Goal: Task Accomplishment & Management: Manage account settings

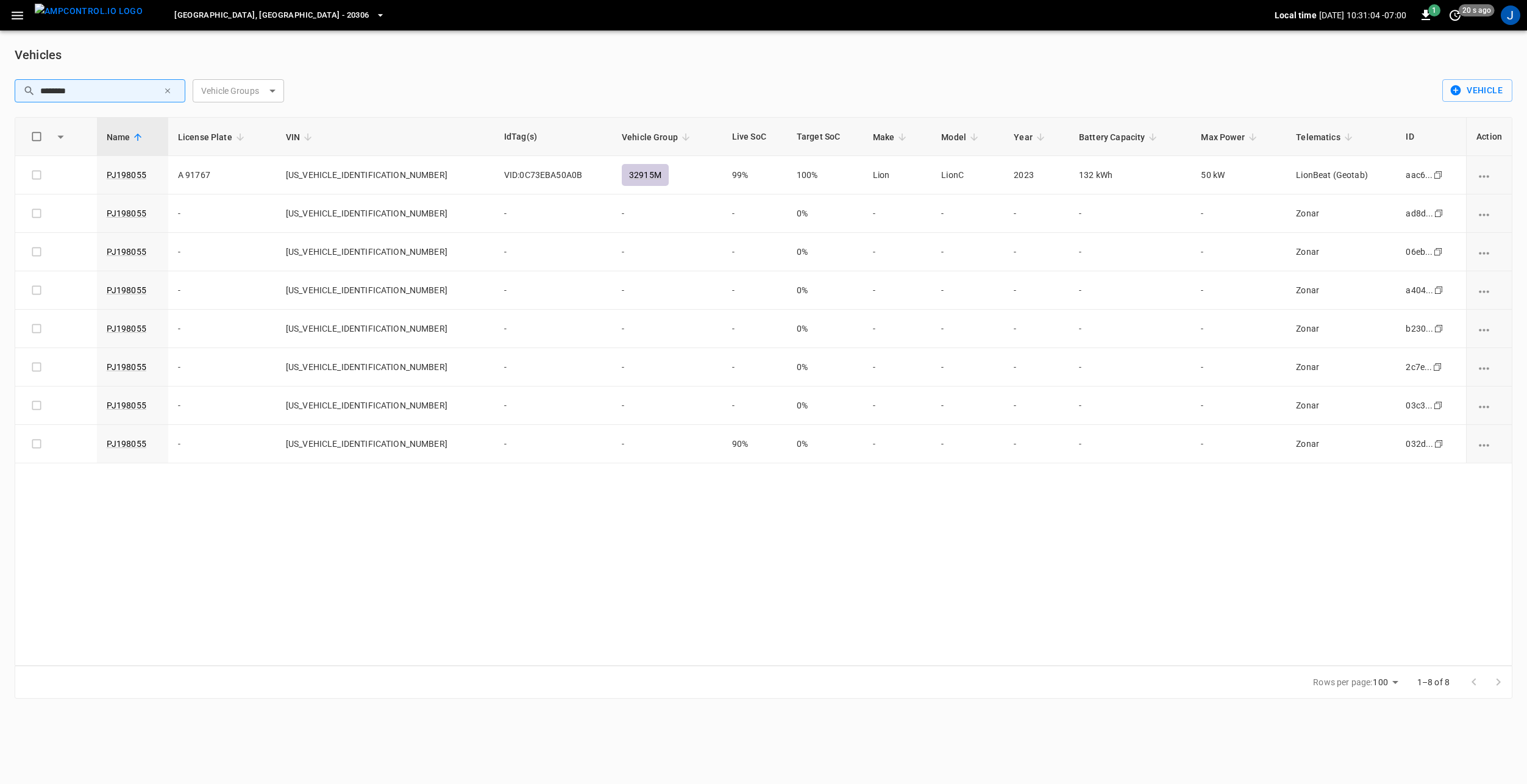
click at [820, 543] on div "Name License Plate VIN IdTag(s) Vehicle Group Live SoC Target SoC Make Model Ye…" at bounding box center [764, 391] width 1497 height 548
click at [359, 564] on div "Name License Plate VIN IdTag(s) Vehicle Group Live SoC Target SoC Make Model Ye…" at bounding box center [764, 391] width 1497 height 548
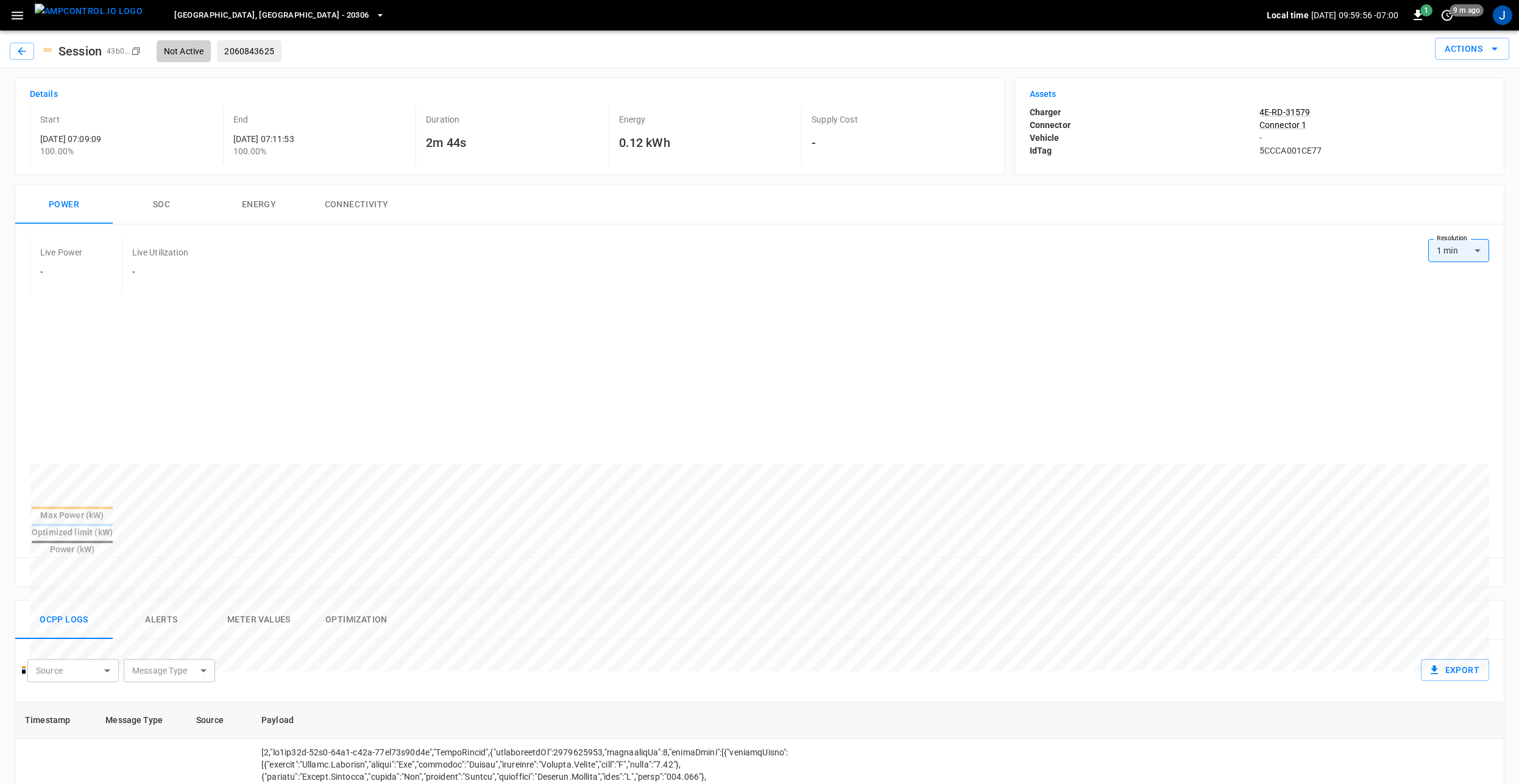
drag, startPoint x: 13, startPoint y: 13, endPoint x: 24, endPoint y: 22, distance: 14.2
click at [15, 13] on icon "button" at bounding box center [17, 15] width 15 height 15
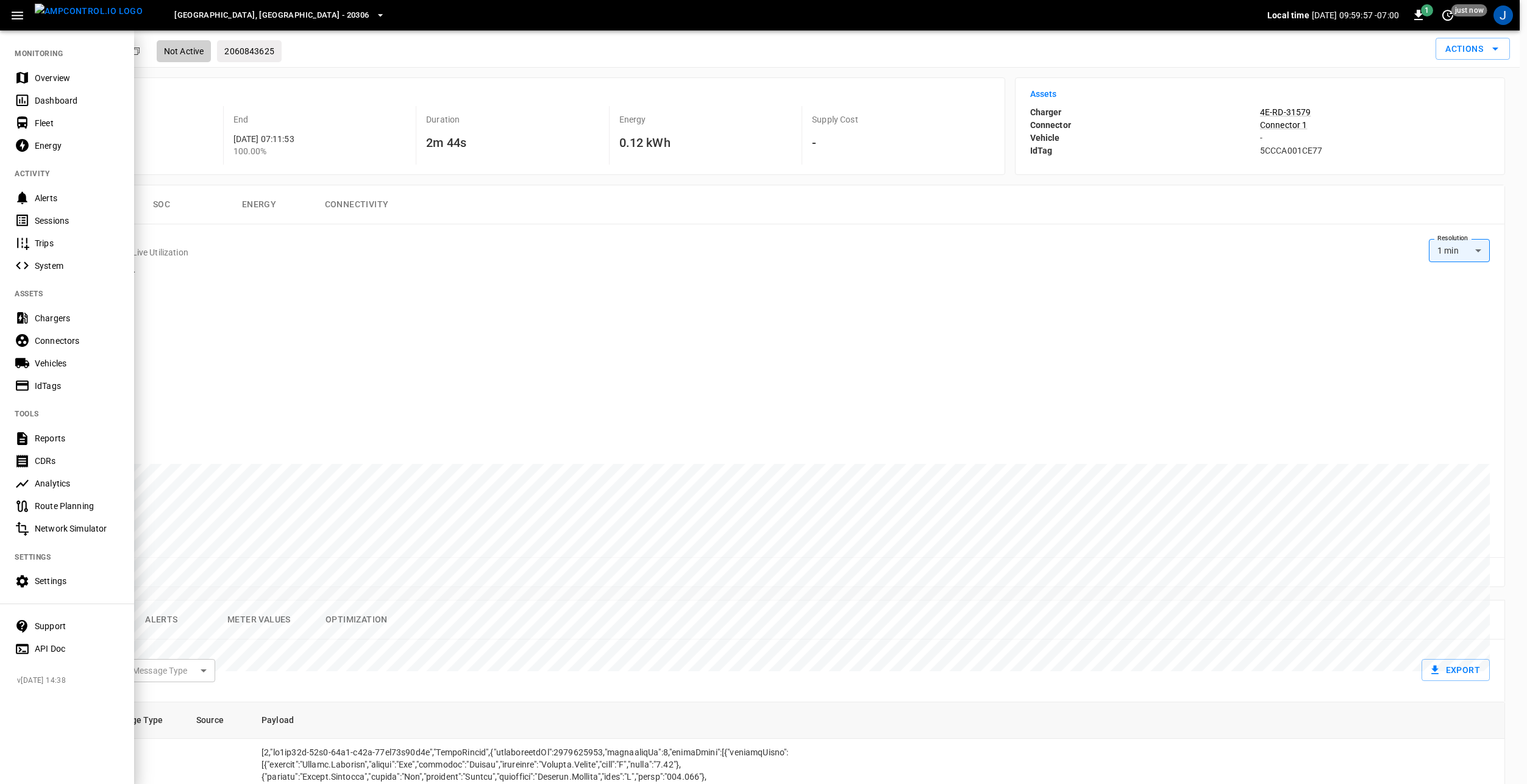
drag, startPoint x: 58, startPoint y: 80, endPoint x: 347, endPoint y: 254, distance: 337.3
click at [58, 80] on div "Overview" at bounding box center [77, 77] width 85 height 12
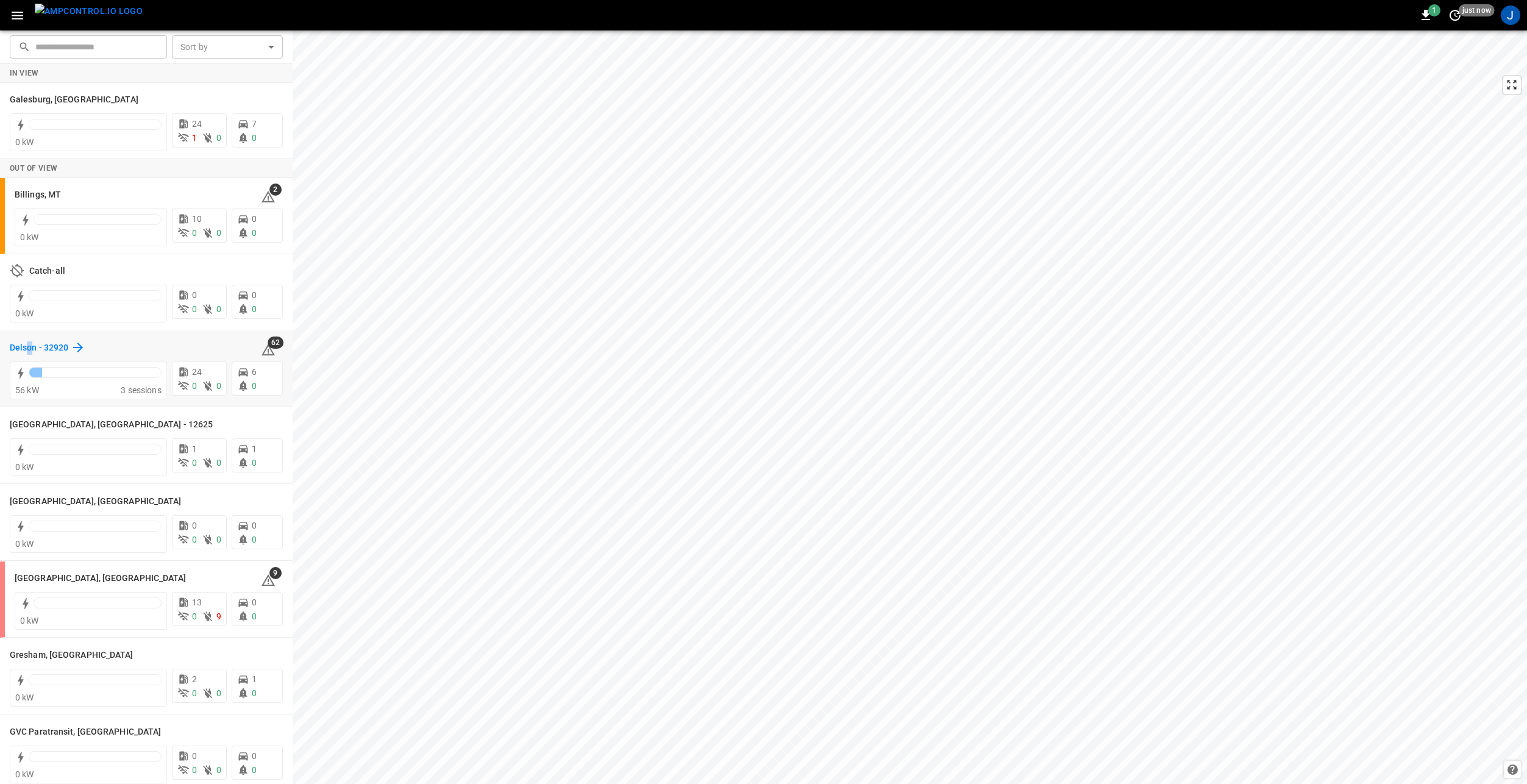
click at [30, 346] on h6 "Delson - 32920" at bounding box center [39, 348] width 58 height 13
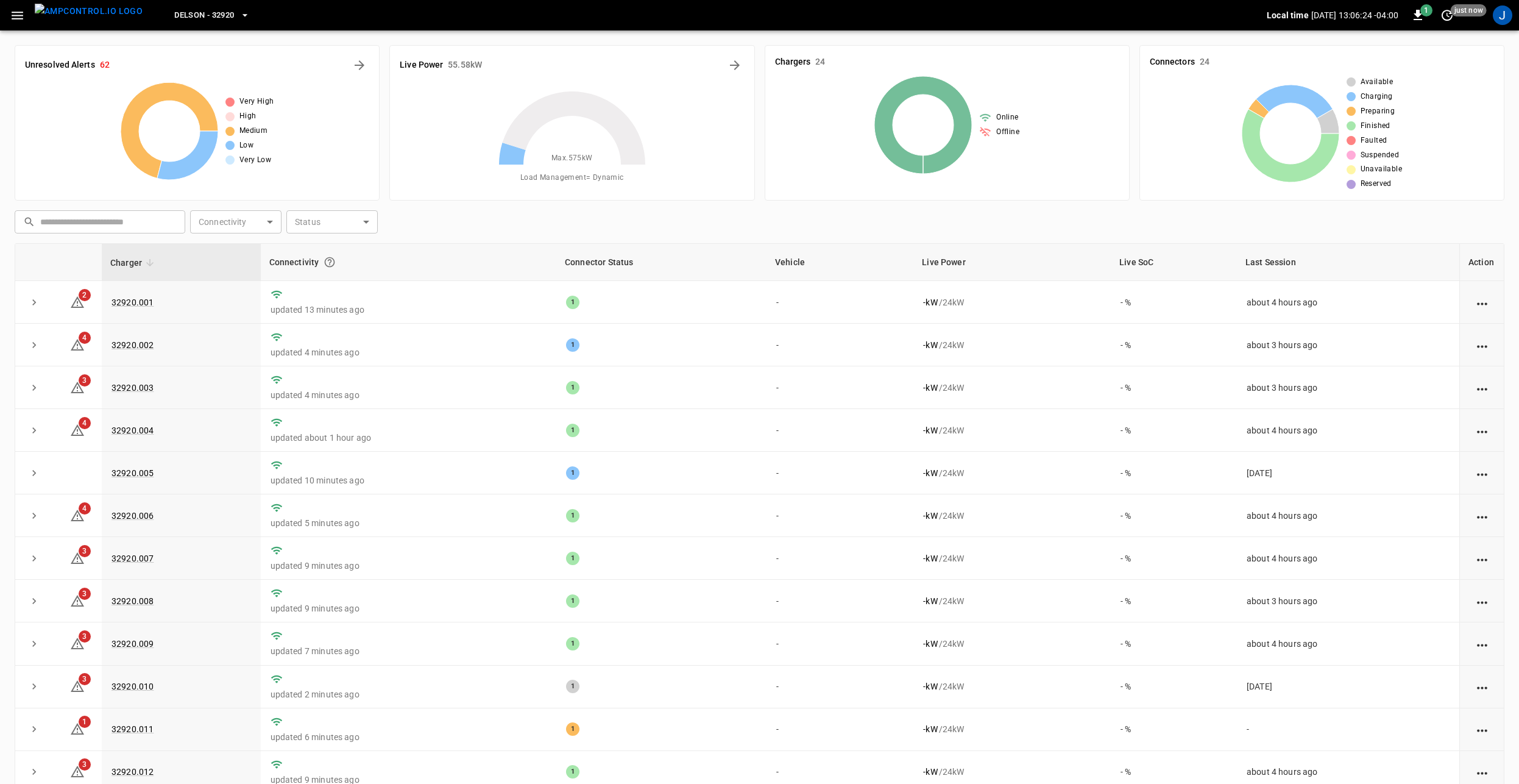
click at [23, 13] on icon "button" at bounding box center [17, 15] width 15 height 15
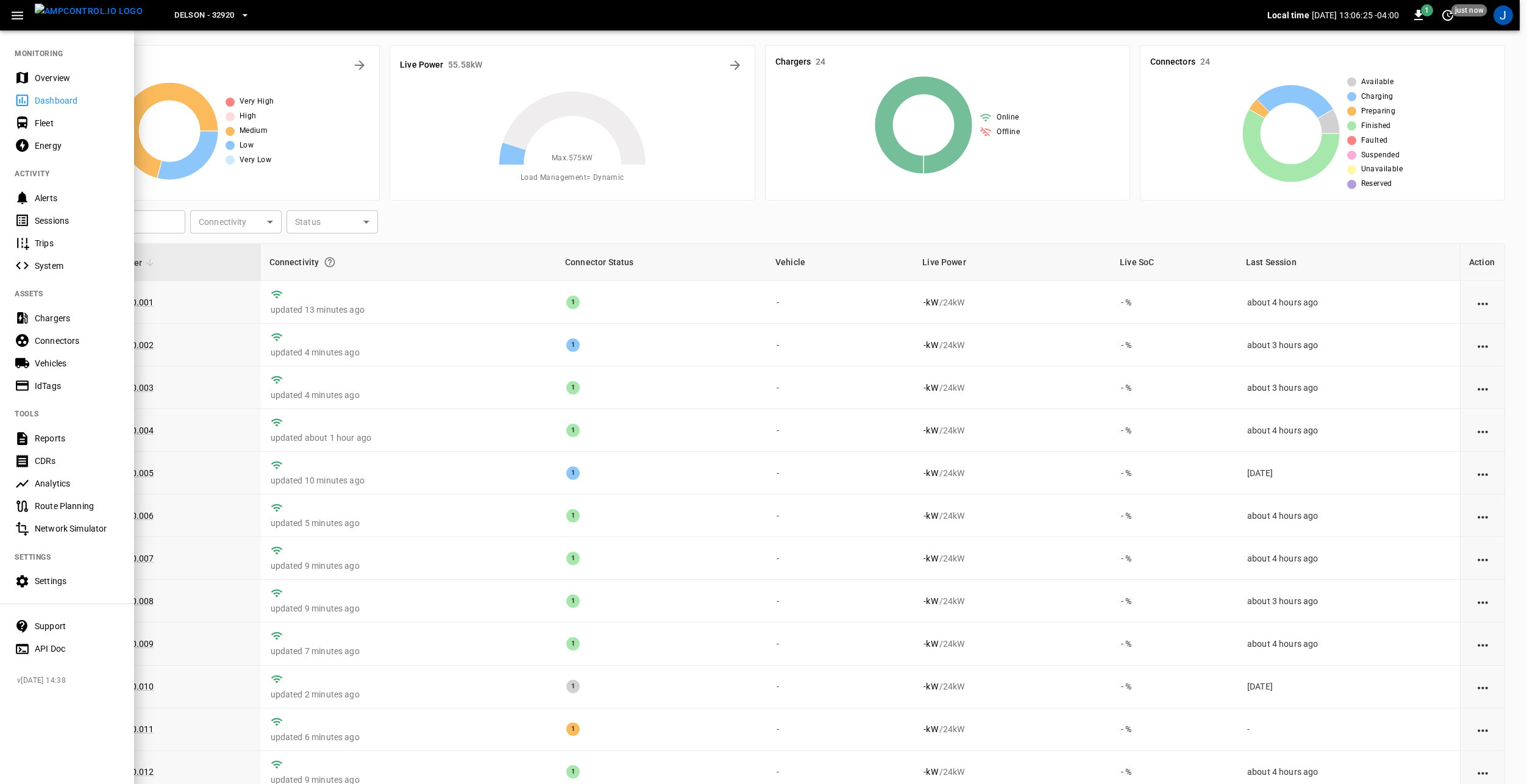
click at [71, 122] on div "Fleet" at bounding box center [77, 123] width 85 height 12
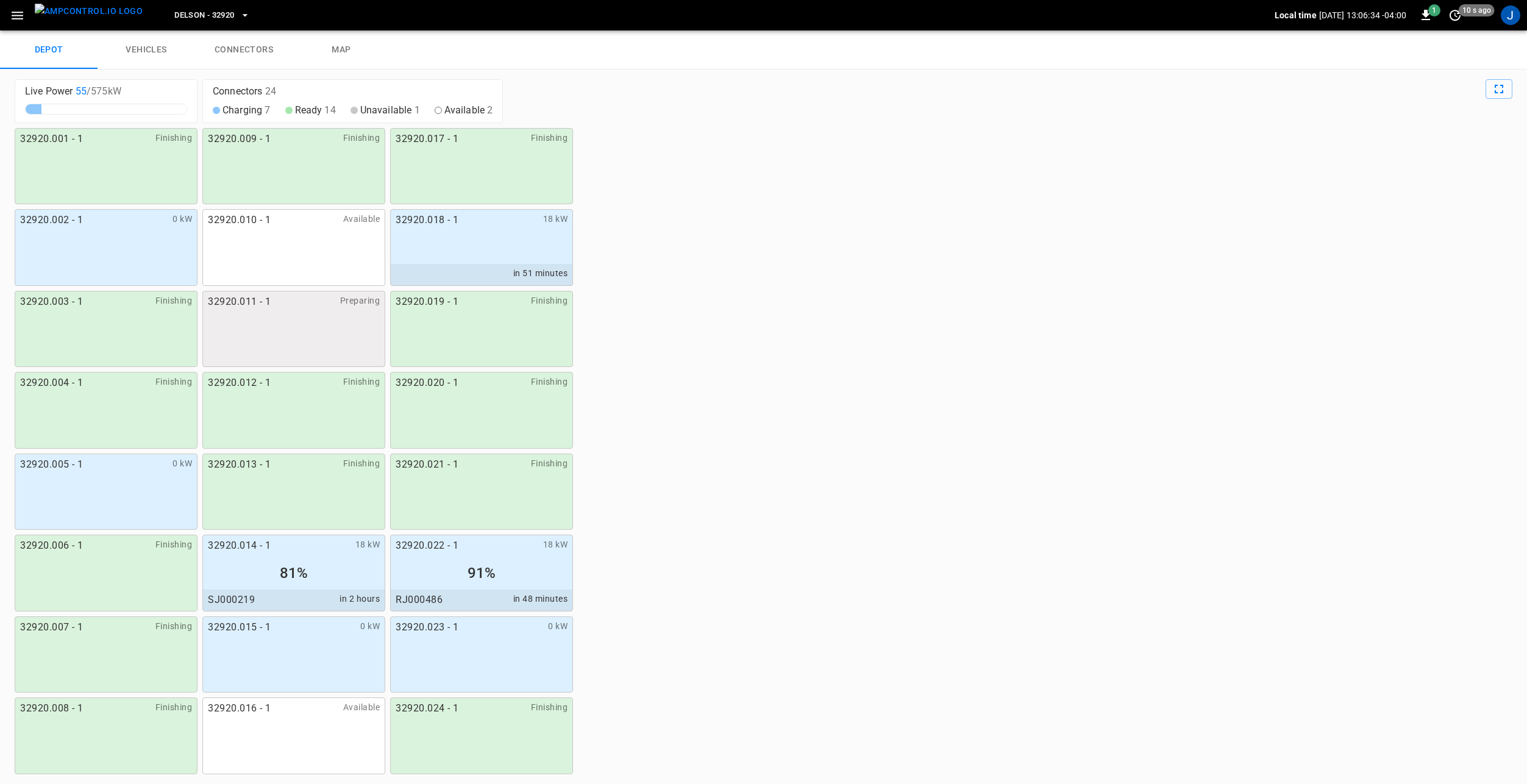
click at [379, 46] on link "map" at bounding box center [341, 50] width 97 height 39
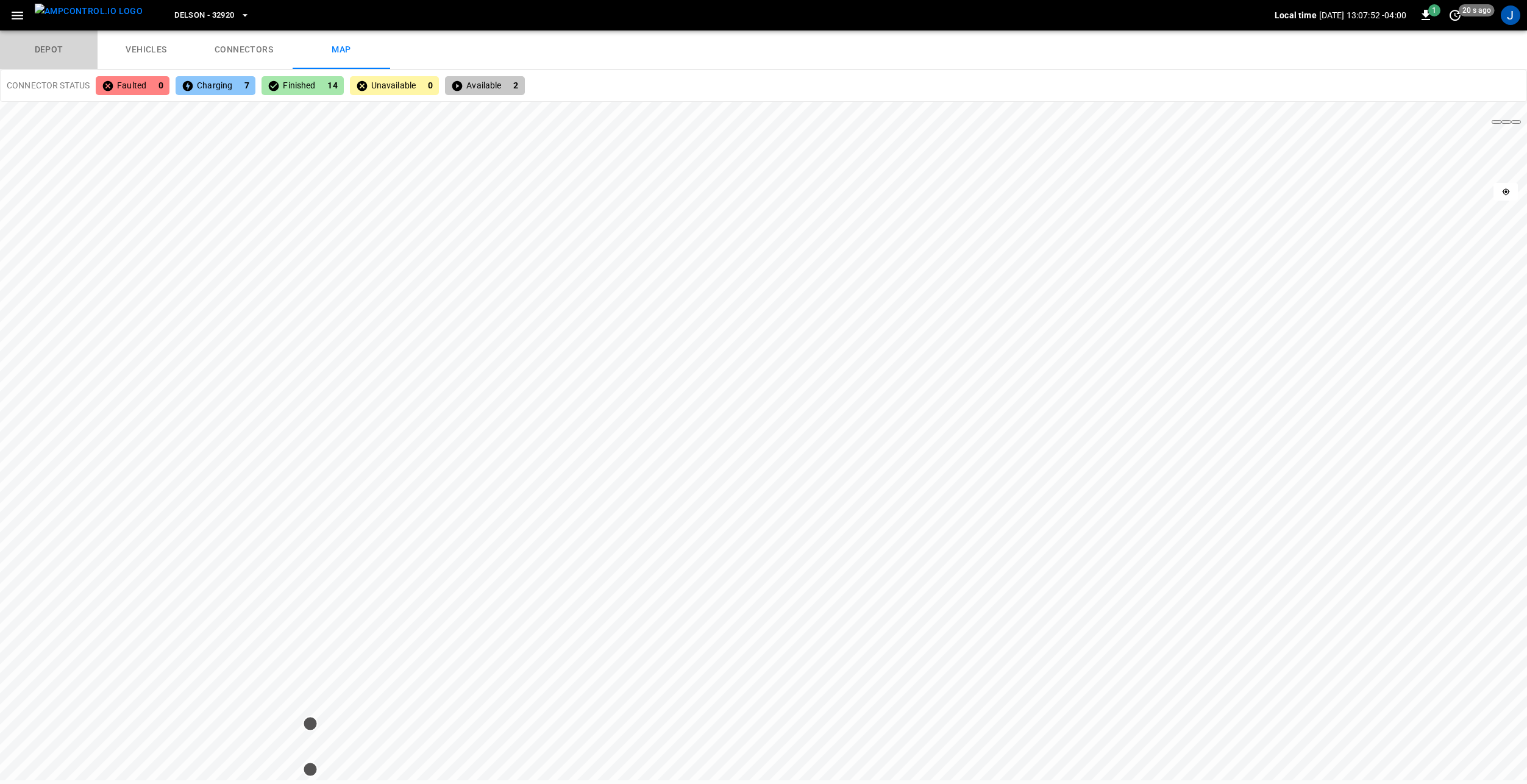
click at [55, 44] on link "depot" at bounding box center [48, 50] width 97 height 39
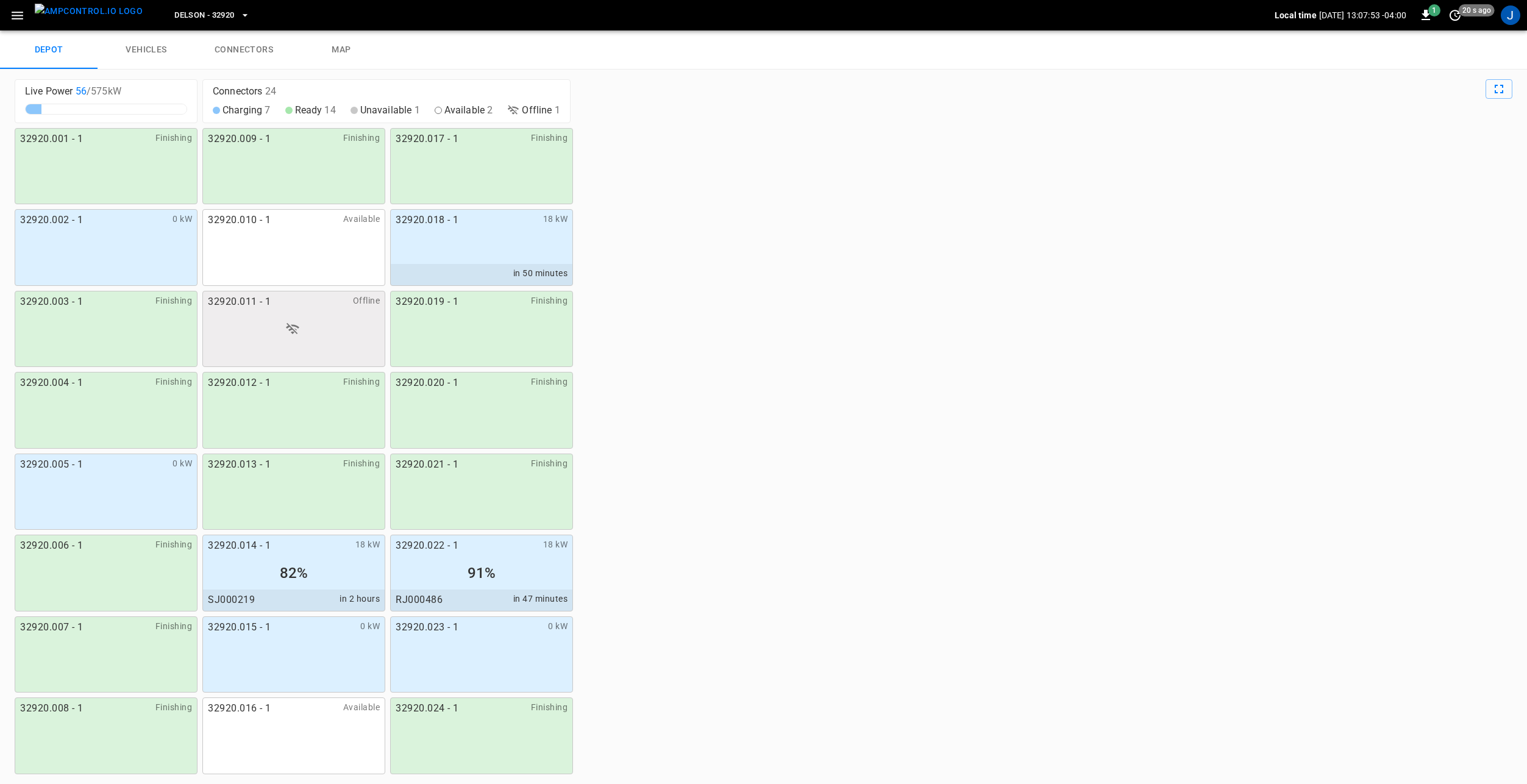
click at [141, 55] on link "vehicles" at bounding box center [146, 50] width 97 height 39
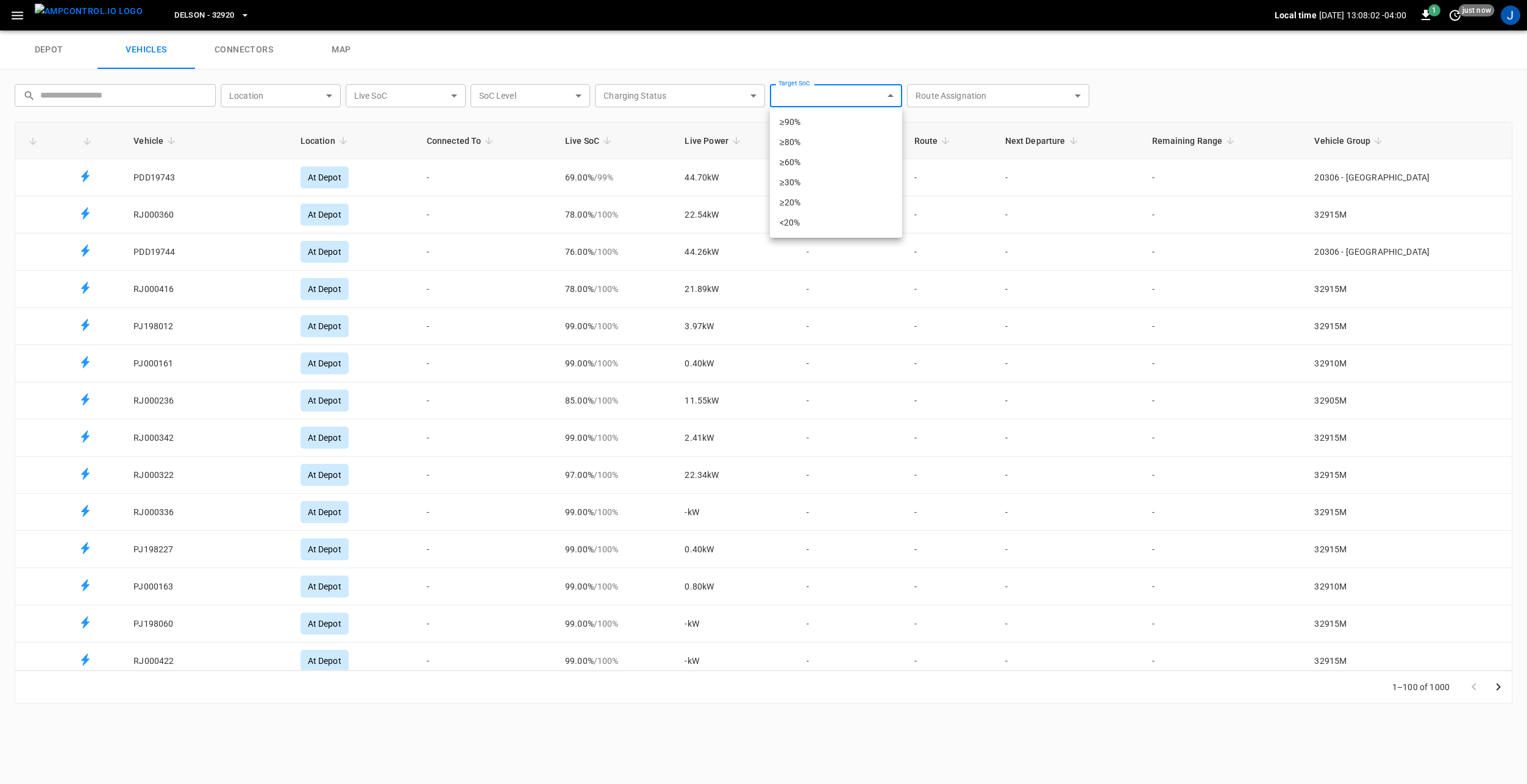
click at [842, 31] on body "Delson - 32920 Local time [DATE] 13:08:02 -04:00 1 just now J depot vehicles co…" at bounding box center [764, 15] width 1527 height 31
click at [840, 95] on div at bounding box center [764, 392] width 1527 height 784
click at [256, 31] on body "Delson - 32920 Local time [DATE] 13:08:04 -04:00 1 just now J depot vehicles co…" at bounding box center [764, 15] width 1527 height 31
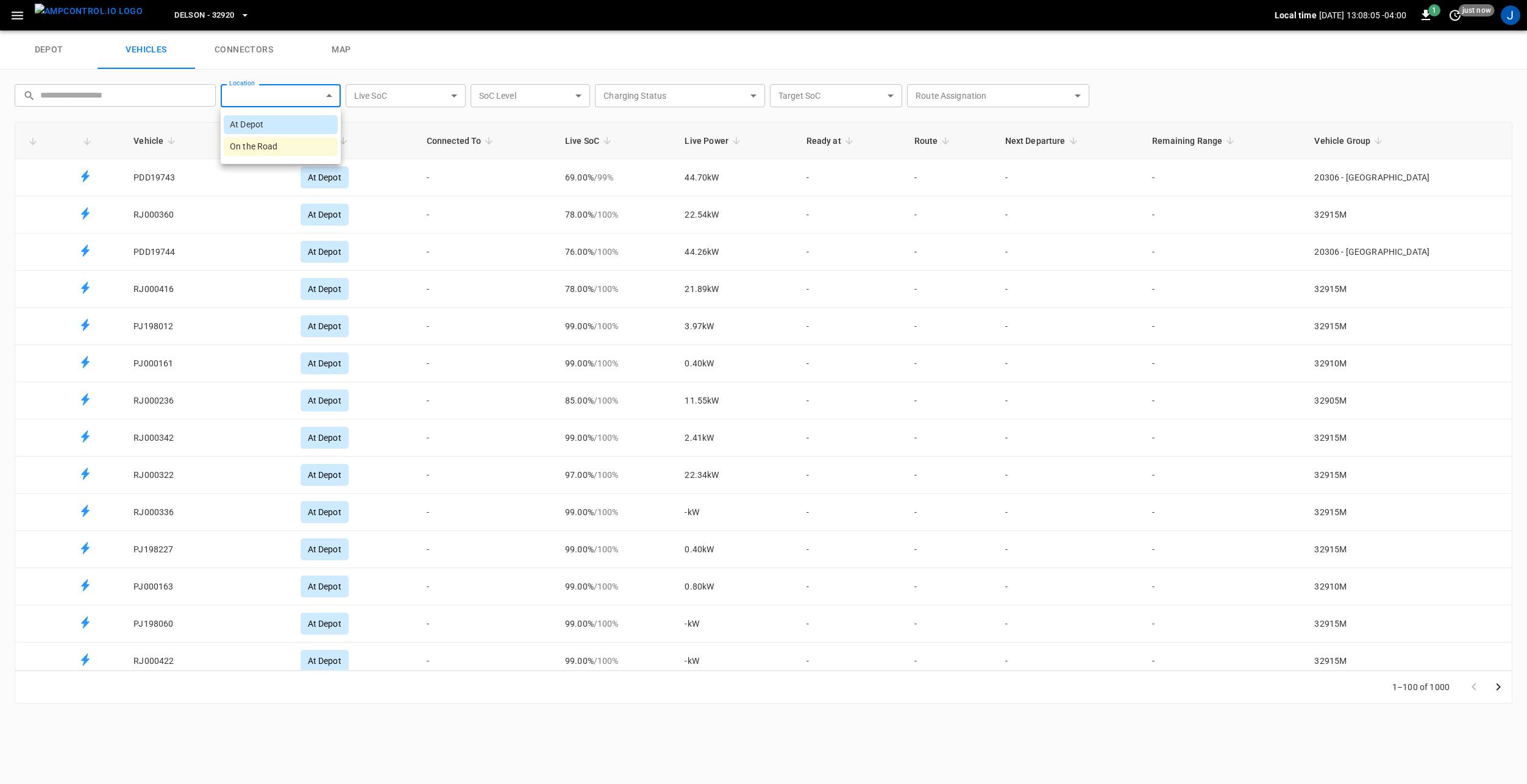
click at [286, 143] on li "On the Road" at bounding box center [281, 146] width 114 height 19
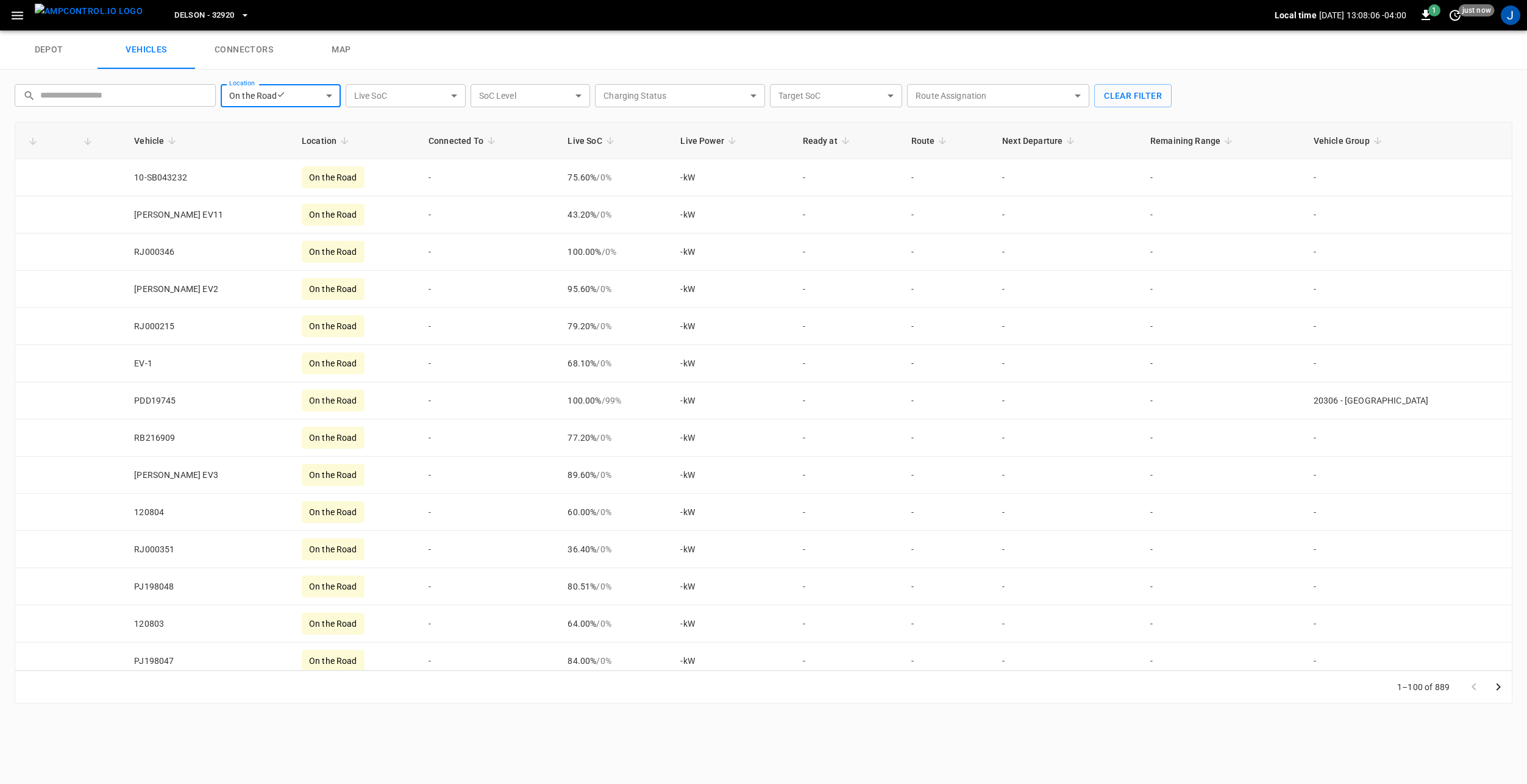
type input "**********"
click at [480, 56] on div "depot vehicles connectors map" at bounding box center [764, 50] width 1527 height 39
click at [477, 70] on div "**********" at bounding box center [764, 393] width 1527 height 648
click at [516, 52] on div "depot vehicles connectors map" at bounding box center [764, 50] width 1527 height 39
click at [260, 58] on link "connectors" at bounding box center [244, 50] width 97 height 39
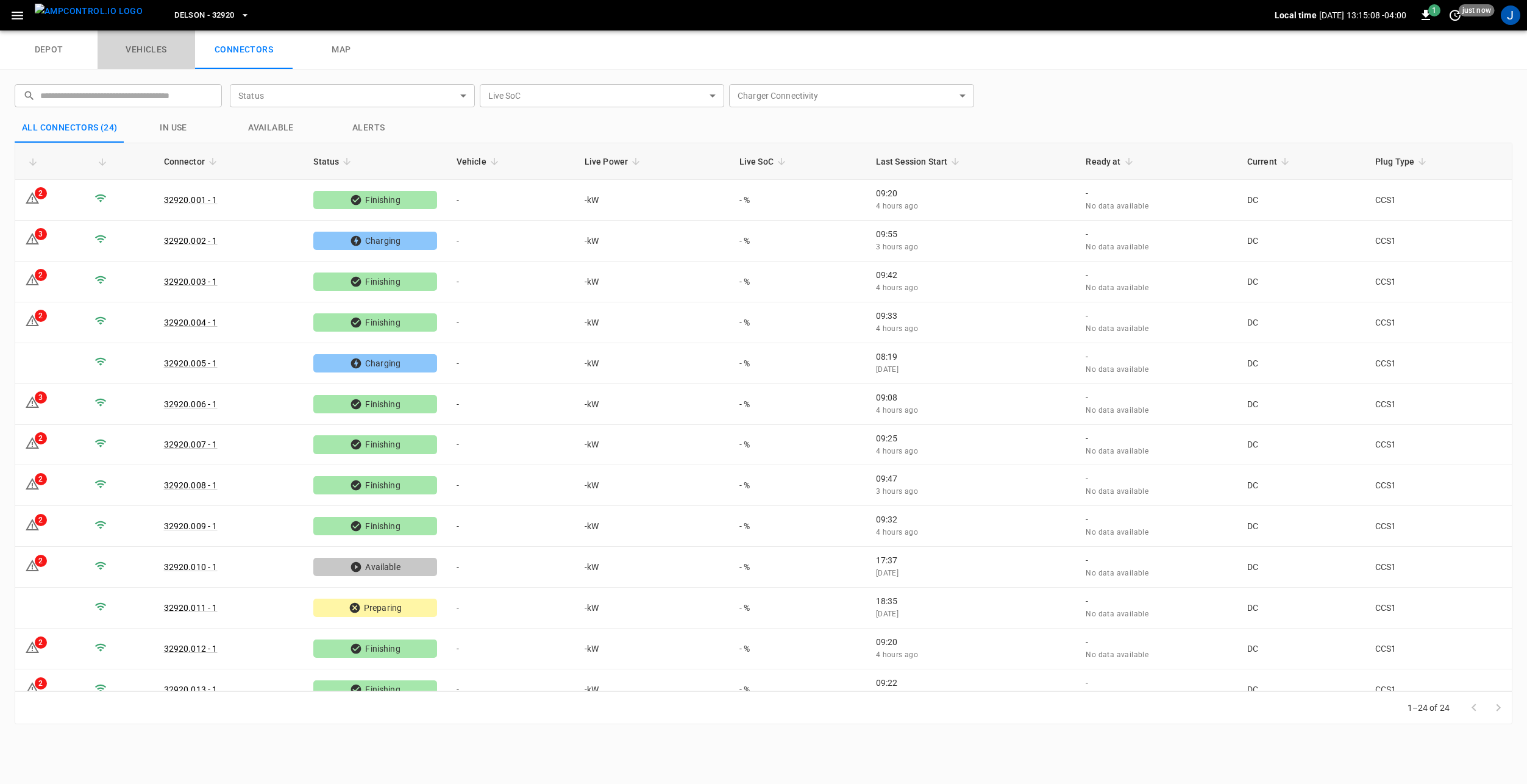
click at [173, 58] on link "vehicles" at bounding box center [146, 50] width 97 height 39
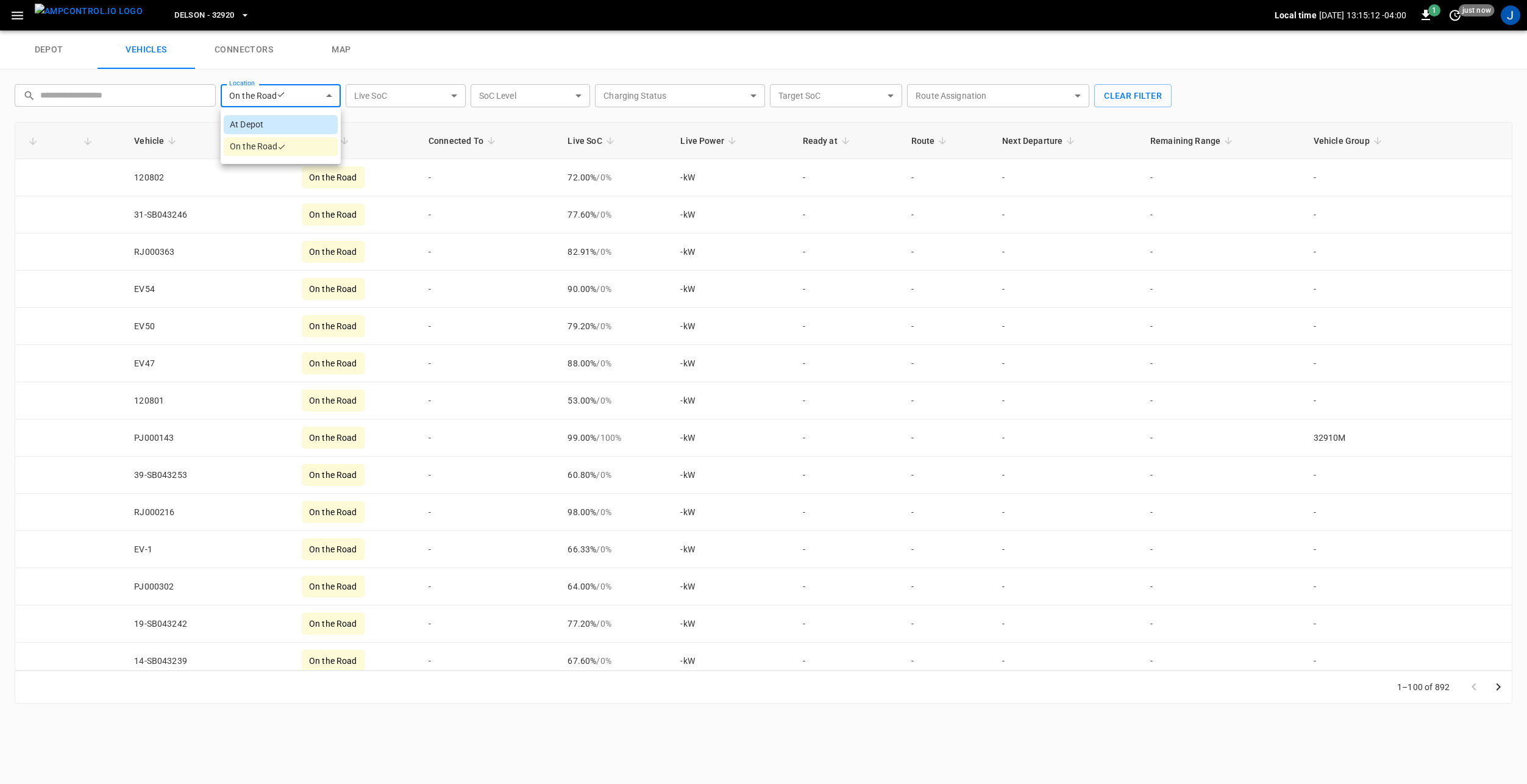
click at [273, 31] on body "**********" at bounding box center [764, 15] width 1527 height 31
click at [254, 148] on li "On the Road" at bounding box center [281, 146] width 114 height 19
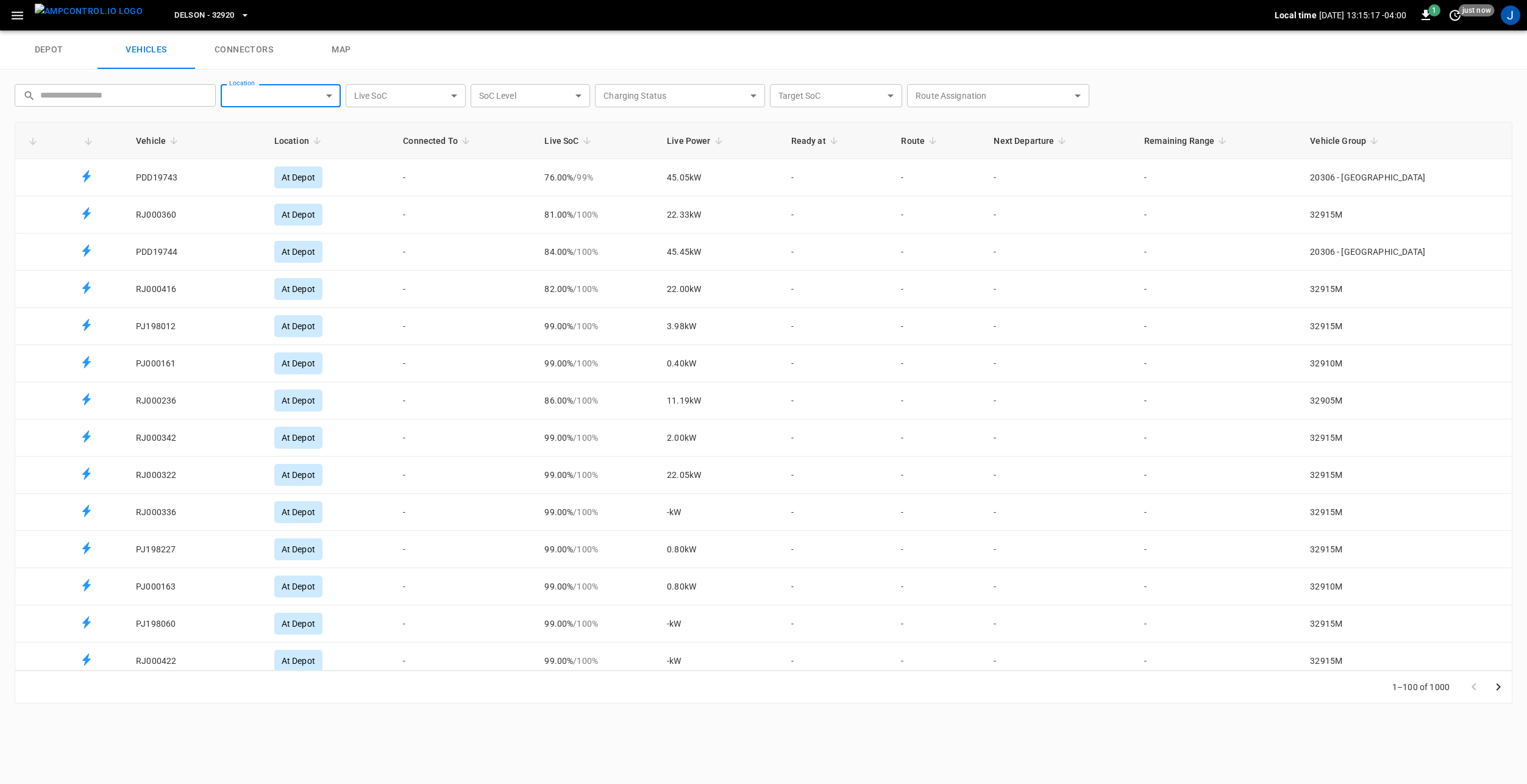
click at [303, 31] on body "Delson - 32920 Local time [DATE] 13:15:17 -04:00 1 just now J depot vehicles co…" at bounding box center [764, 15] width 1527 height 31
click at [277, 146] on li "On the Road" at bounding box center [281, 146] width 114 height 19
type input "**********"
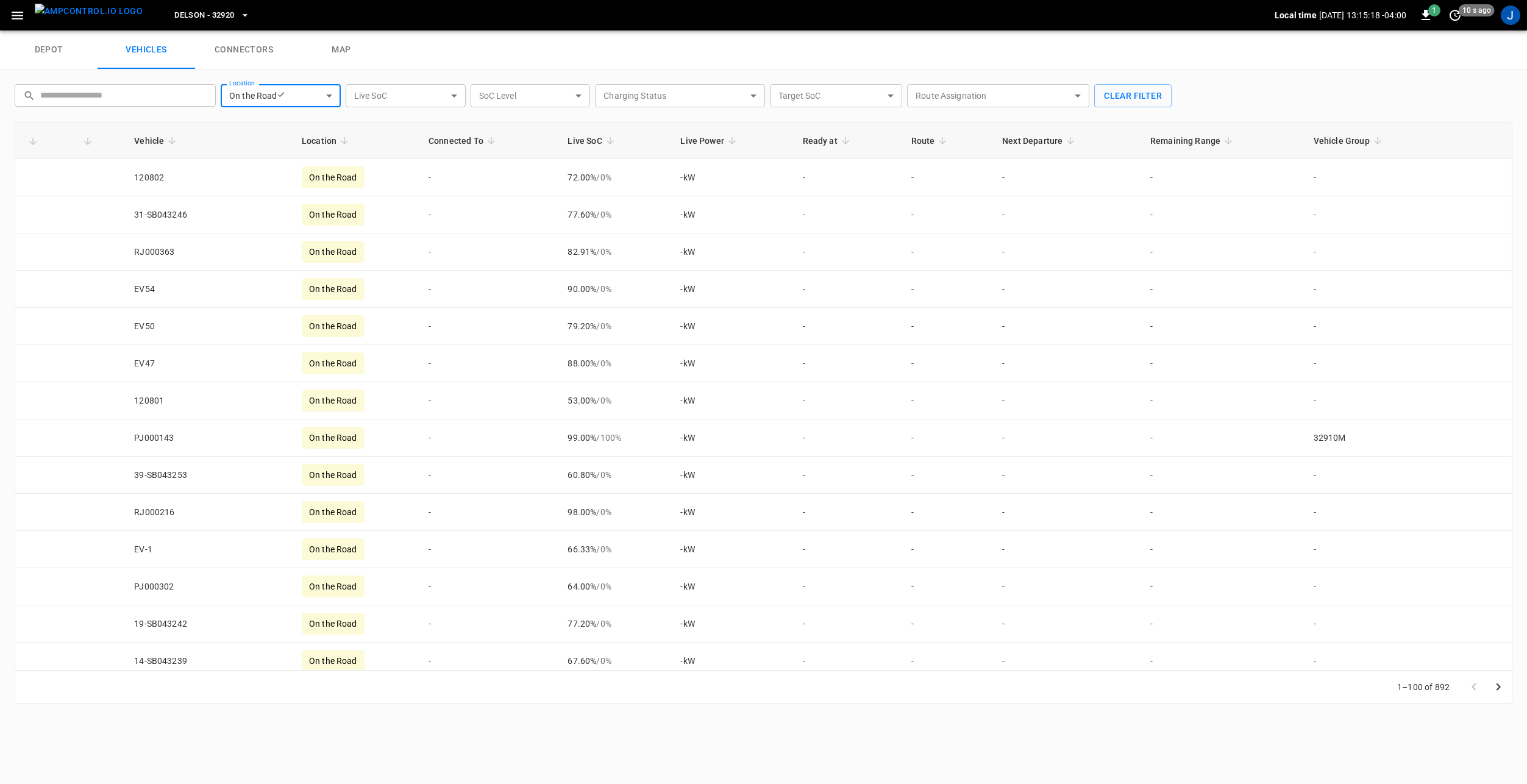
click at [461, 41] on div "depot vehicles connectors map" at bounding box center [764, 50] width 1527 height 39
click at [227, 50] on link "connectors" at bounding box center [244, 50] width 97 height 39
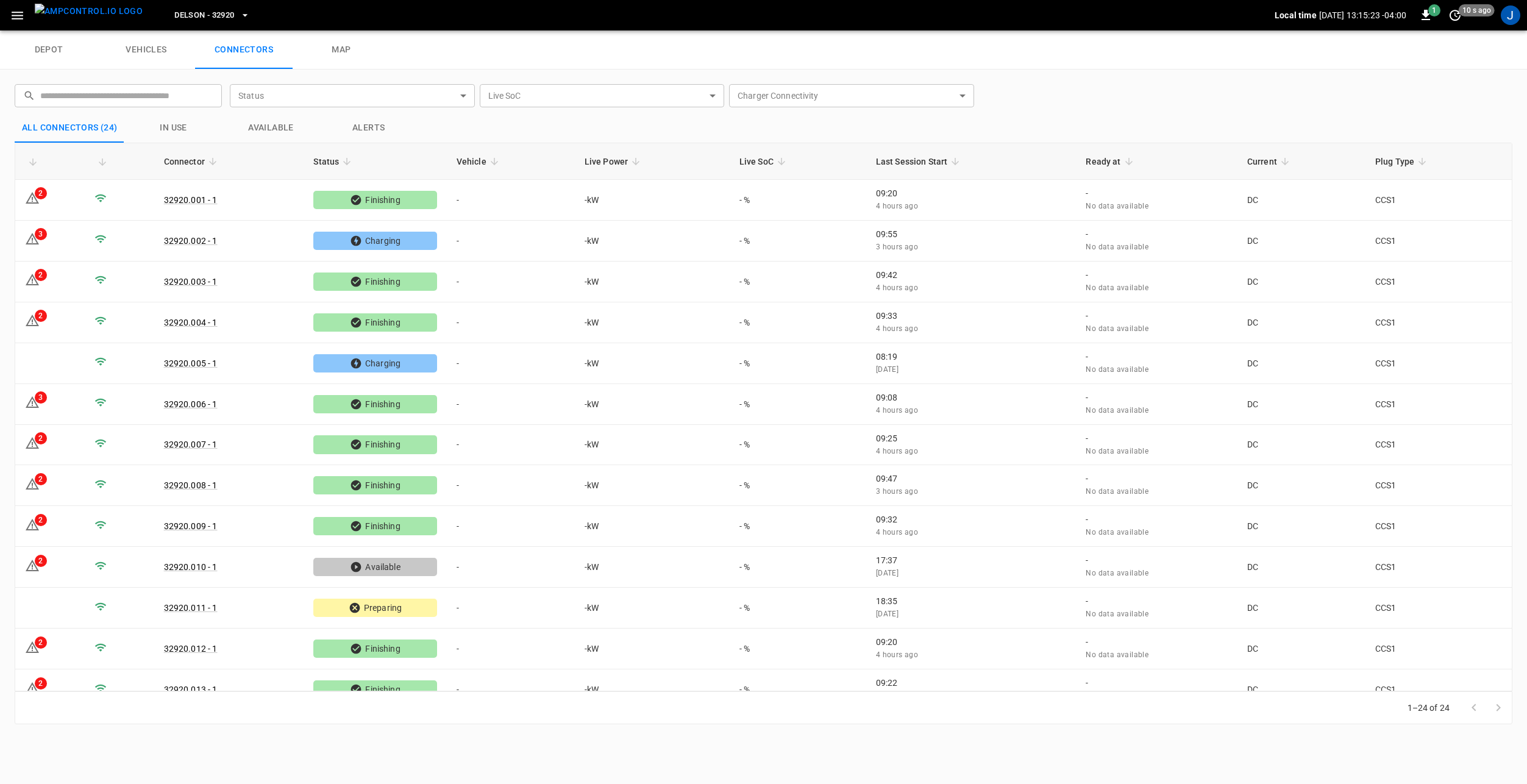
click at [43, 53] on link "depot" at bounding box center [48, 50] width 97 height 39
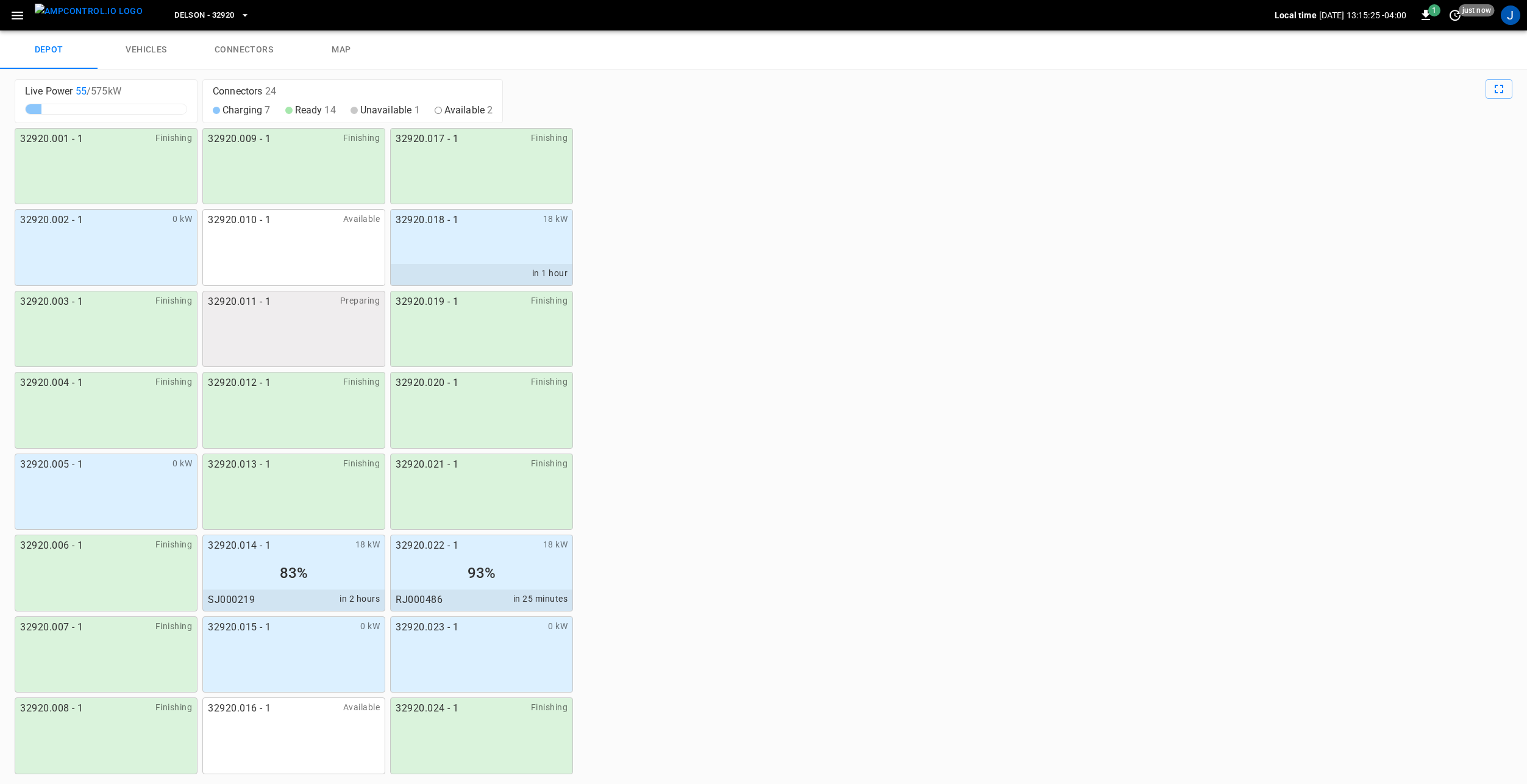
click at [15, 15] on icon "button" at bounding box center [17, 15] width 11 height 8
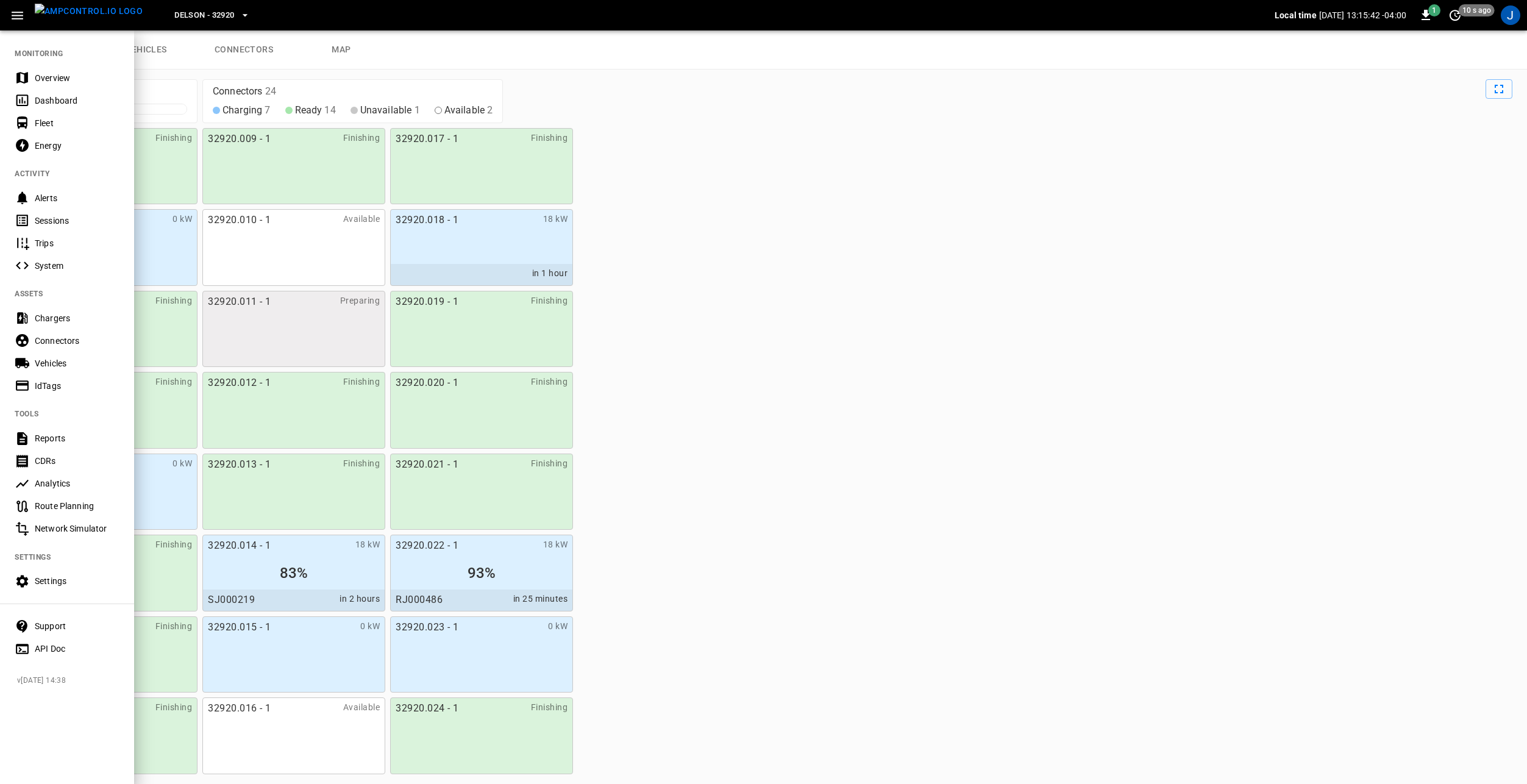
click at [65, 121] on div "Fleet" at bounding box center [77, 123] width 85 height 12
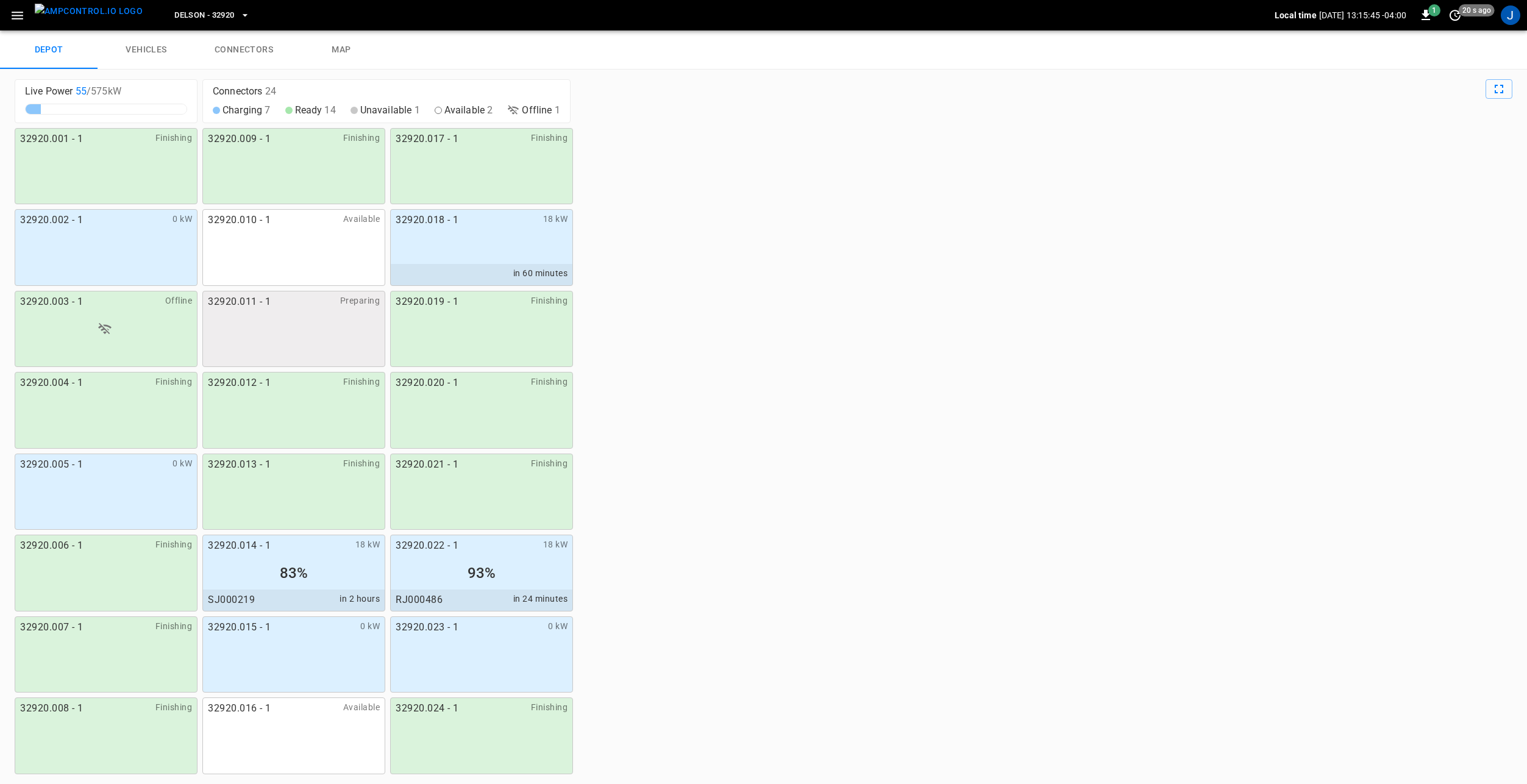
click at [139, 51] on link "vehicles" at bounding box center [146, 50] width 97 height 39
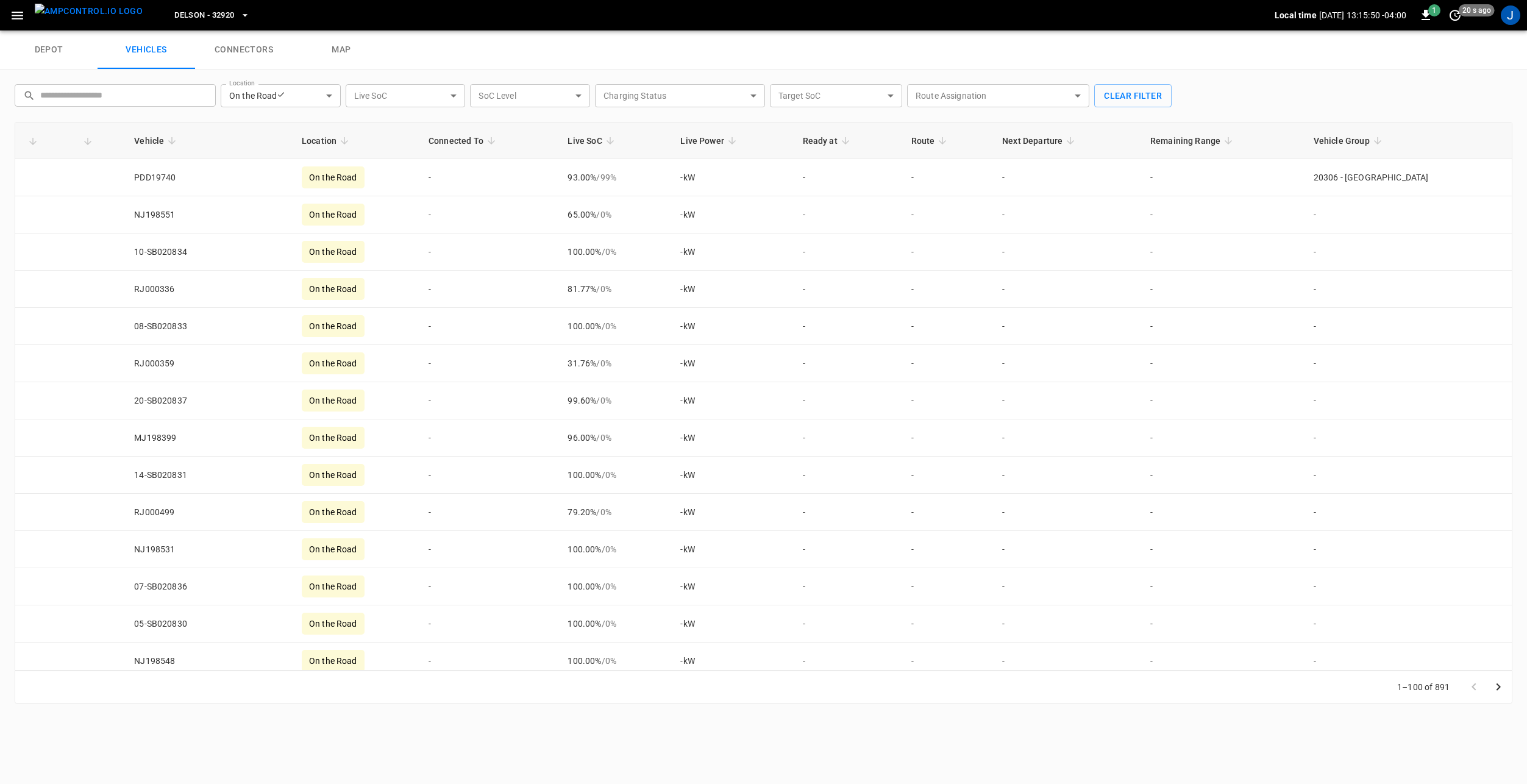
click at [183, 15] on span "Delson - 32920" at bounding box center [204, 16] width 60 height 14
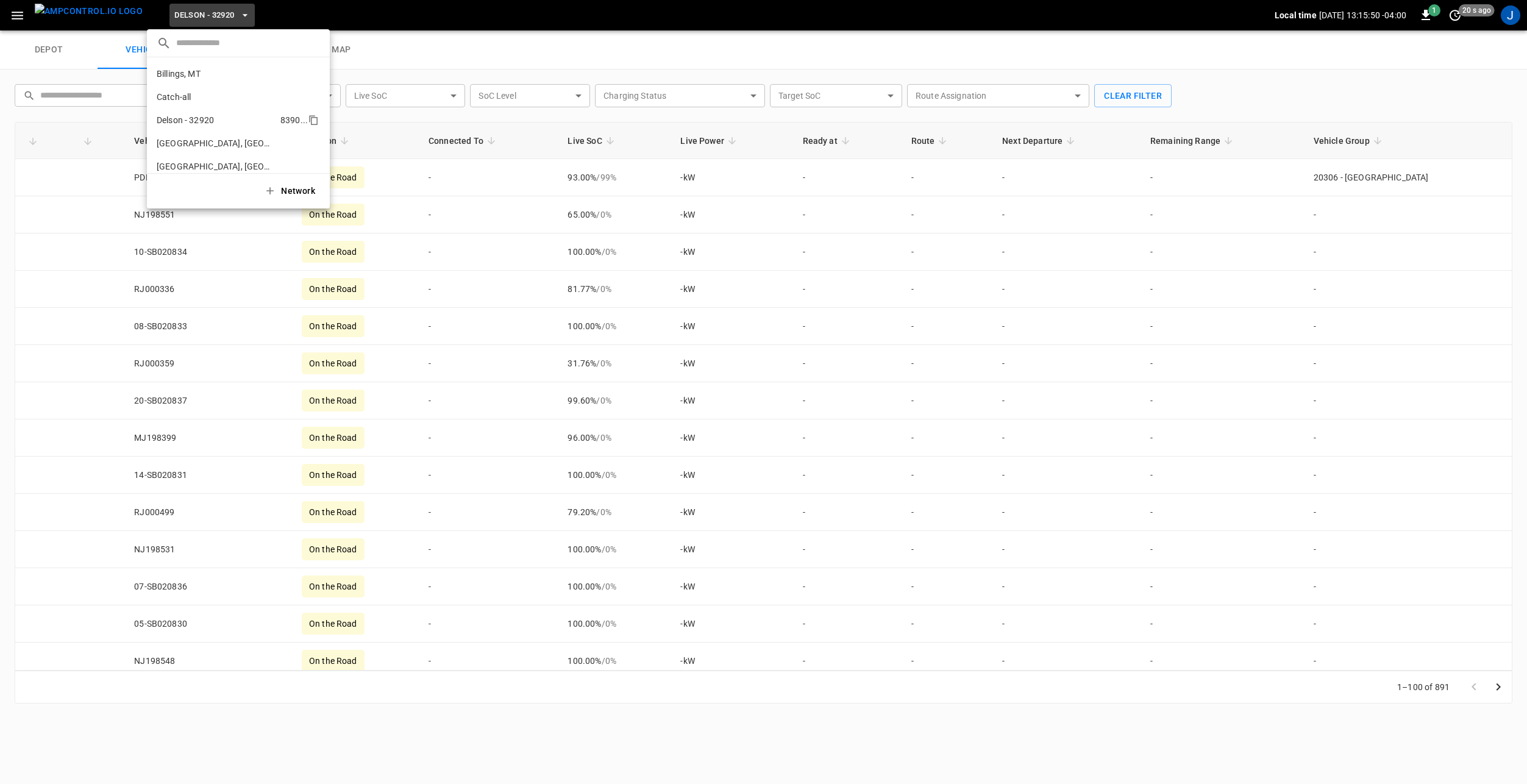
scroll to position [43, 0]
drag, startPoint x: 200, startPoint y: 13, endPoint x: 157, endPoint y: 19, distance: 43.4
click at [200, 13] on div at bounding box center [764, 392] width 1527 height 784
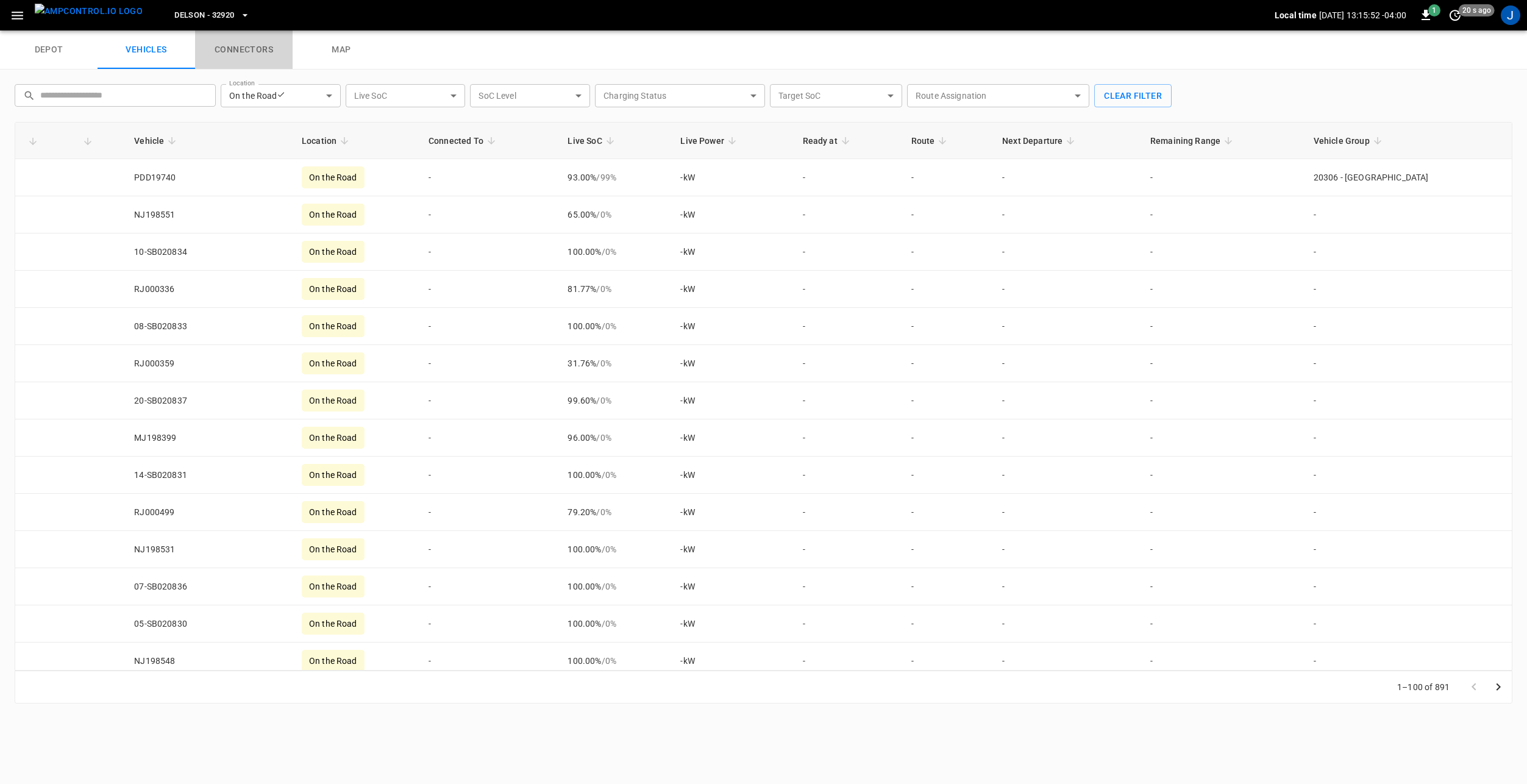
click at [261, 55] on link "connectors" at bounding box center [244, 50] width 97 height 39
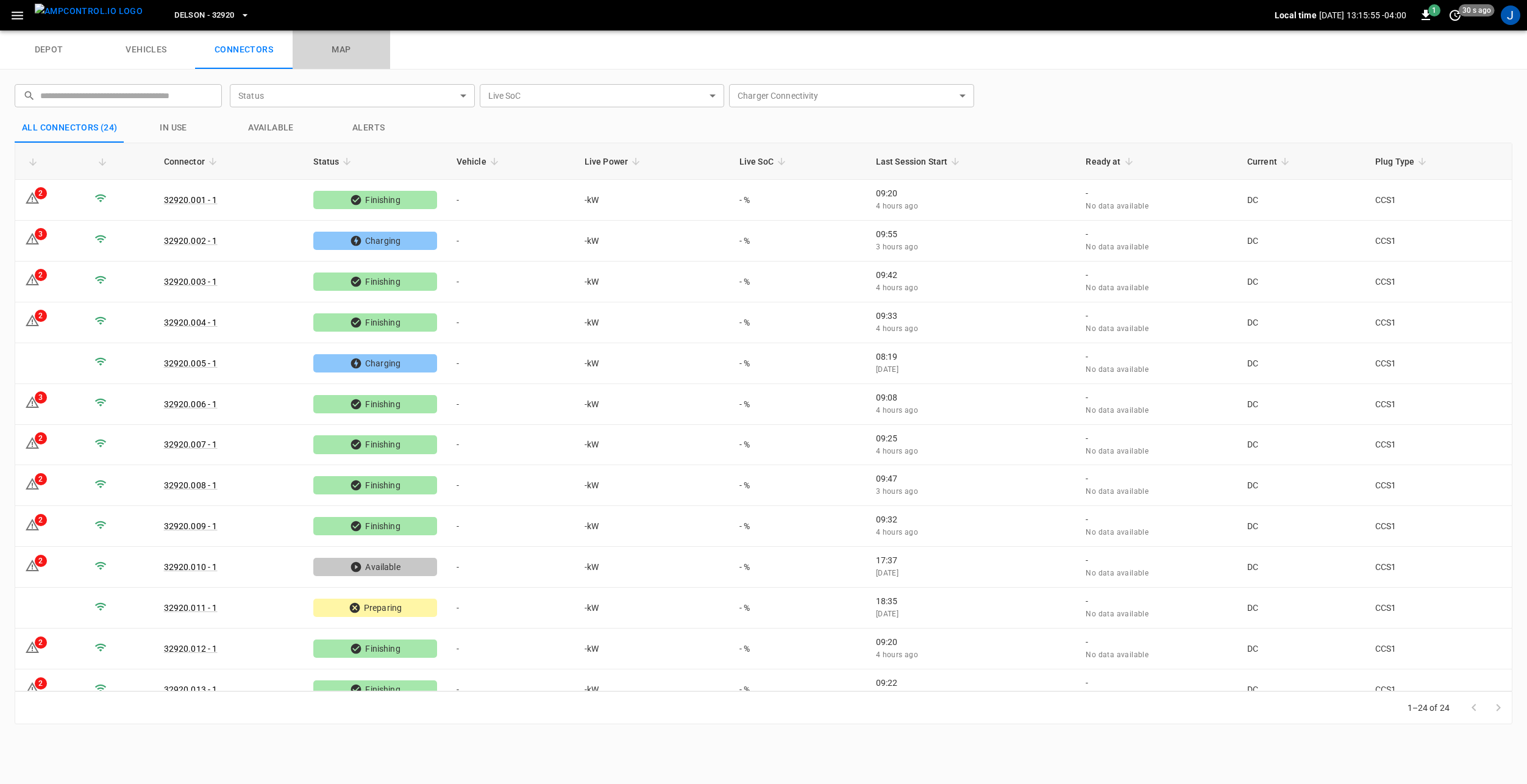
click at [352, 50] on link "map" at bounding box center [341, 50] width 97 height 39
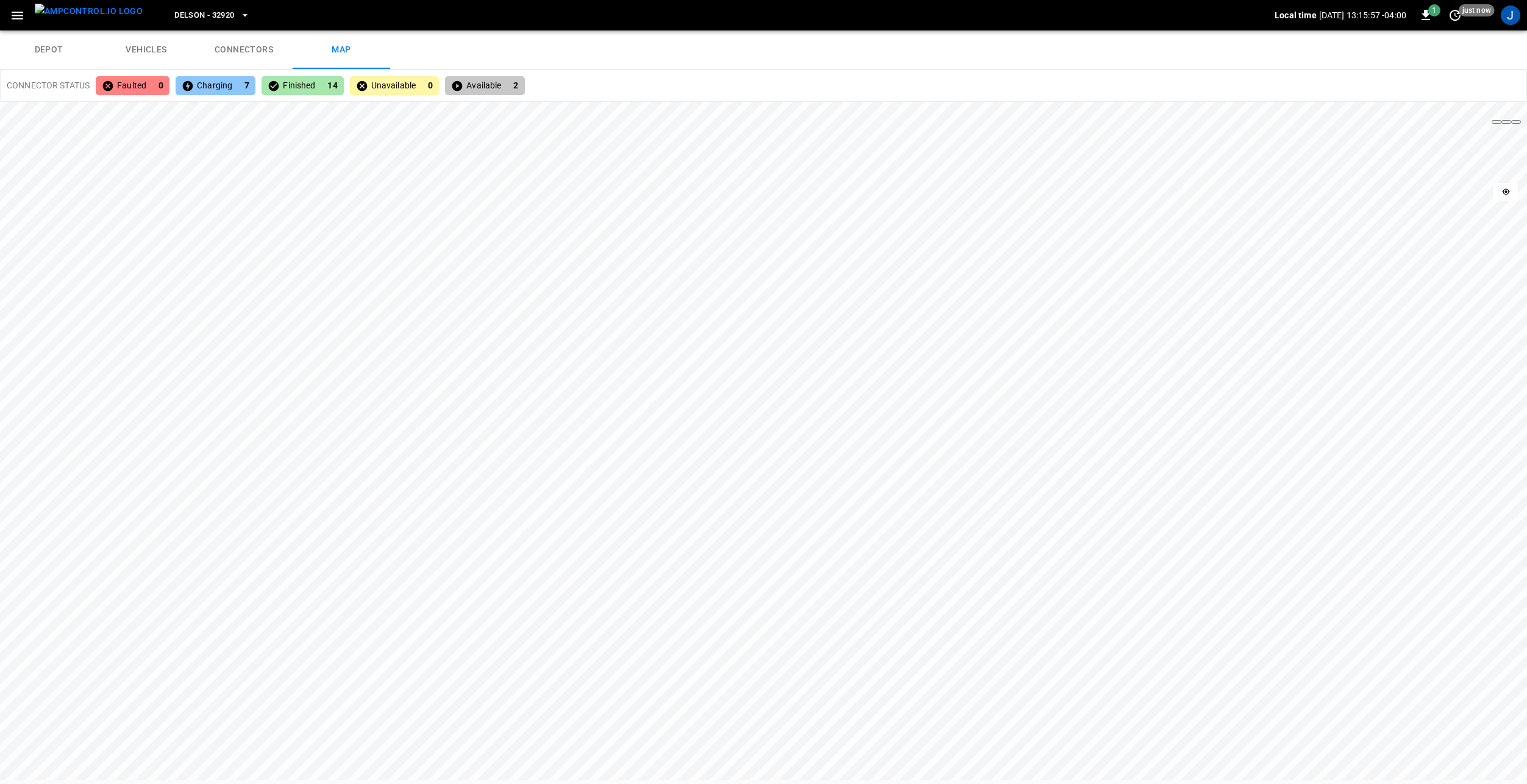
click at [235, 54] on link "connectors" at bounding box center [244, 50] width 97 height 39
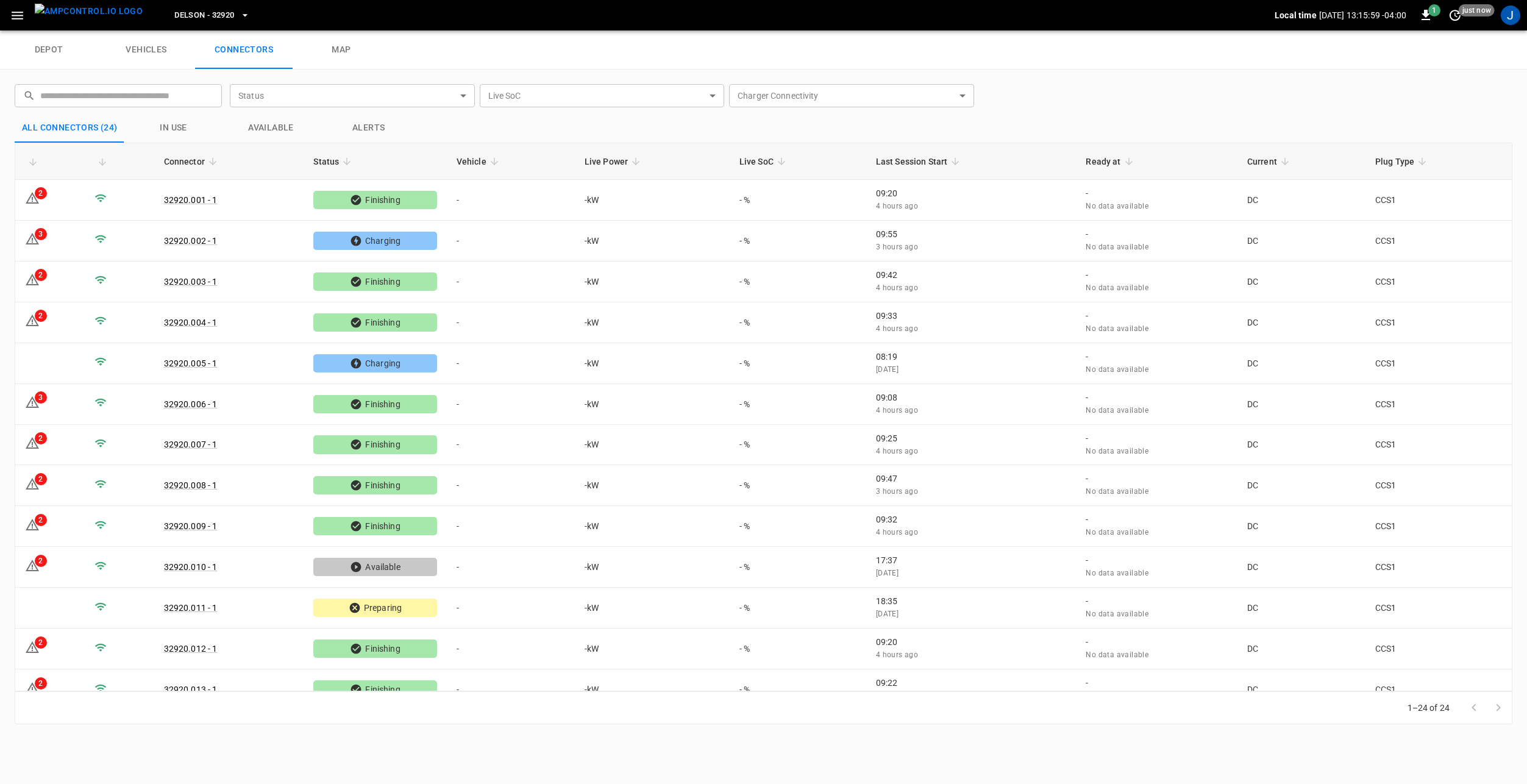
click at [144, 50] on link "vehicles" at bounding box center [146, 50] width 97 height 39
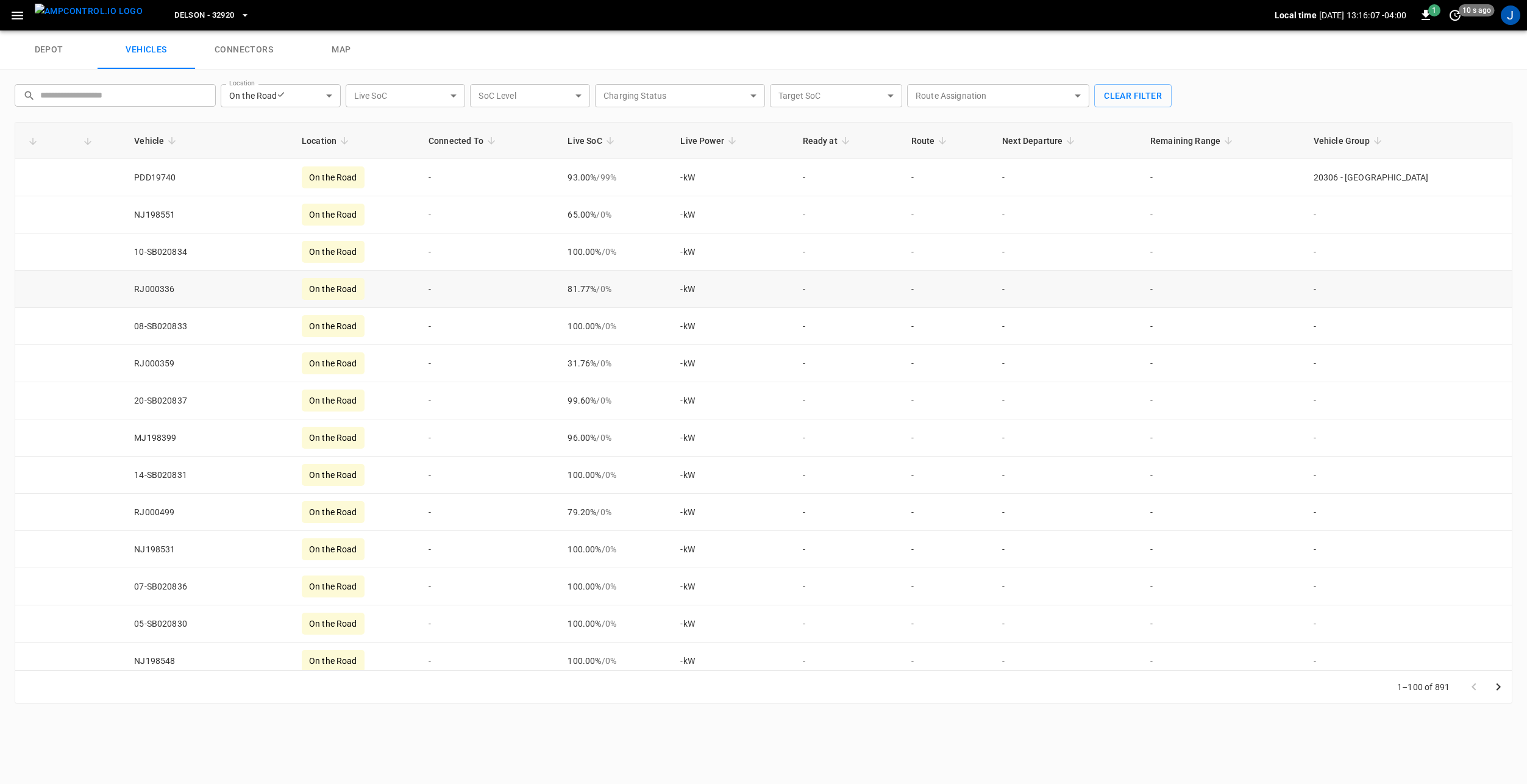
click at [175, 292] on td "RJ000336" at bounding box center [208, 289] width 168 height 37
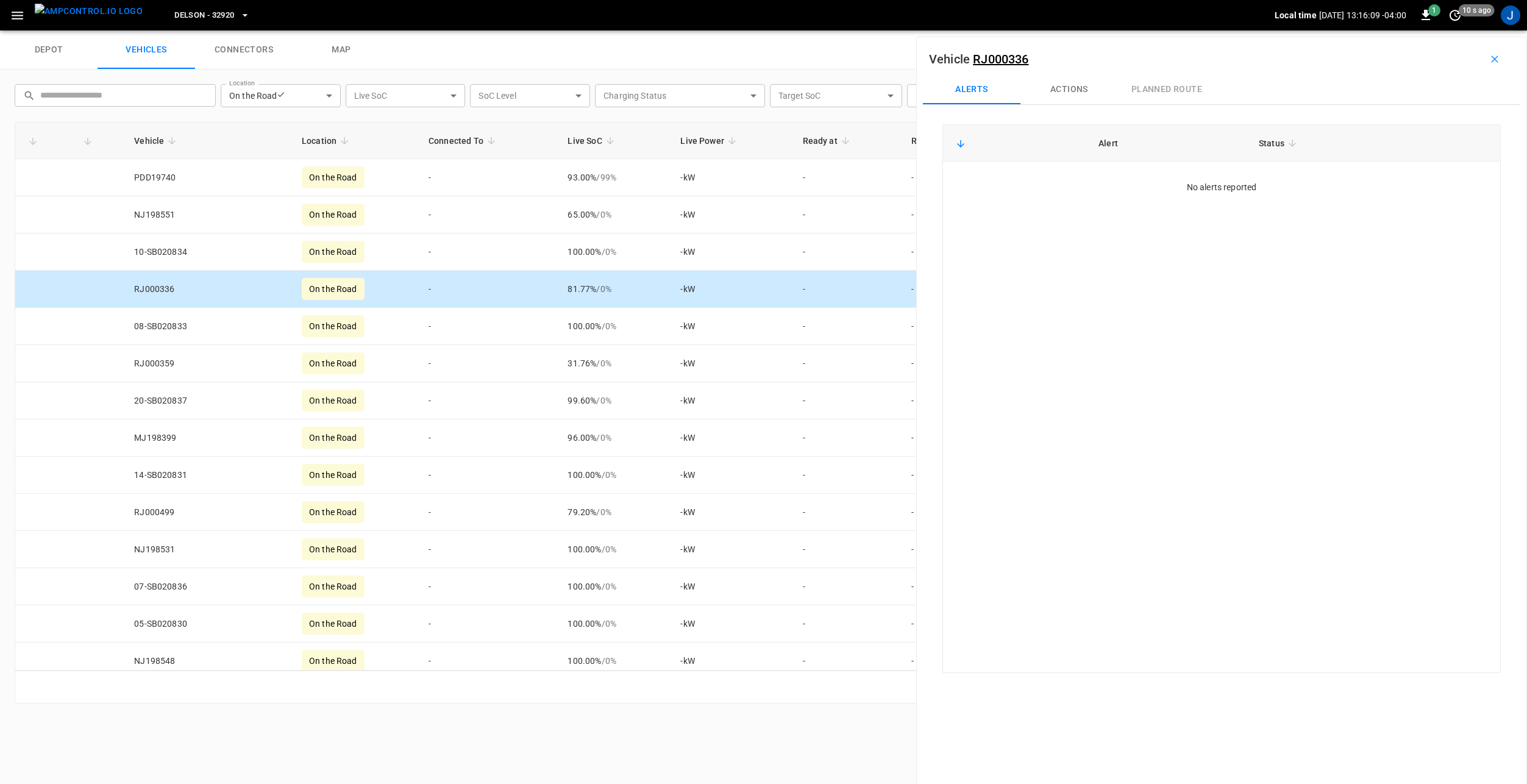
click at [1063, 91] on button "Actions" at bounding box center [1069, 89] width 97 height 29
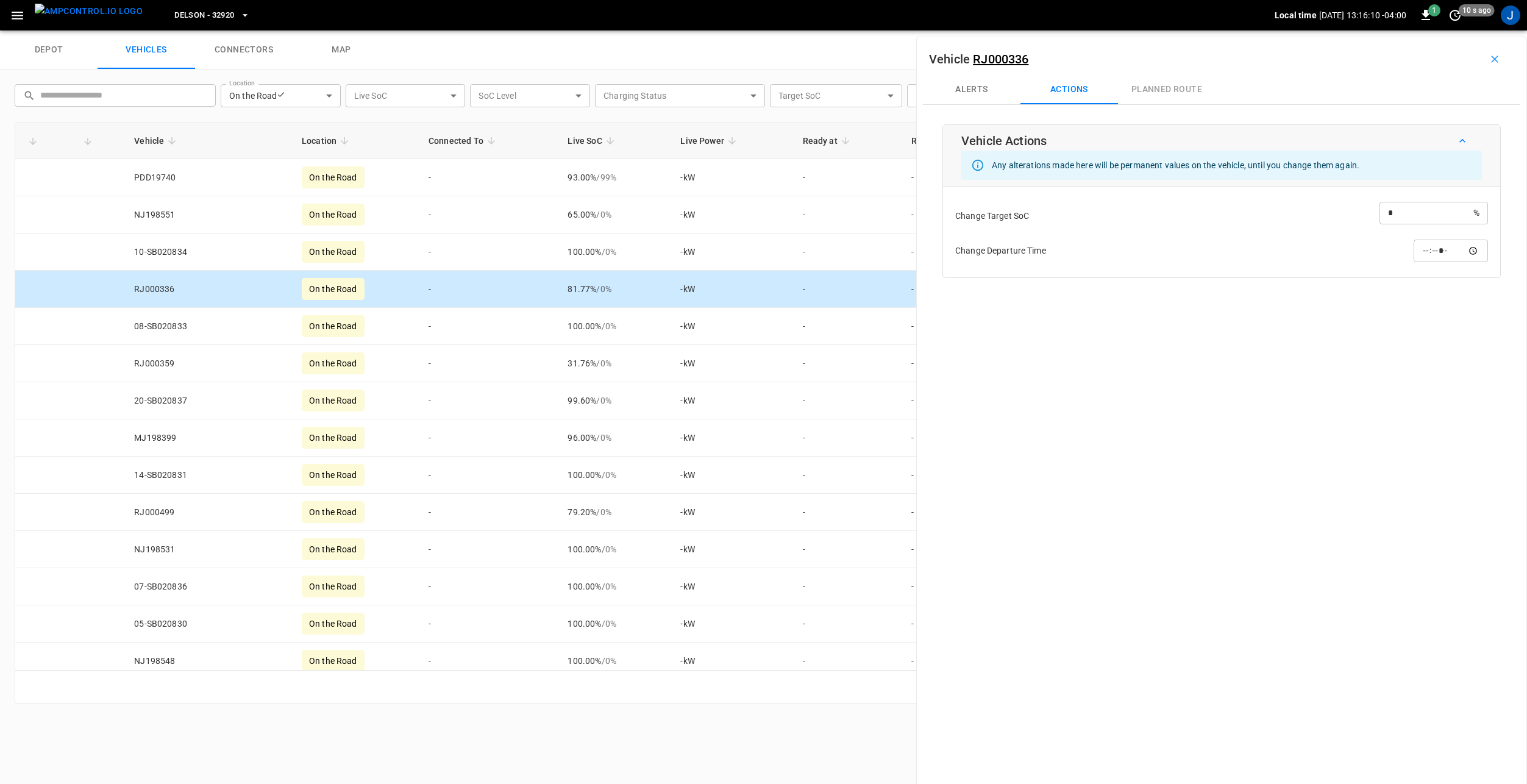
click at [1176, 83] on div "Alerts Actions planned route" at bounding box center [1221, 89] width 597 height 29
click at [982, 90] on button "Alerts" at bounding box center [971, 89] width 97 height 29
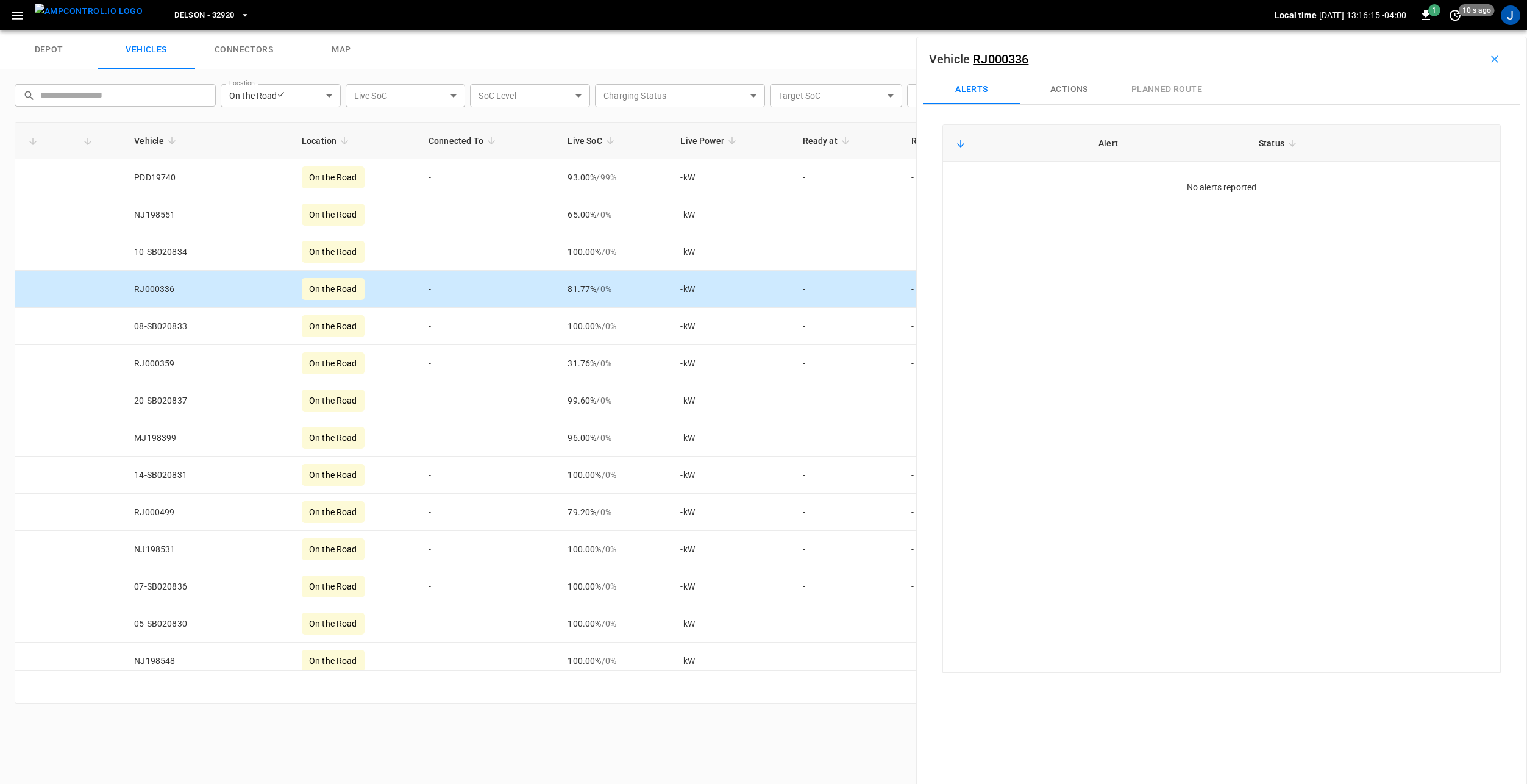
click at [1004, 62] on link "RJ000336" at bounding box center [1001, 59] width 55 height 15
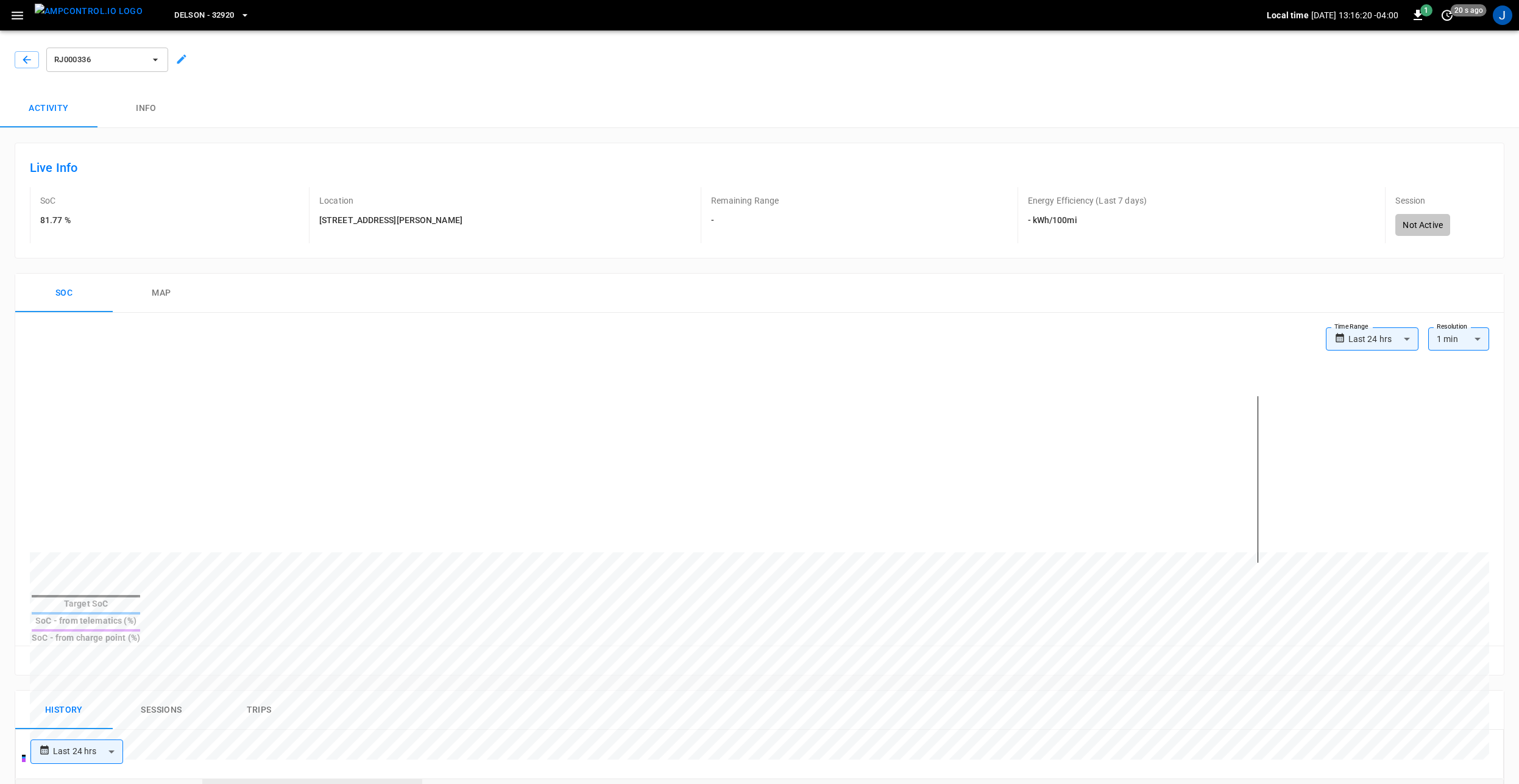
click at [1370, 344] on body "**********" at bounding box center [759, 687] width 1519 height 1375
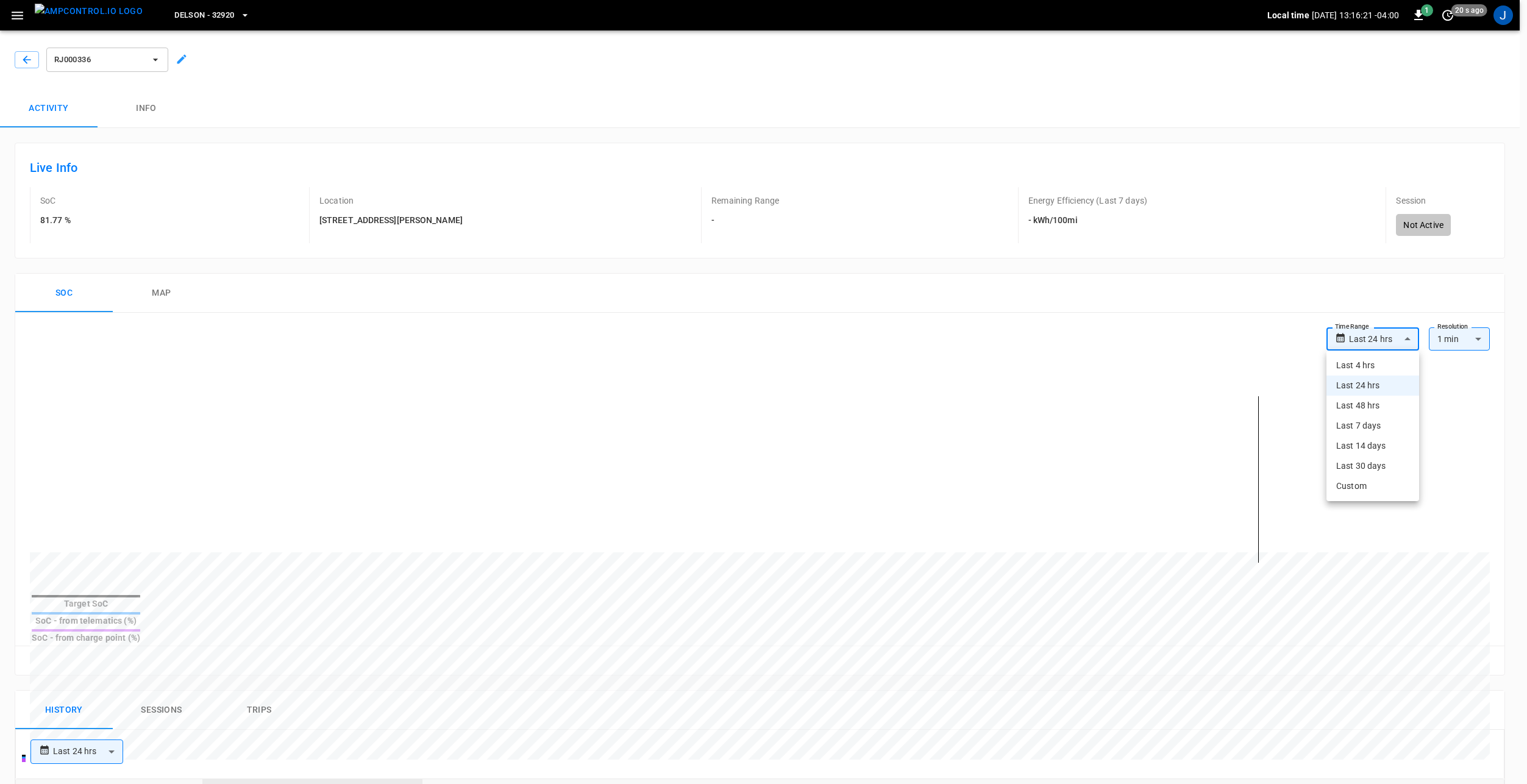
click at [1377, 463] on li "Last 30 days" at bounding box center [1372, 466] width 92 height 20
type input "**********"
type input "**"
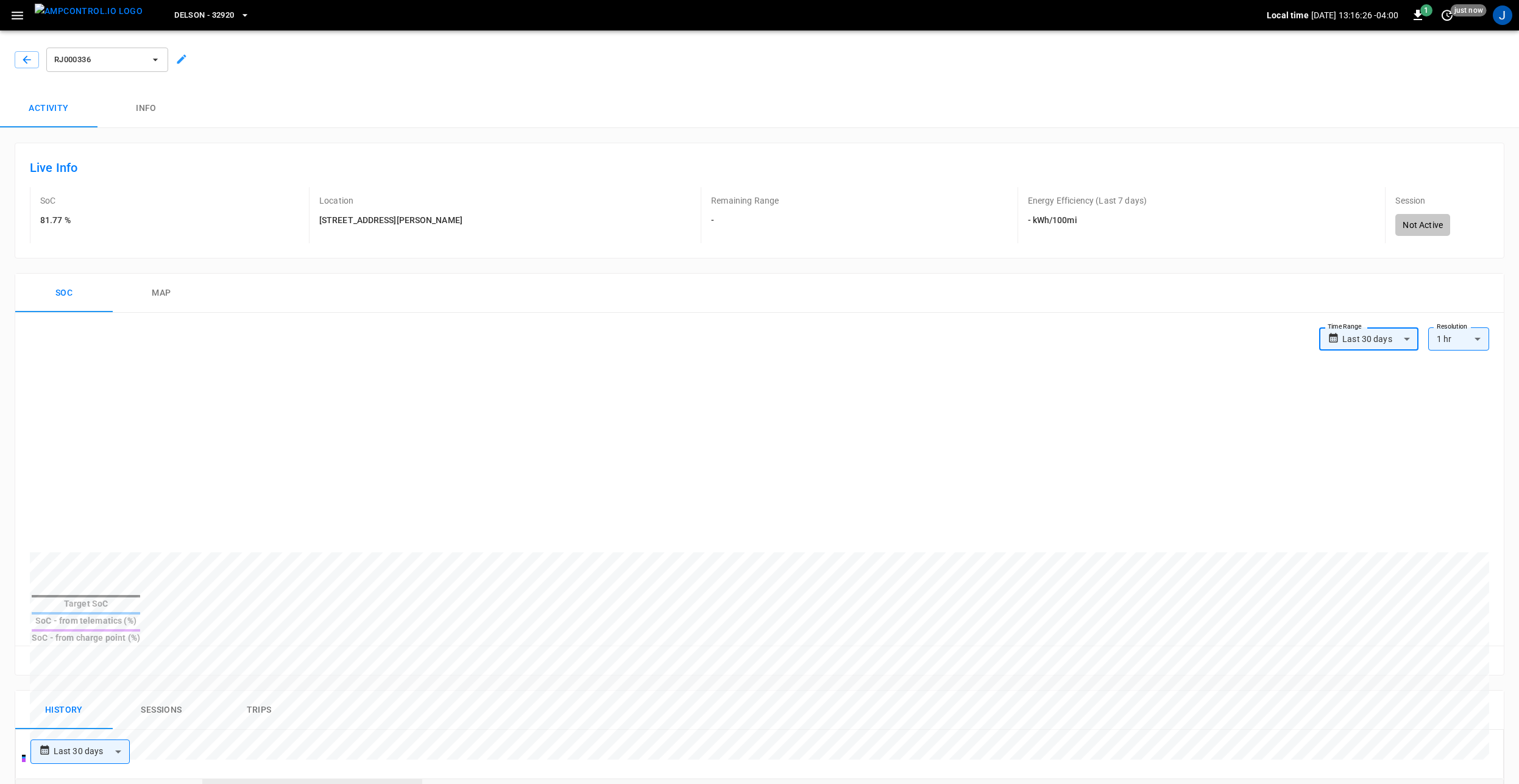
click at [160, 299] on button "map" at bounding box center [161, 293] width 97 height 39
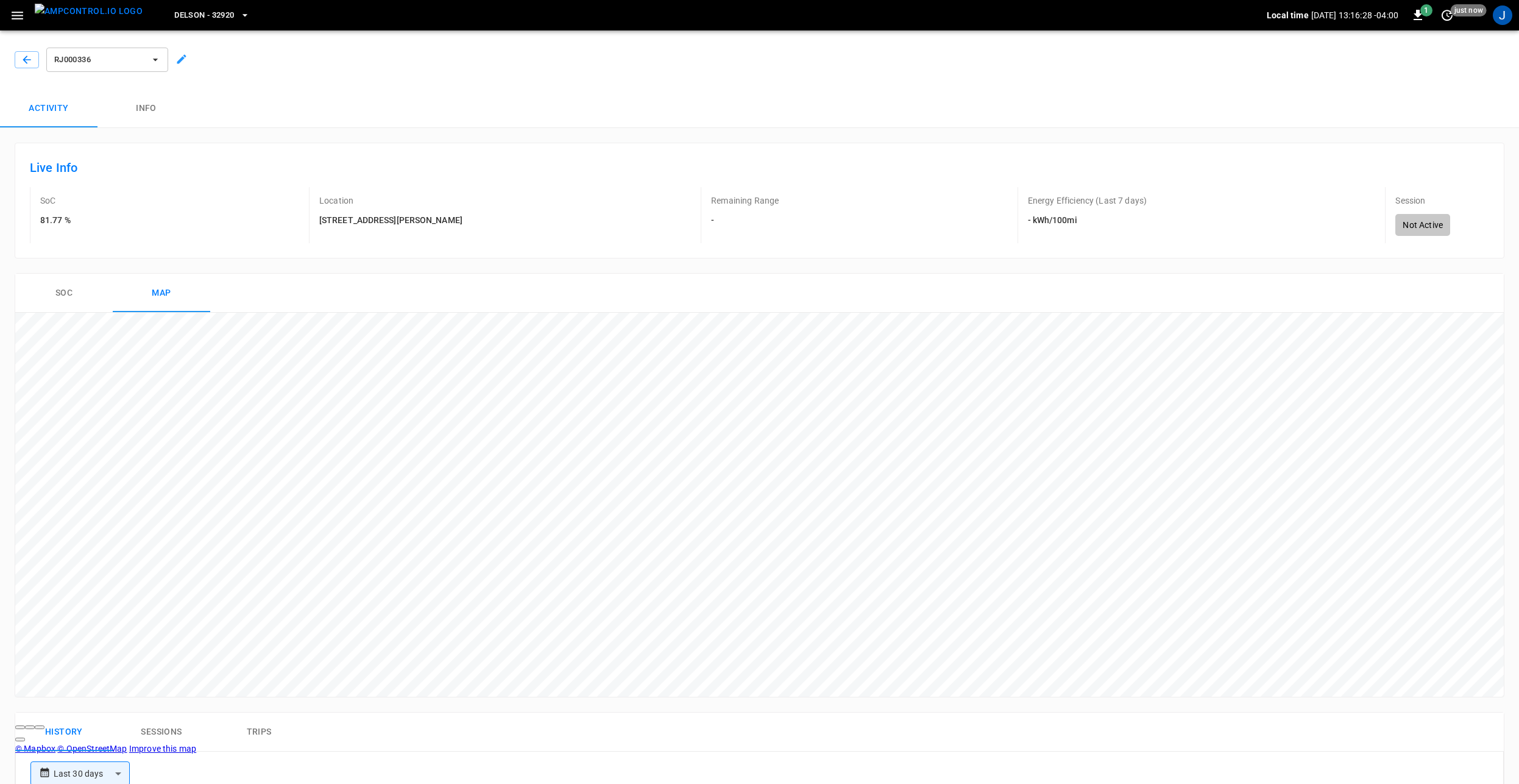
click at [75, 299] on button "Soc" at bounding box center [63, 293] width 97 height 39
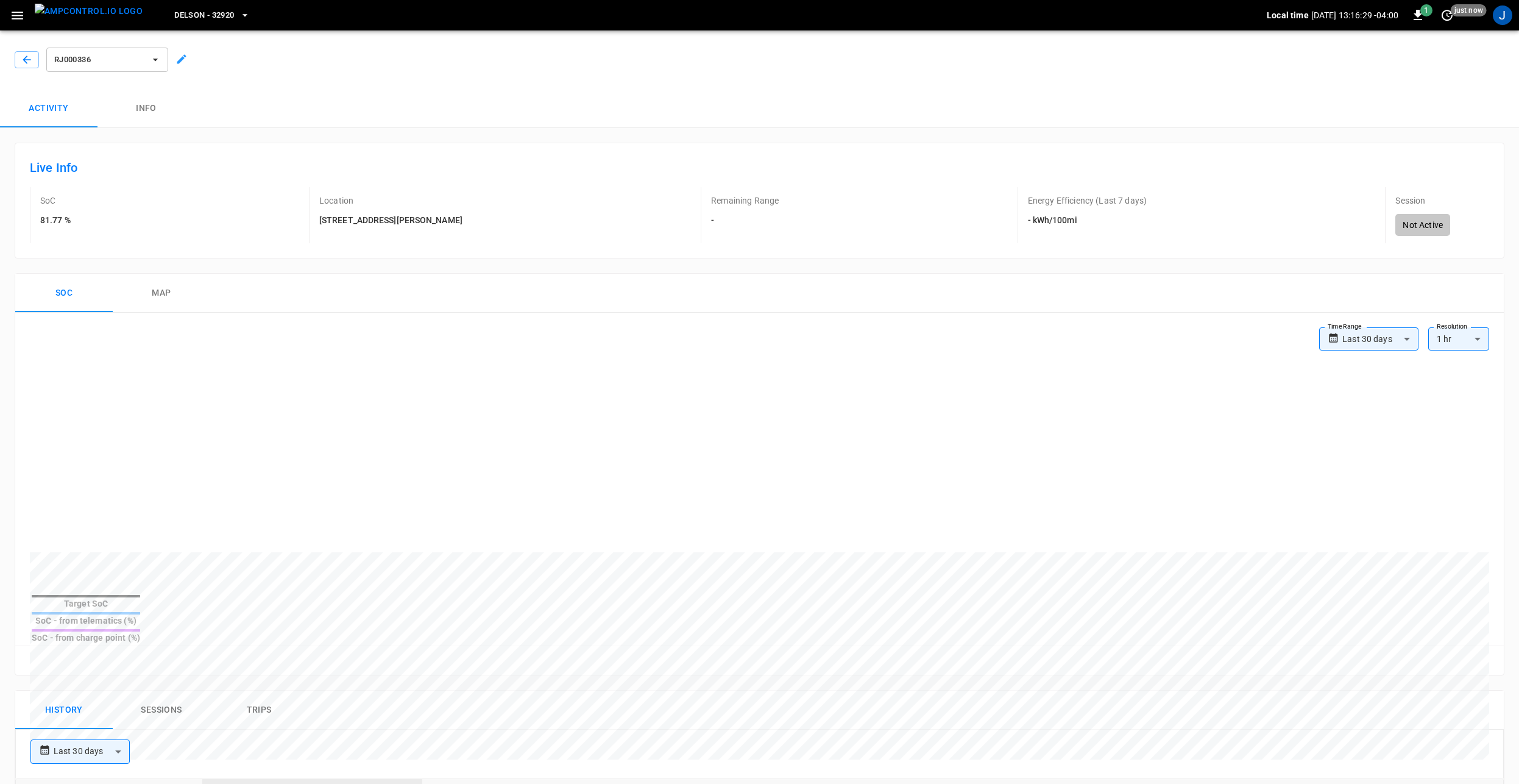
click at [138, 63] on span "RJ000336" at bounding box center [99, 60] width 90 height 14
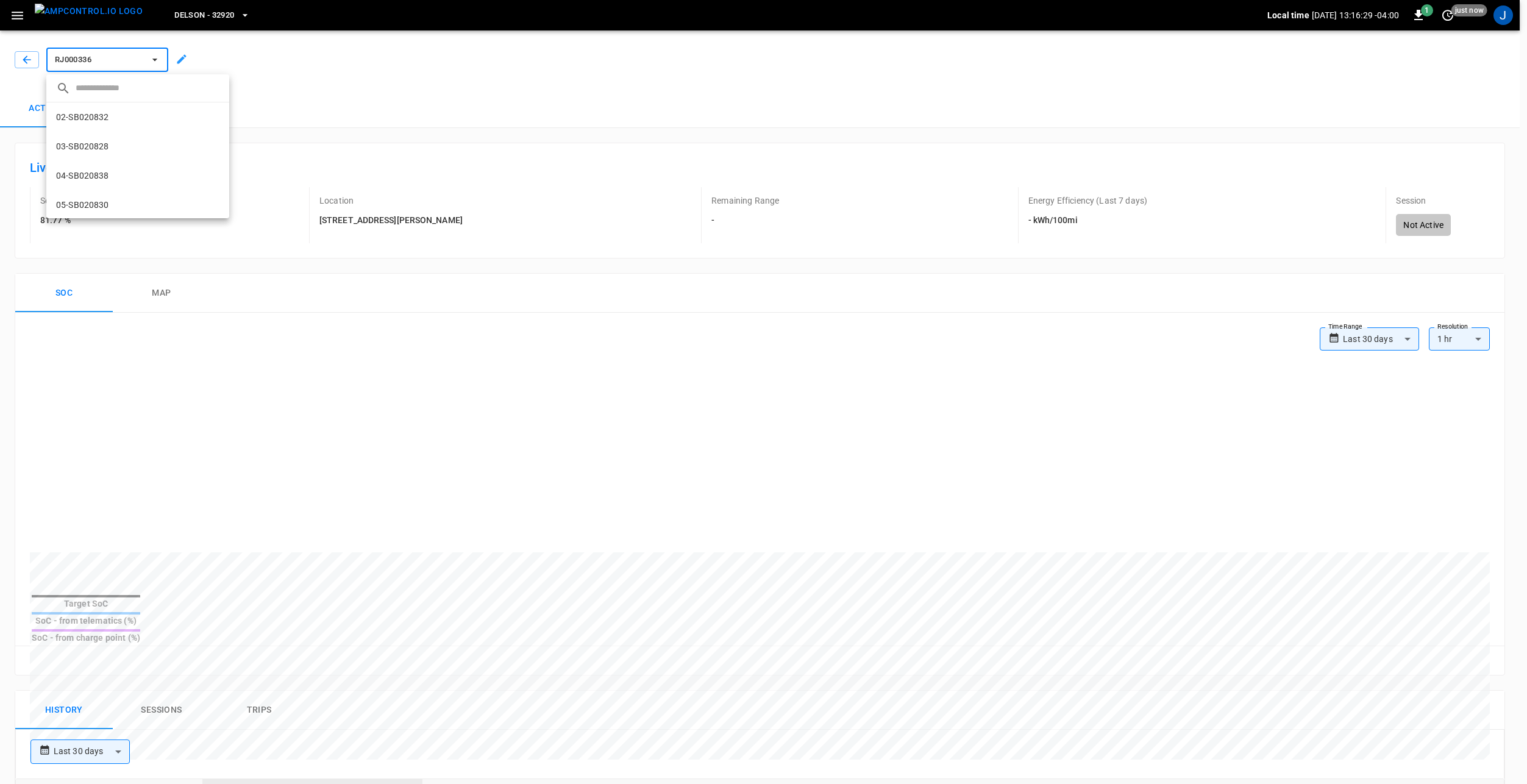
click at [344, 72] on div at bounding box center [764, 392] width 1527 height 784
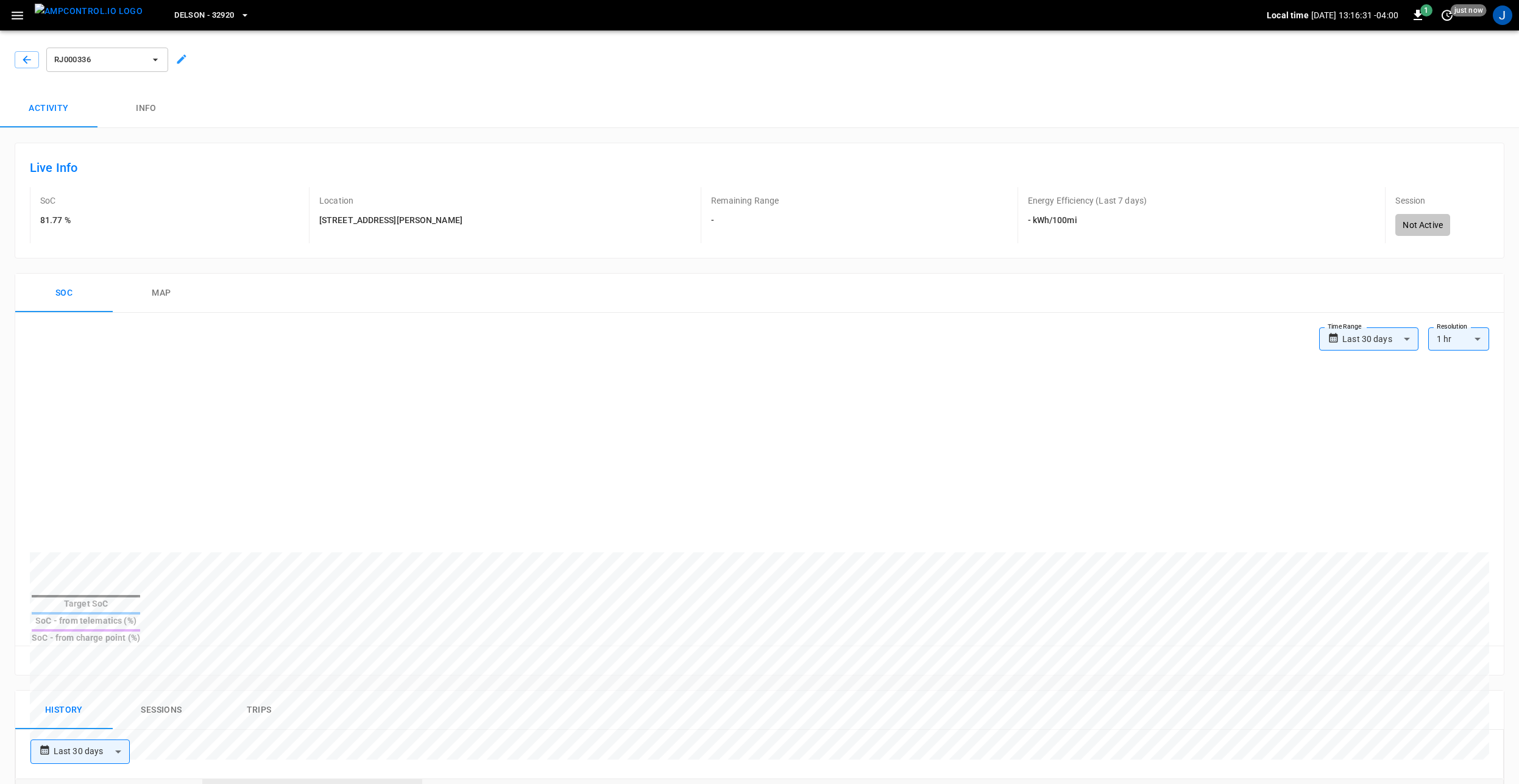
click at [62, 14] on div "​ 02-SB020832 ee81 ... 03-SB020828 1c75 ... 04-SB020838 8a4b ... 05-SB020830 de…" at bounding box center [759, 392] width 1519 height 784
click at [187, 20] on span "Delson - 32920" at bounding box center [204, 16] width 60 height 14
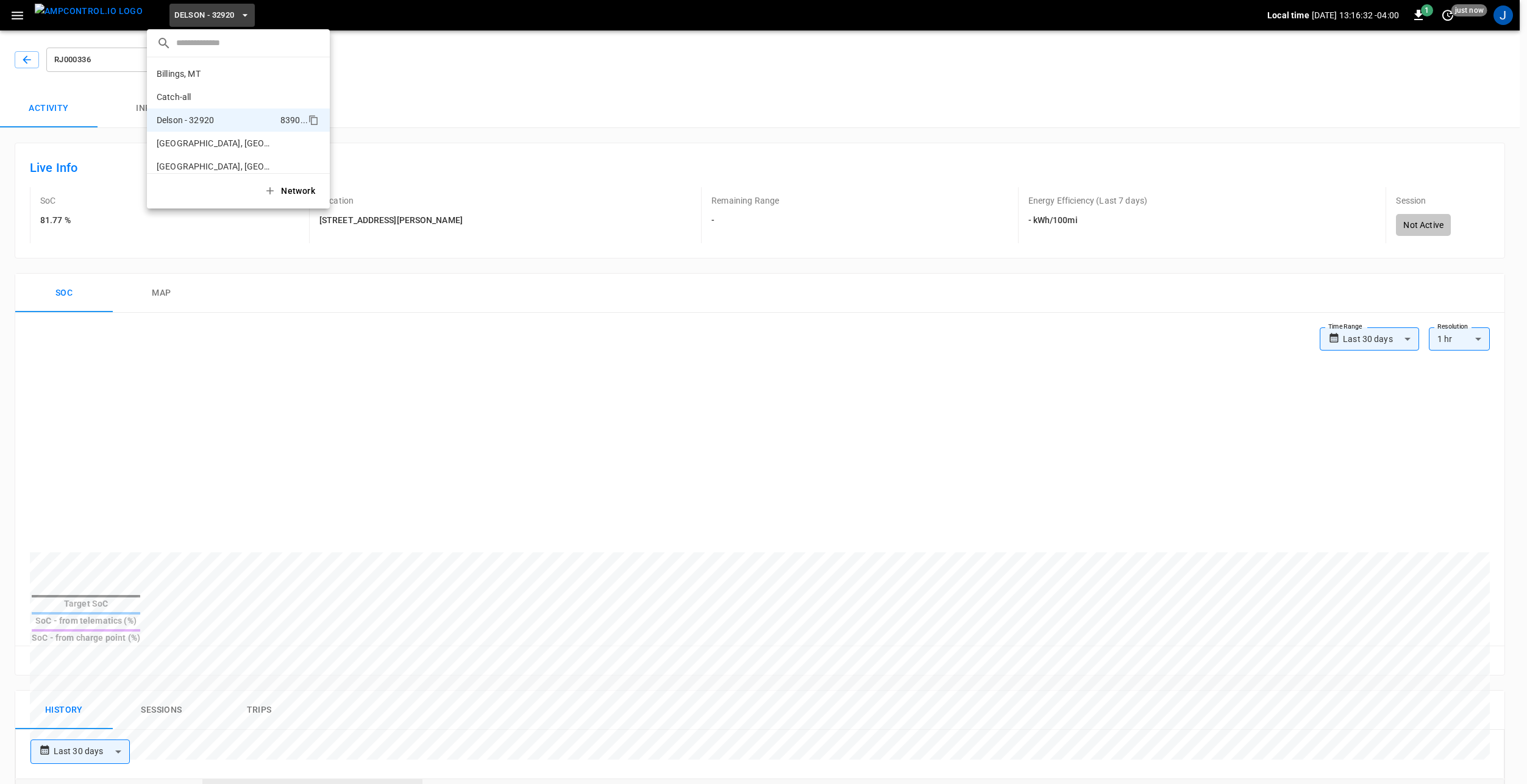
scroll to position [43, 0]
click at [29, 17] on div at bounding box center [764, 392] width 1527 height 784
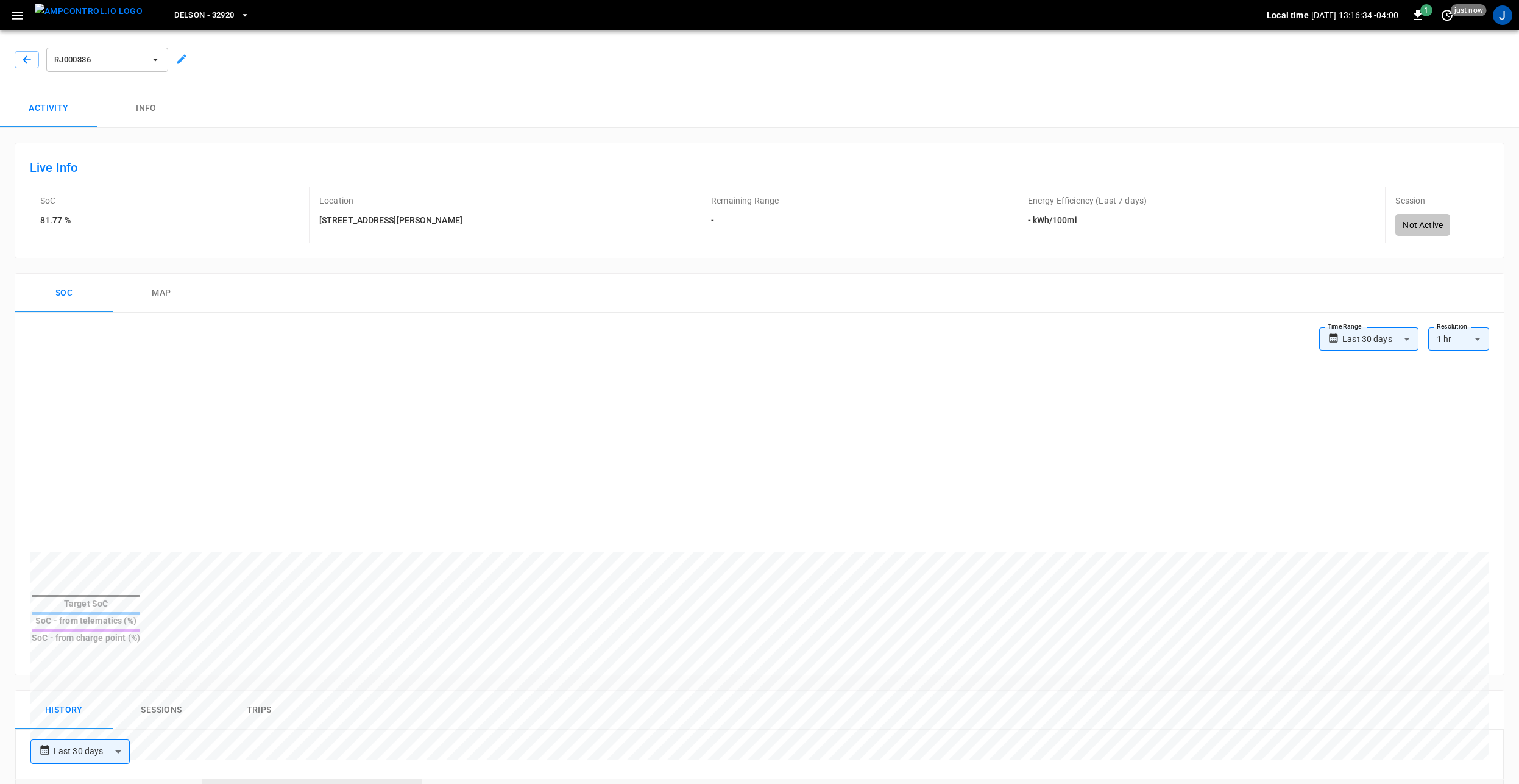
click at [17, 15] on icon "button" at bounding box center [17, 15] width 11 height 8
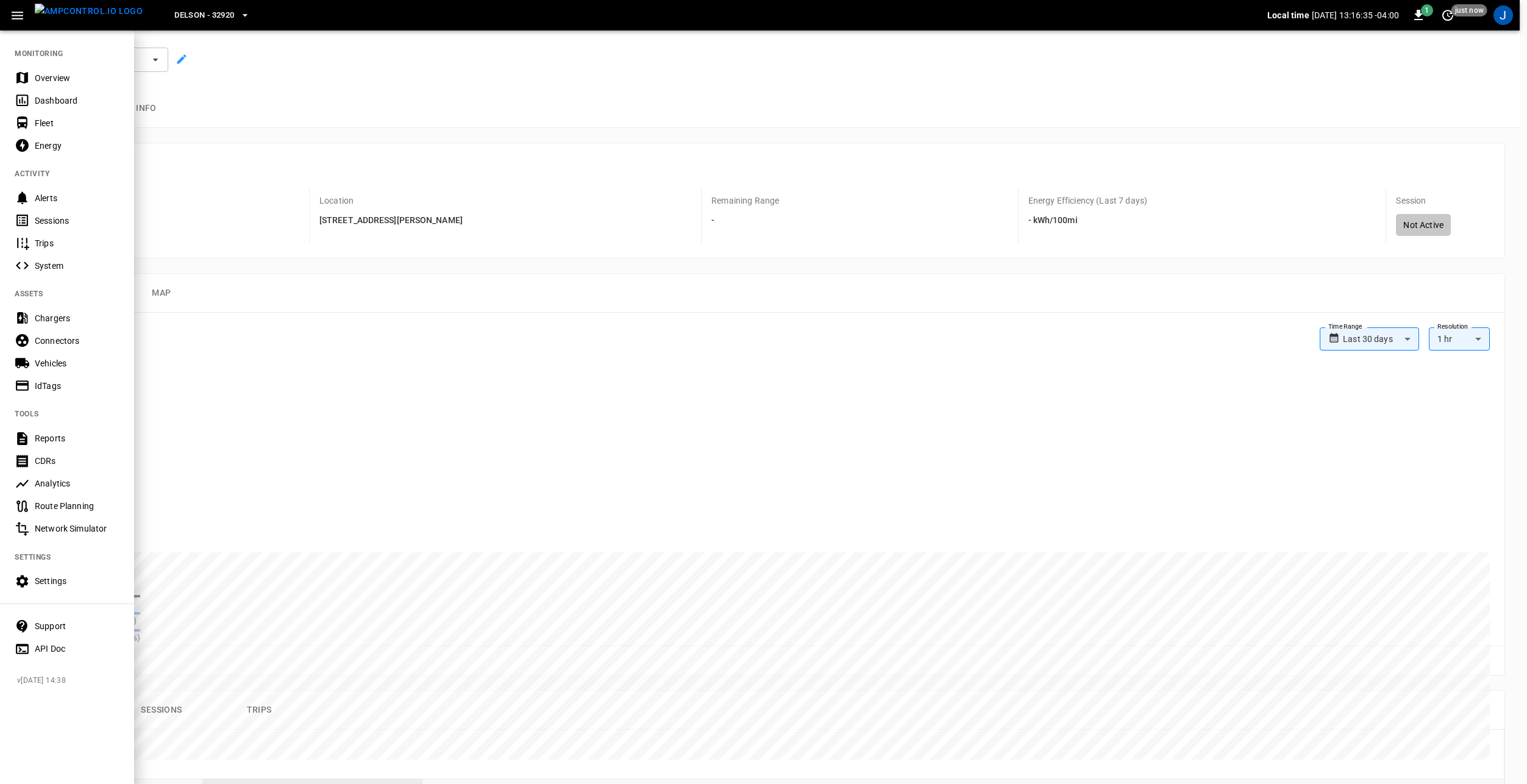
click at [71, 361] on div "Vehicles" at bounding box center [77, 363] width 85 height 12
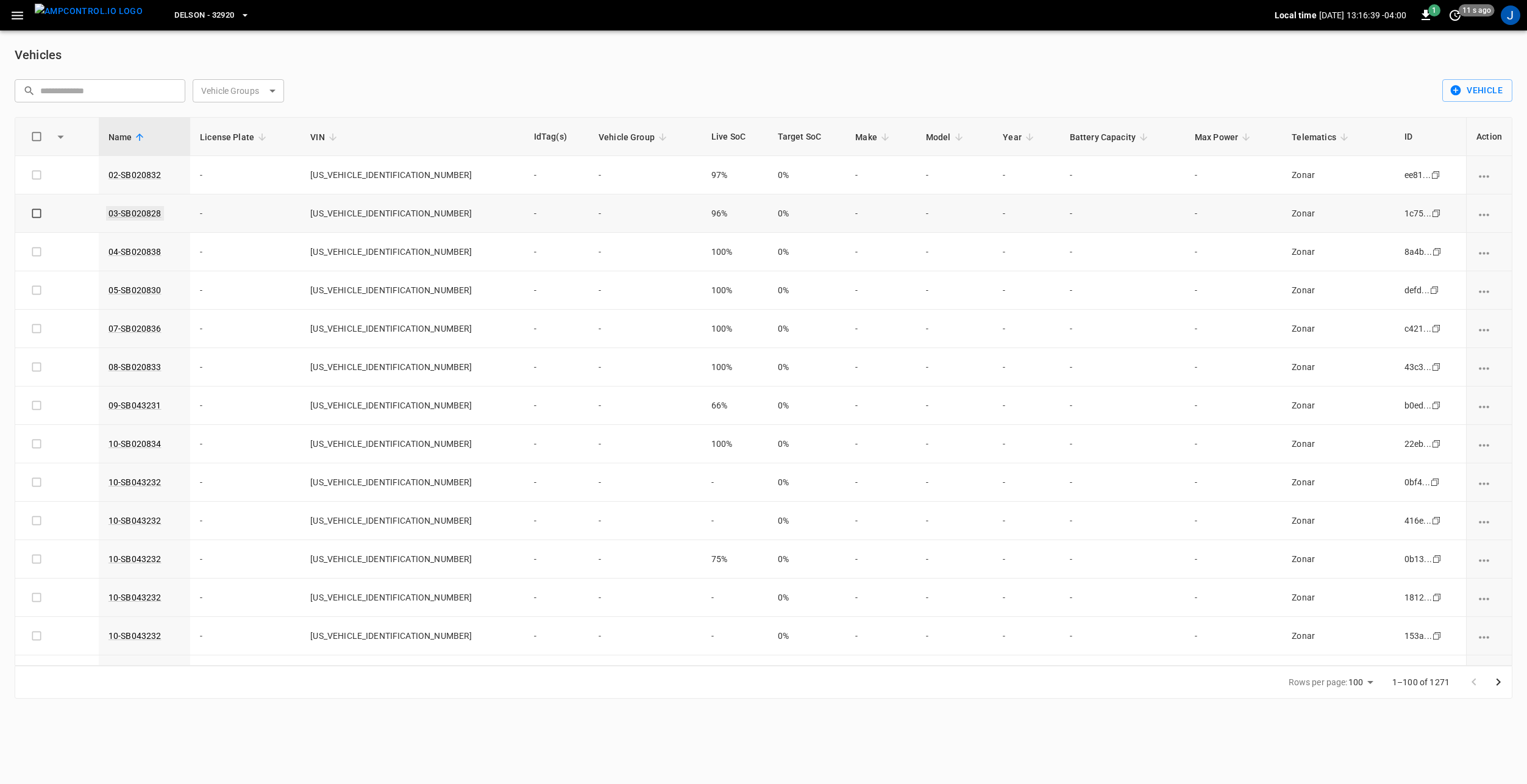
click at [138, 212] on link "03-SB020828" at bounding box center [135, 213] width 58 height 15
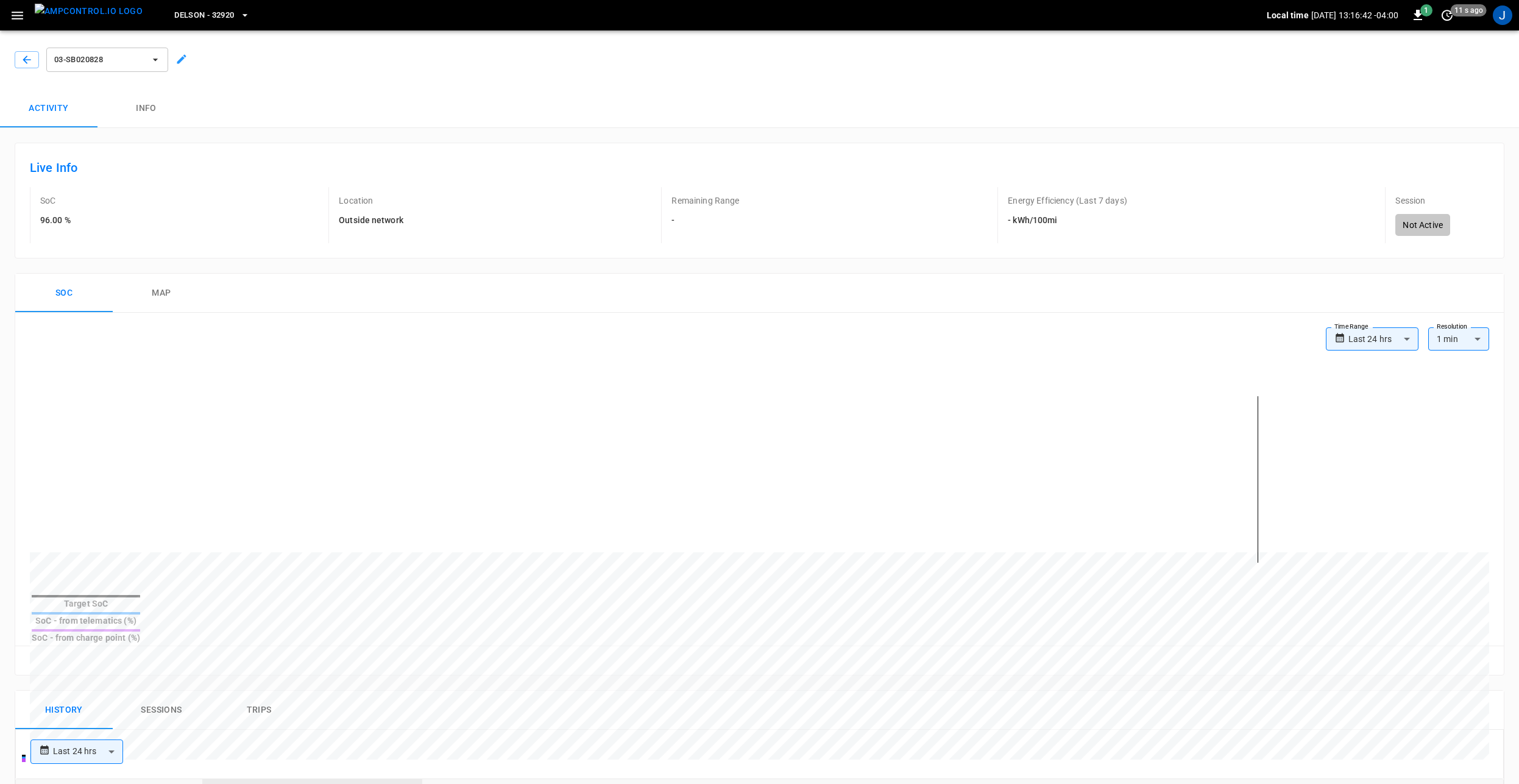
click at [1357, 346] on body "**********" at bounding box center [759, 687] width 1519 height 1375
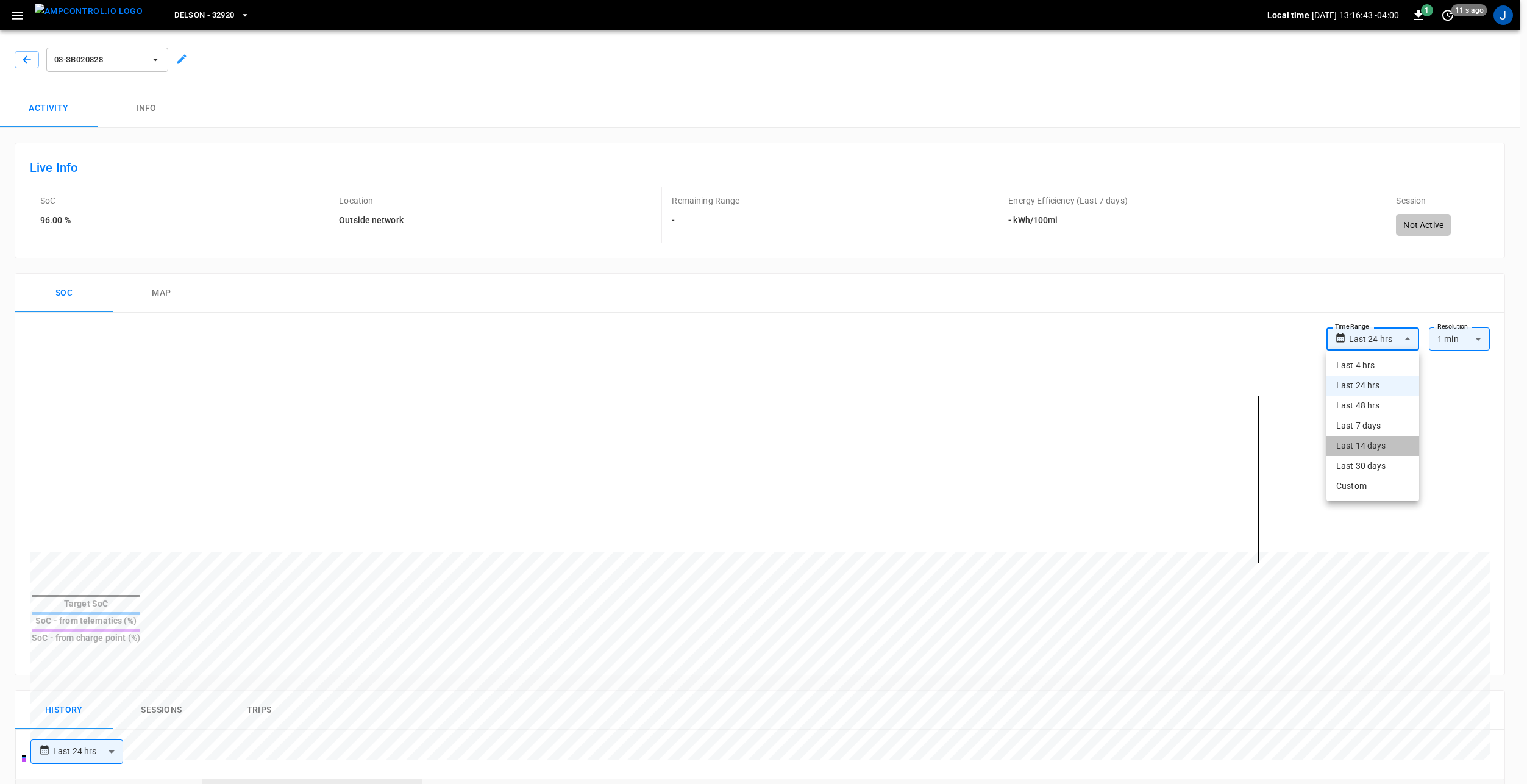
click at [1374, 445] on li "Last 14 days" at bounding box center [1372, 446] width 92 height 20
type input "**********"
type input "***"
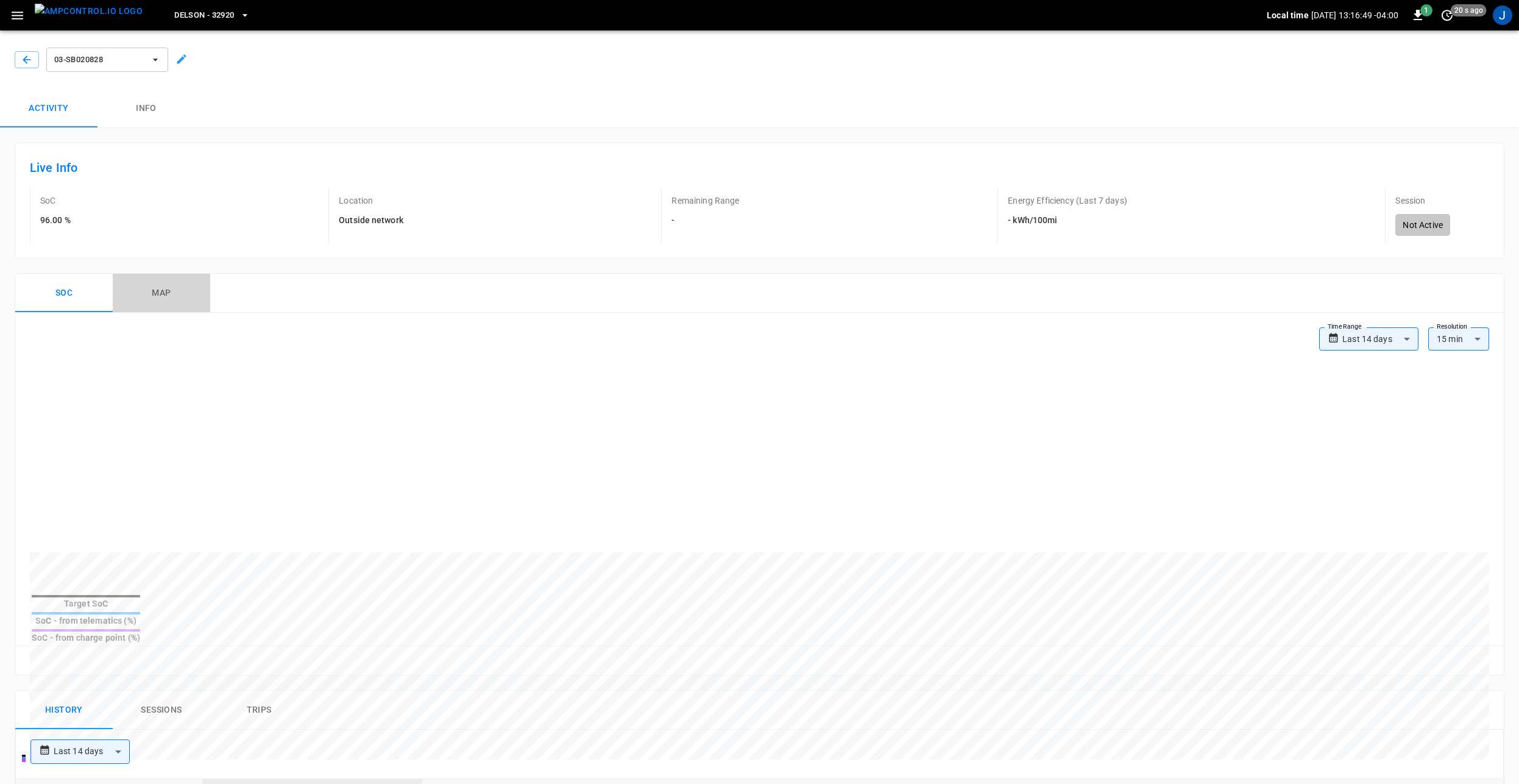
click at [158, 290] on button "map" at bounding box center [161, 293] width 97 height 39
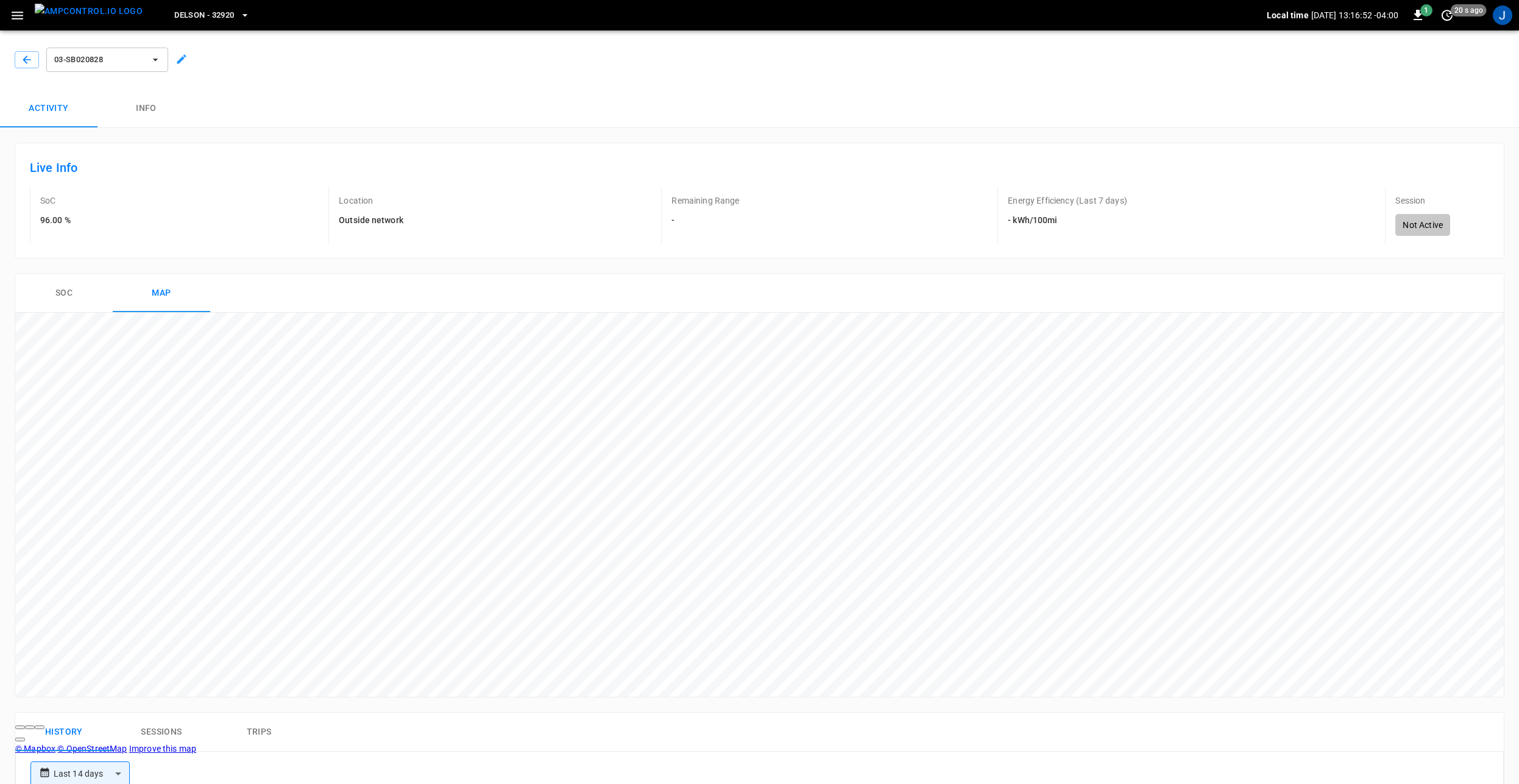
click at [89, 61] on span "03-SB020828" at bounding box center [99, 60] width 90 height 14
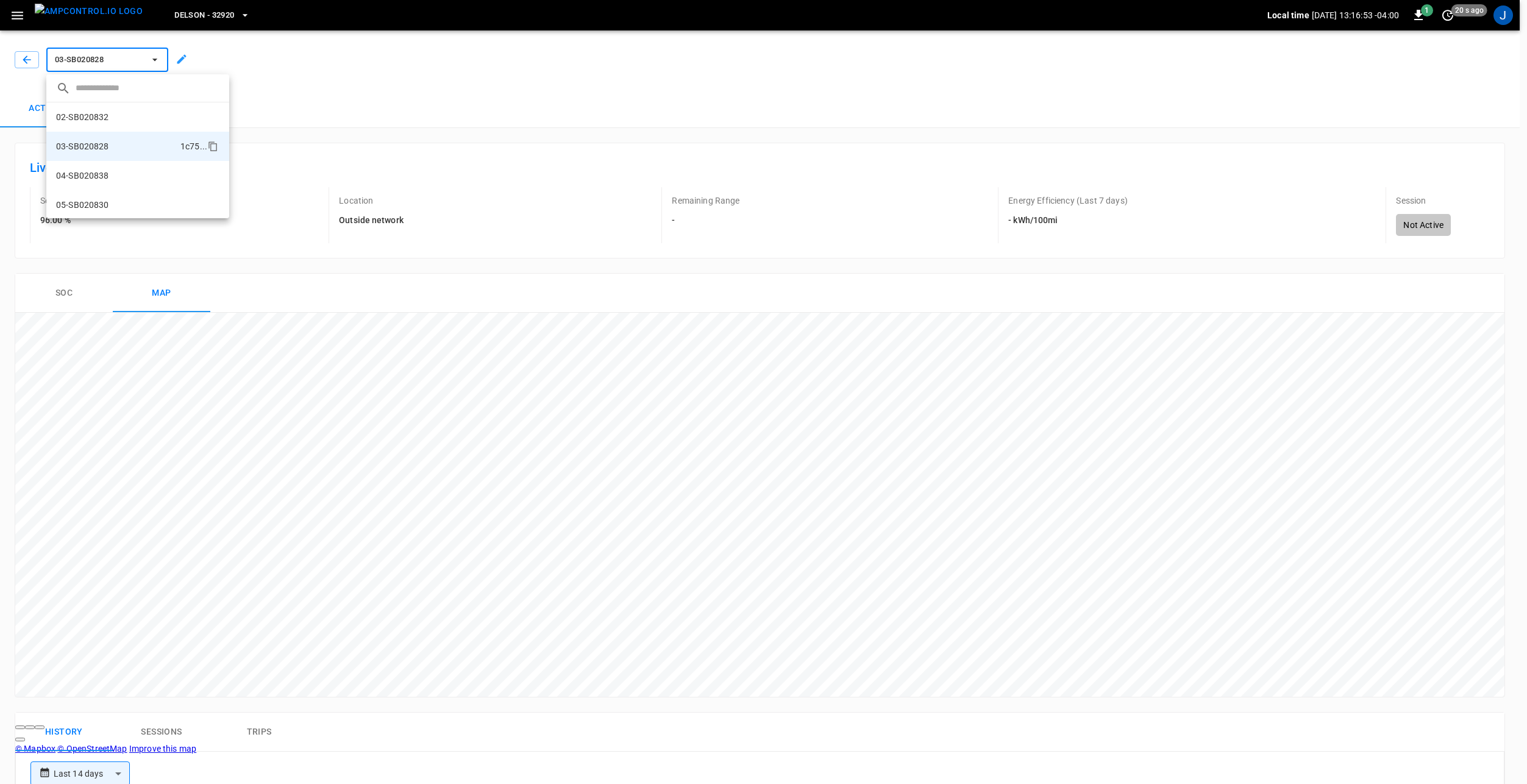
scroll to position [138, 0]
click at [97, 160] on p "09-SB043231" at bounding box center [82, 154] width 53 height 12
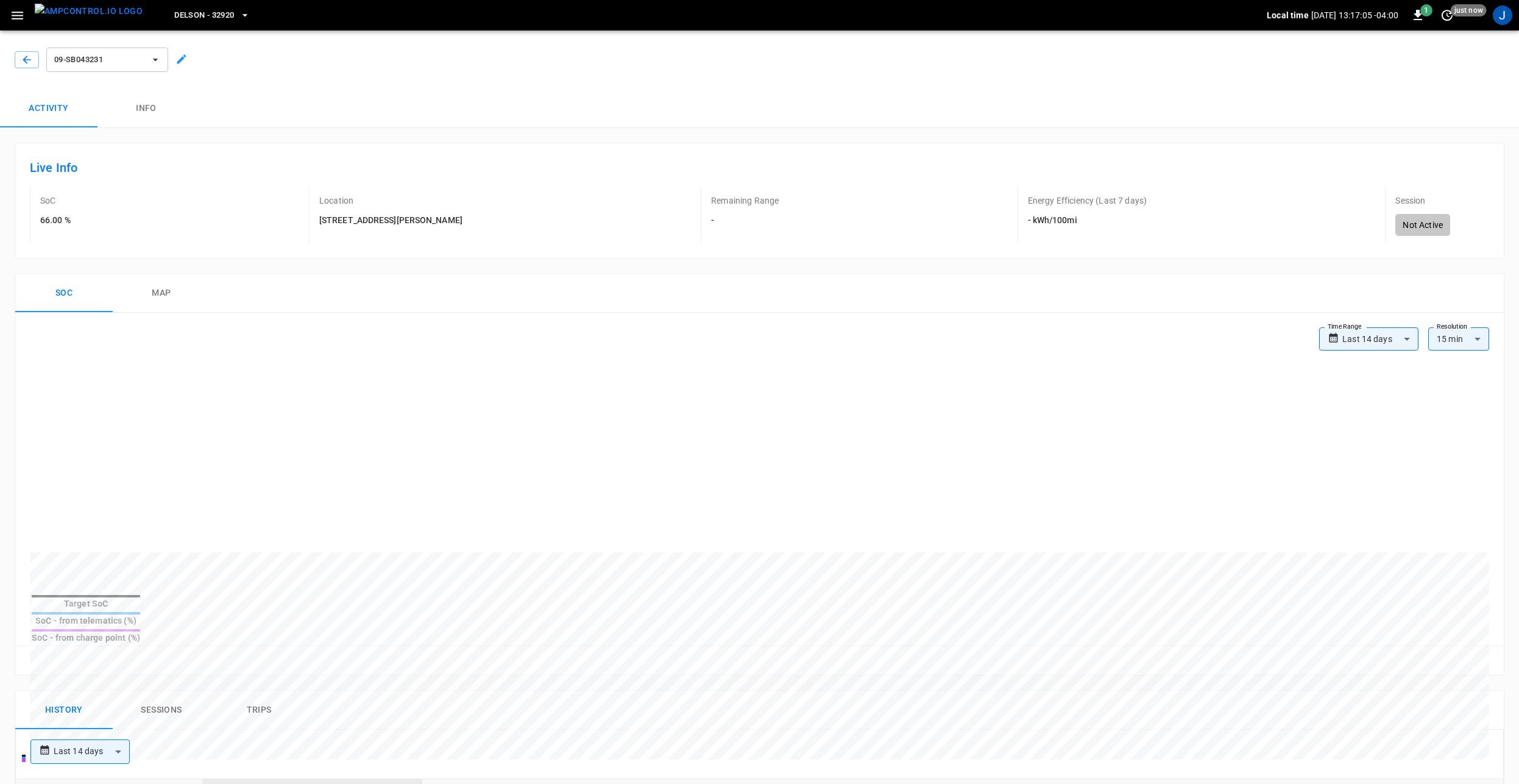
click at [140, 631] on div "SoC - from charge point (%)" at bounding box center [86, 637] width 109 height 12
click at [97, 68] on button "09-SB043231" at bounding box center [107, 60] width 122 height 24
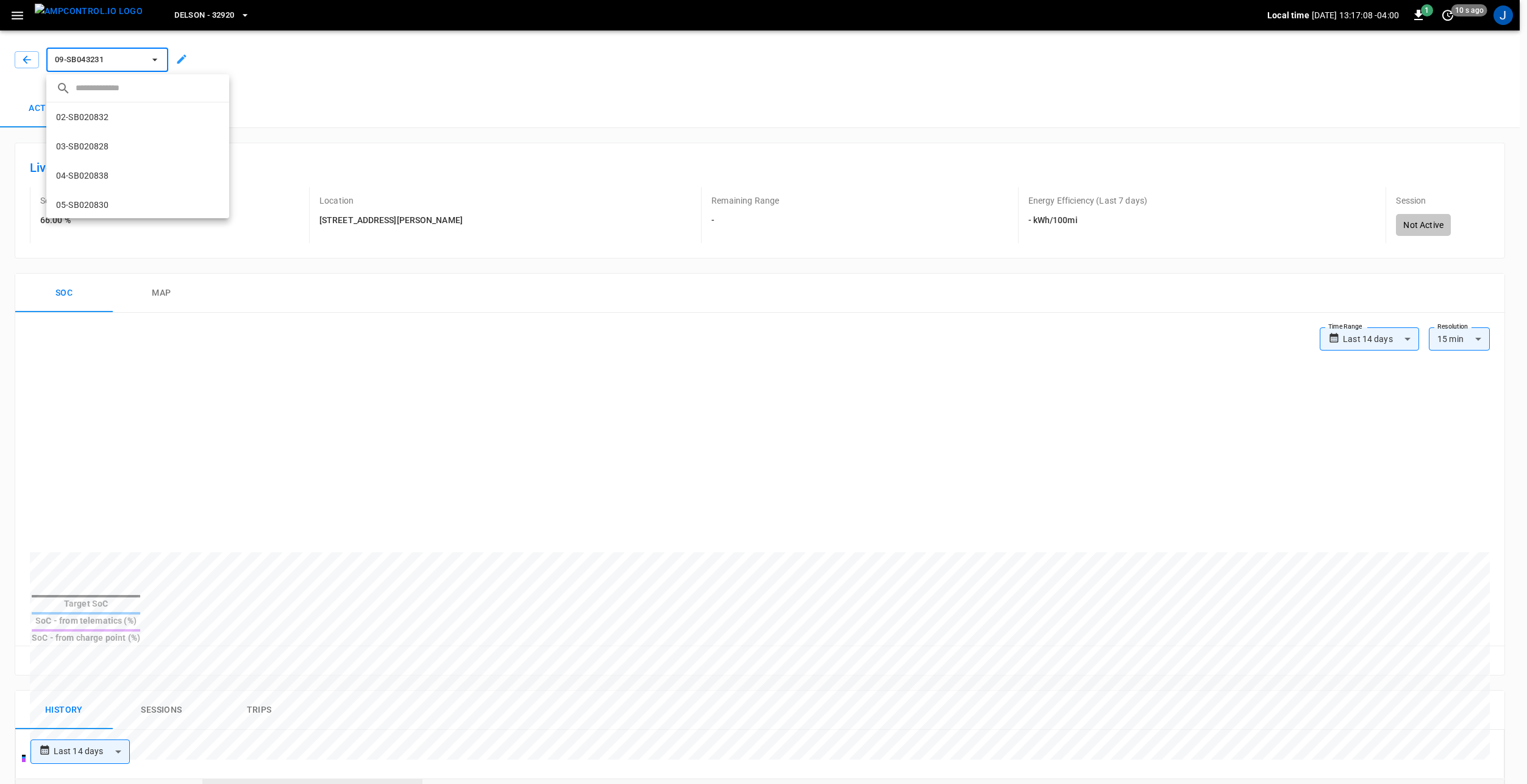
scroll to position [167, 0]
click at [112, 62] on div at bounding box center [764, 392] width 1527 height 784
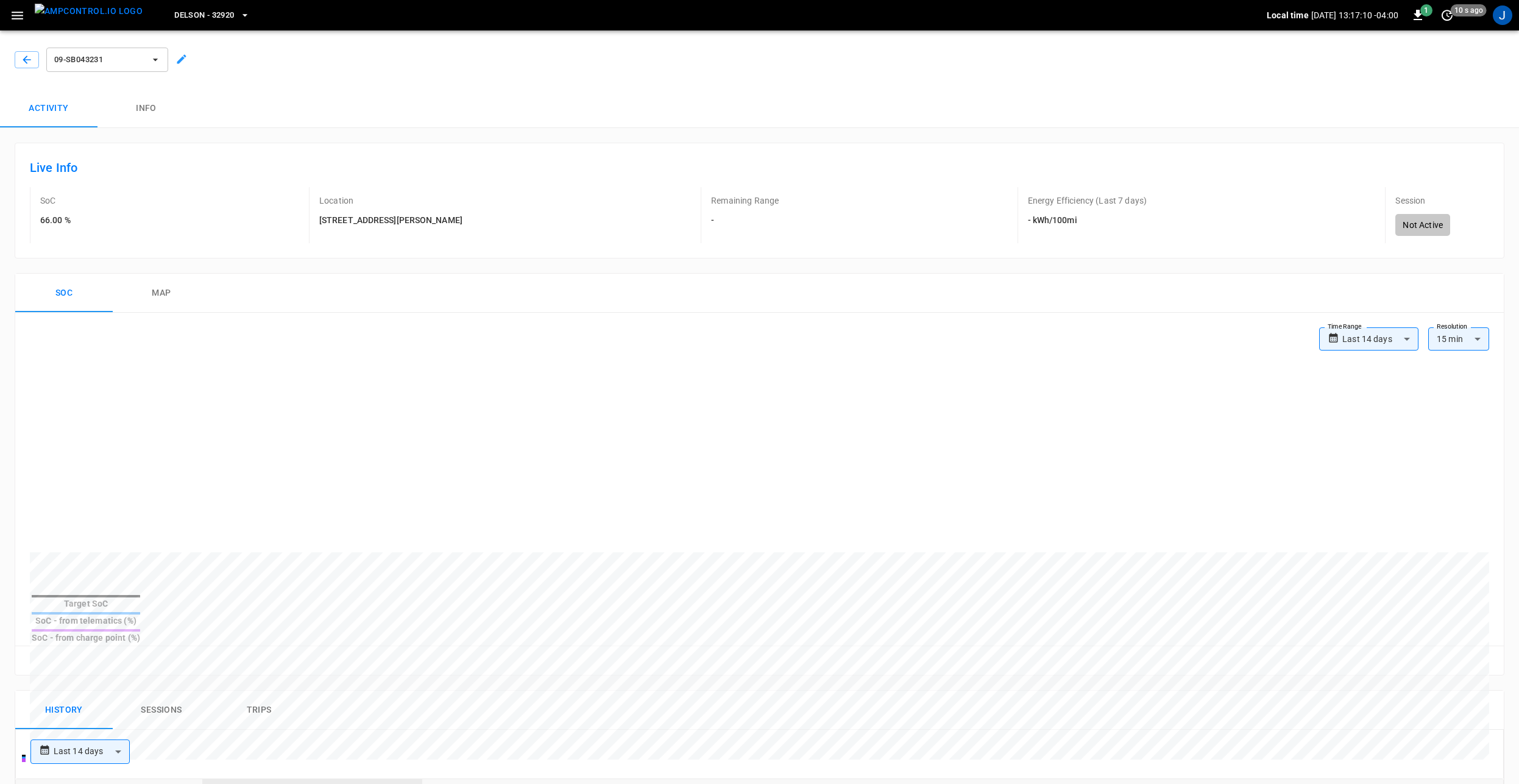
click at [22, 60] on div "​ 02-SB020832 ee81 ... 03-SB020828 1c75 ... 04-SB020838 8a4b ... 05-SB020830 de…" at bounding box center [759, 392] width 1519 height 784
click at [26, 60] on icon "button" at bounding box center [26, 59] width 8 height 8
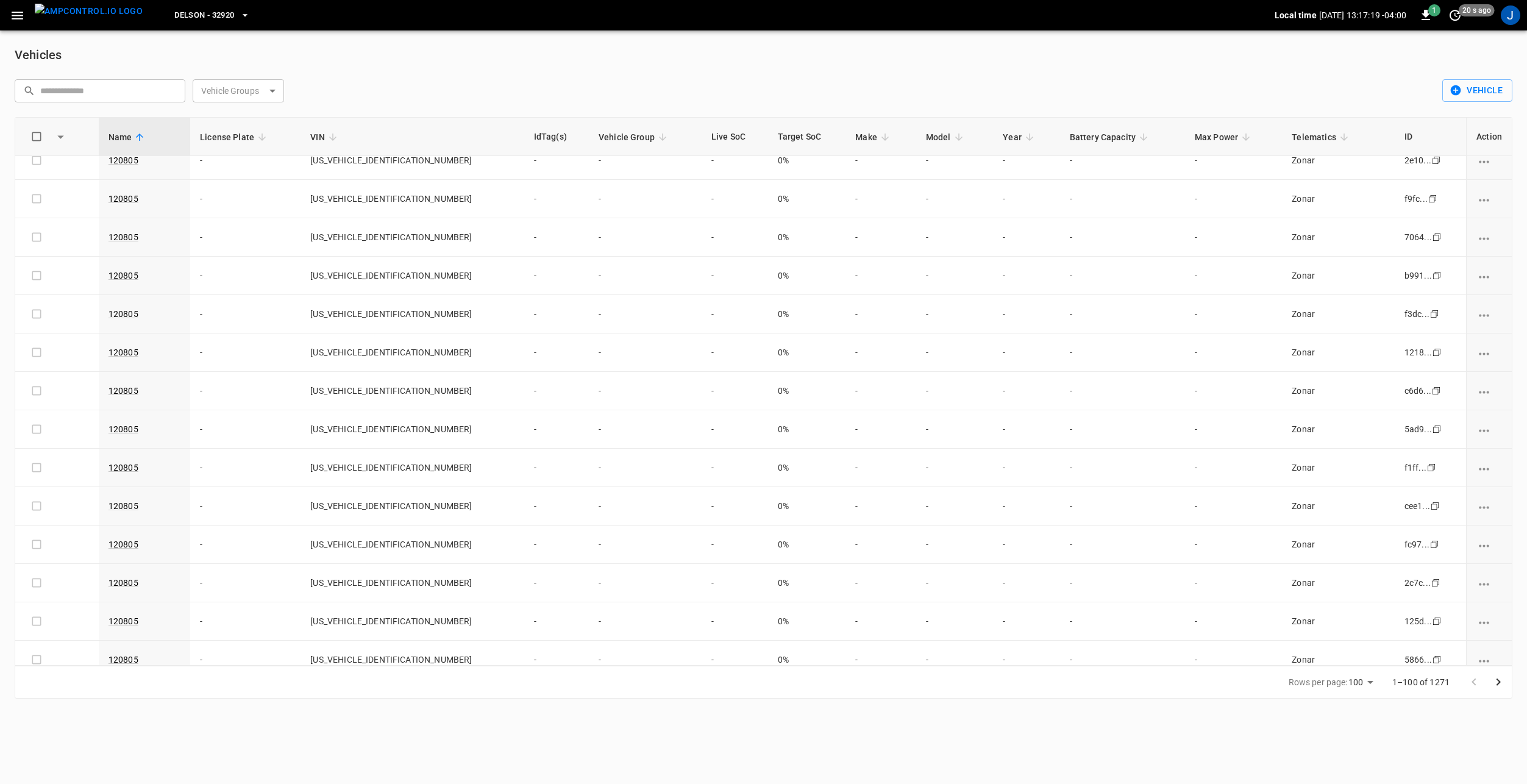
scroll to position [2316, 0]
click at [135, 503] on link "120806" at bounding box center [123, 508] width 35 height 15
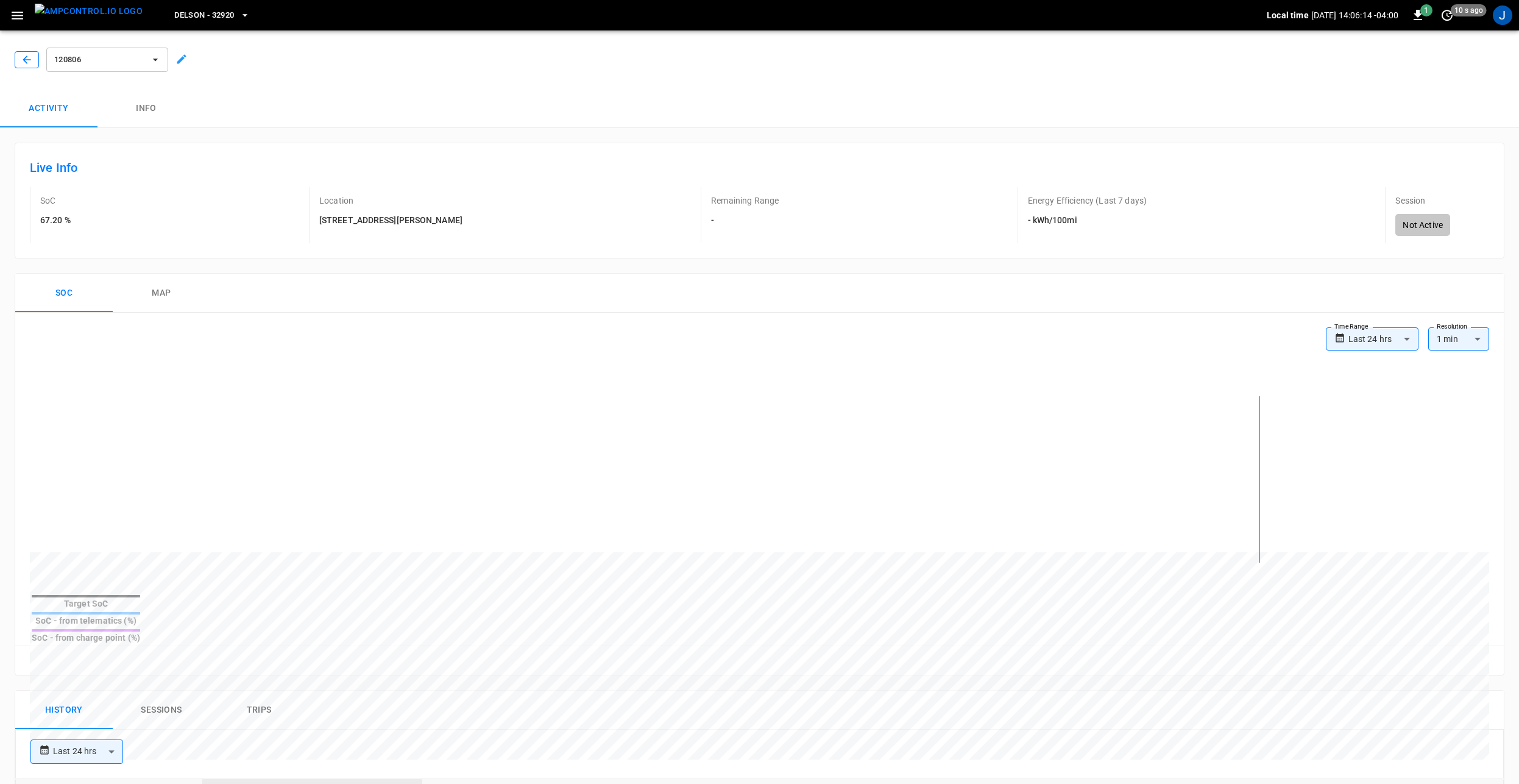
click at [26, 67] on button "button" at bounding box center [27, 60] width 24 height 17
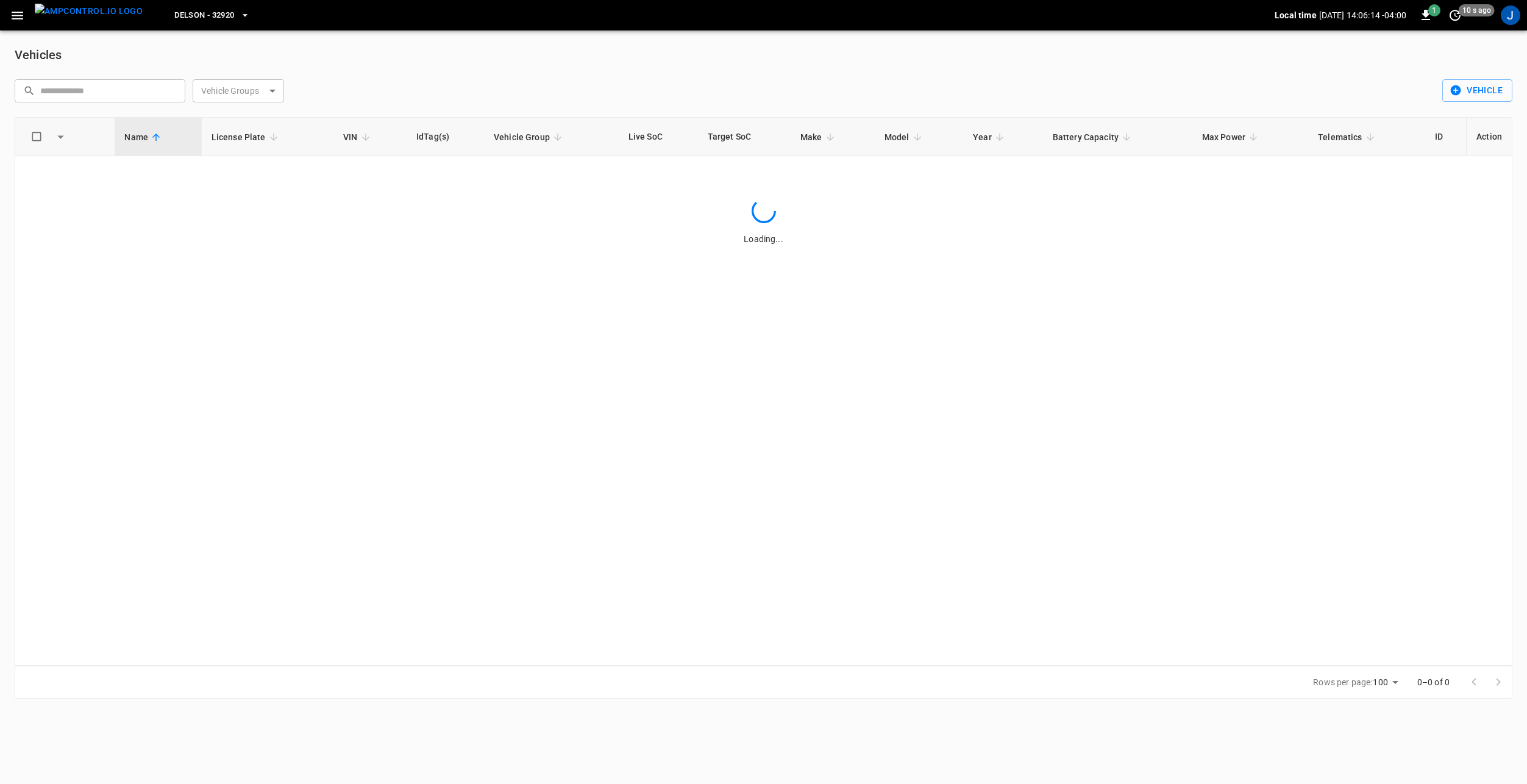
click at [247, 103] on div "Vehicles ​ ​ Vehicle Groups ​ Vehicle Groups Vehicle Name License Plate VIN IdT…" at bounding box center [764, 371] width 1527 height 682
click at [260, 84] on body "Delson - 32920 Local time 2025-09-08 14:06:14 -04:00 1 10 s ago J Vehicles ​ ​ …" at bounding box center [764, 356] width 1527 height 713
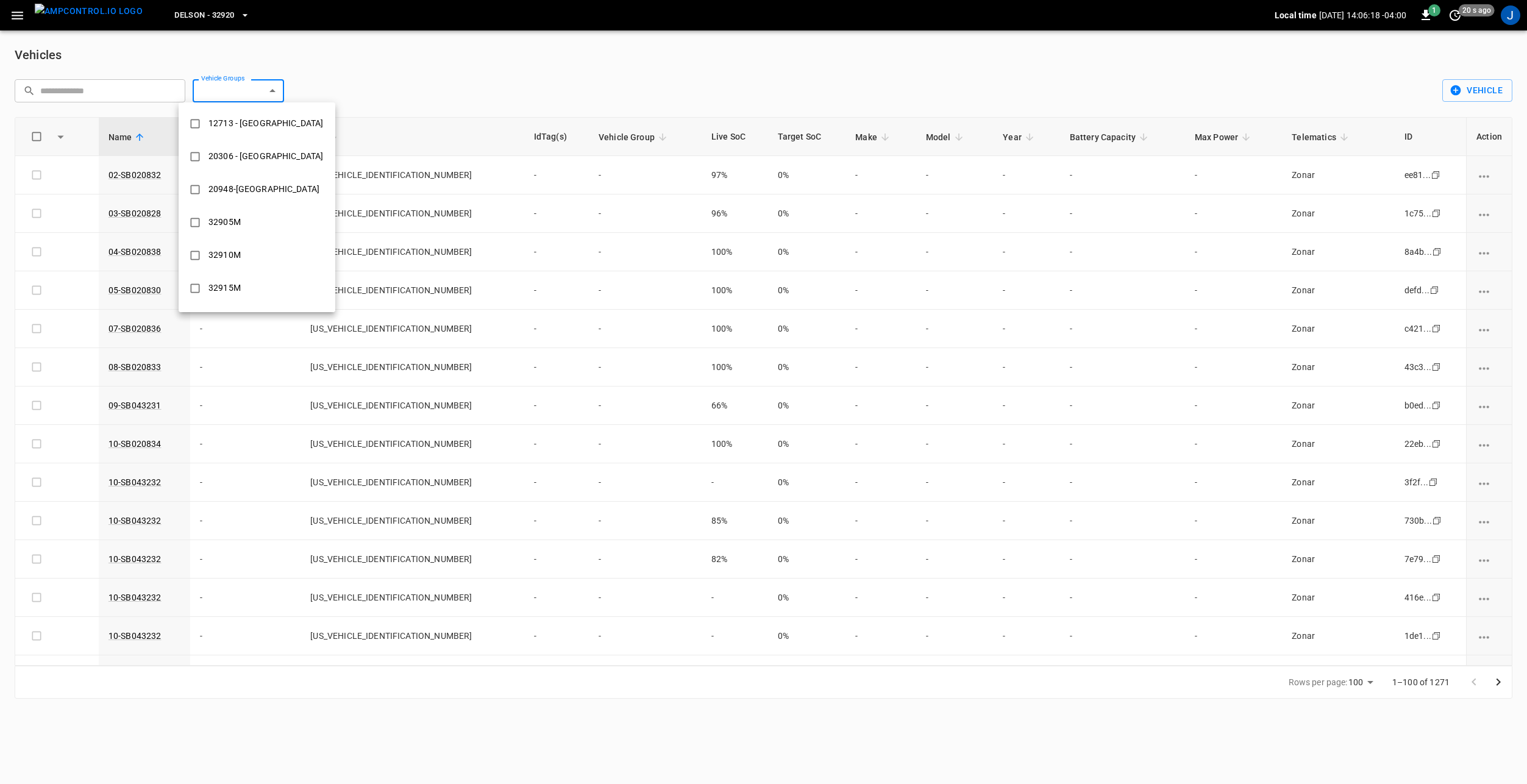
type input "**********"
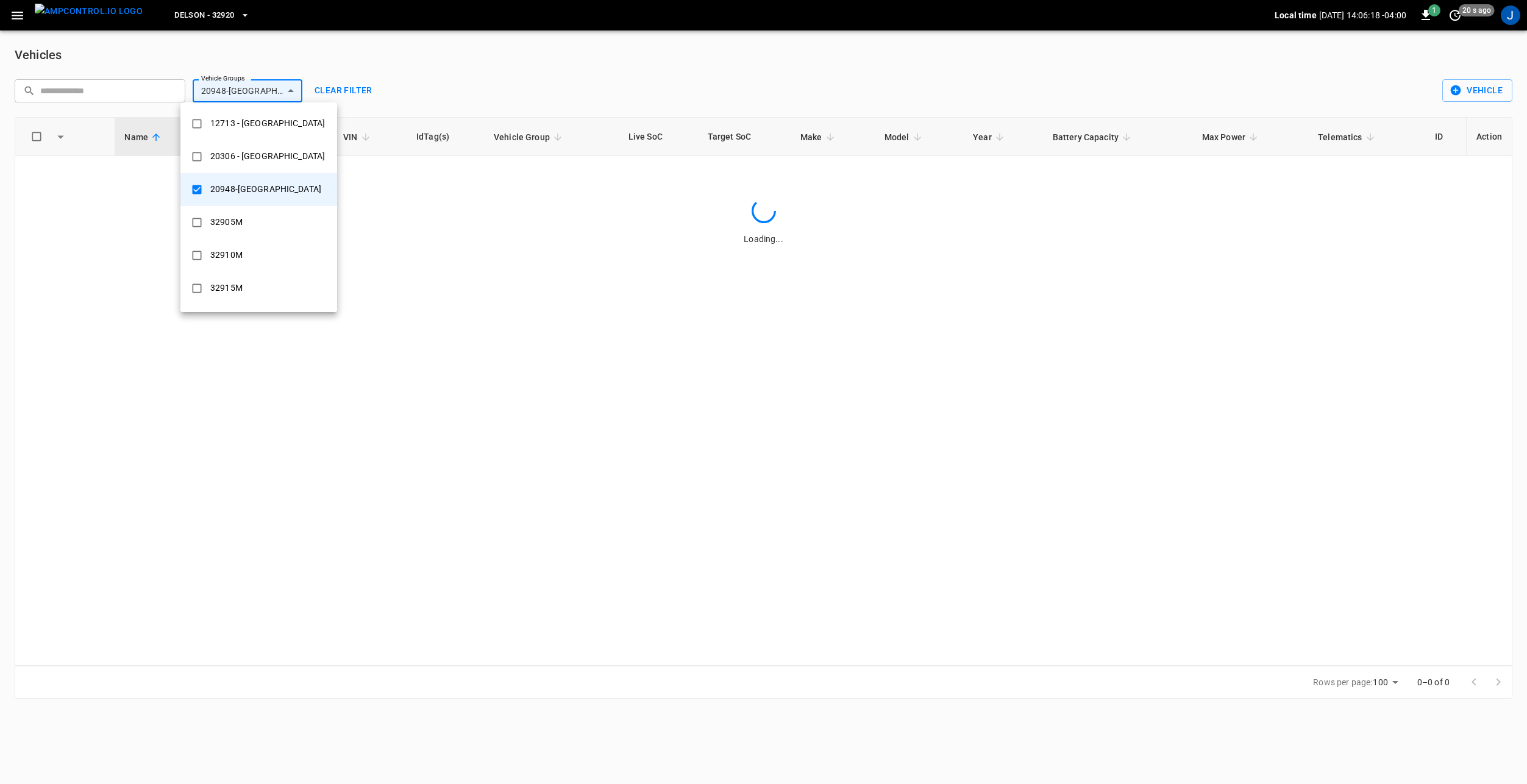
click at [435, 62] on div at bounding box center [764, 392] width 1527 height 784
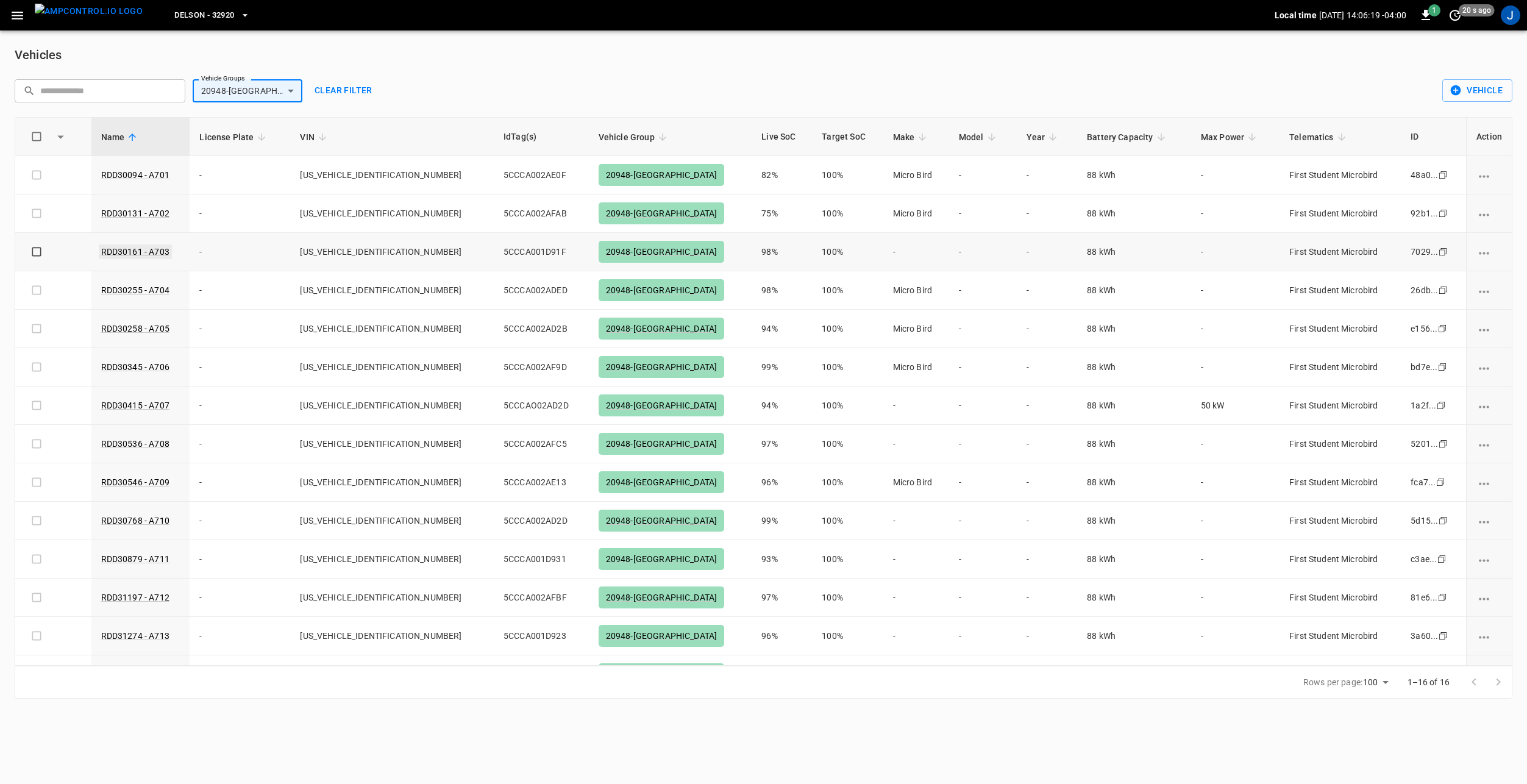
click at [144, 249] on link "RDD30161 - A703" at bounding box center [135, 251] width 73 height 15
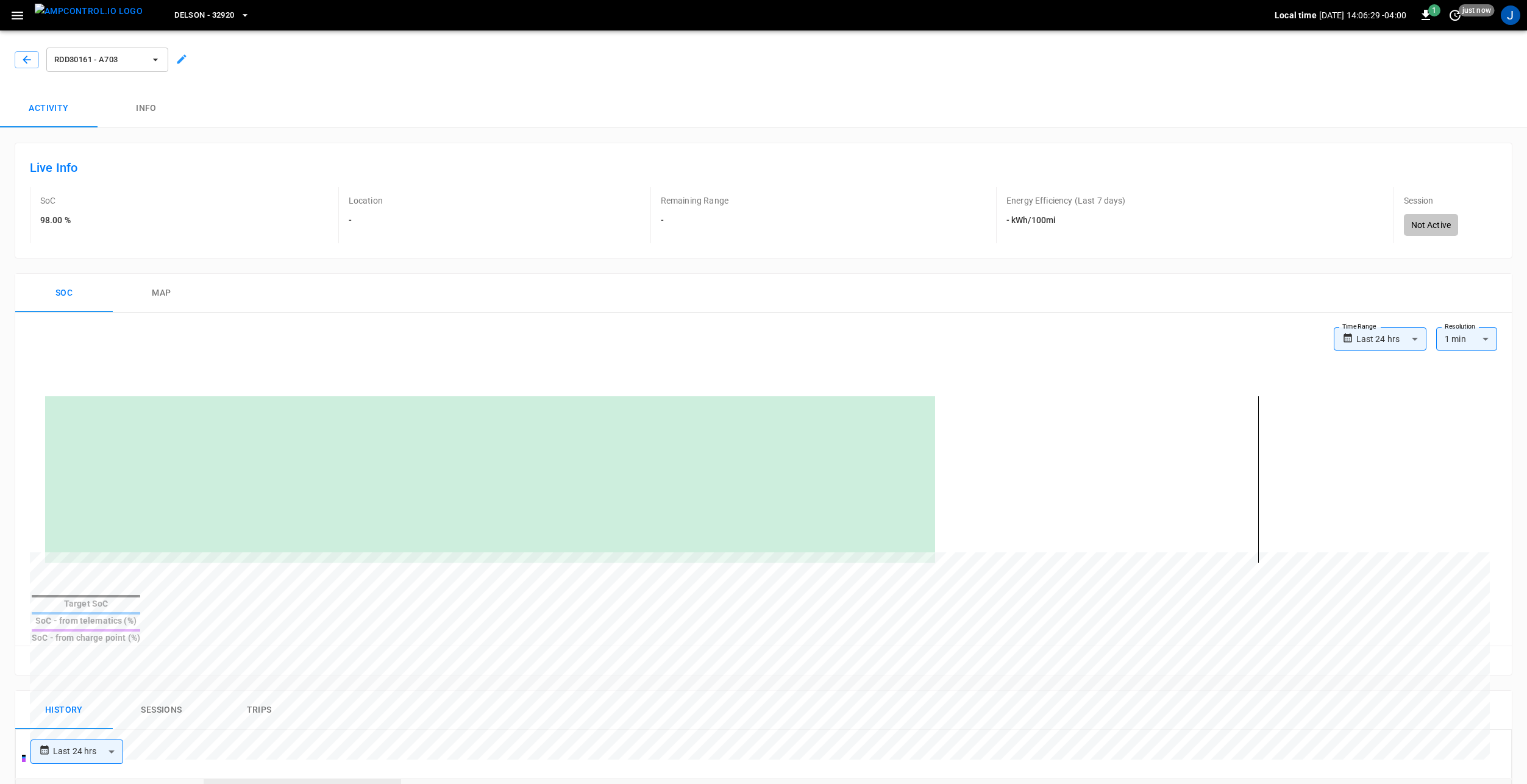
click at [1376, 334] on body "**********" at bounding box center [764, 687] width 1527 height 1375
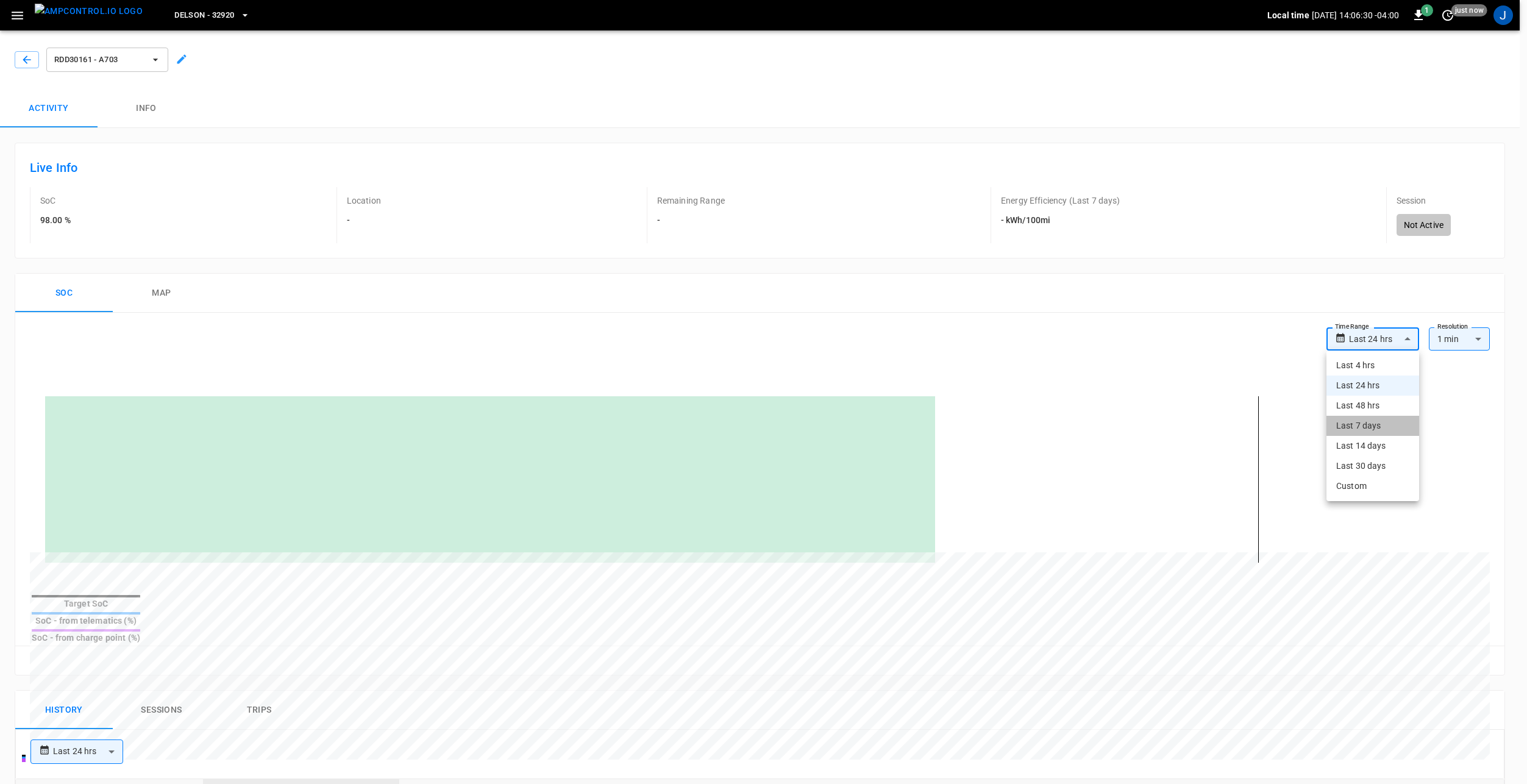
click at [1376, 423] on li "Last 7 days" at bounding box center [1372, 425] width 92 height 20
type input "**********"
type input "***"
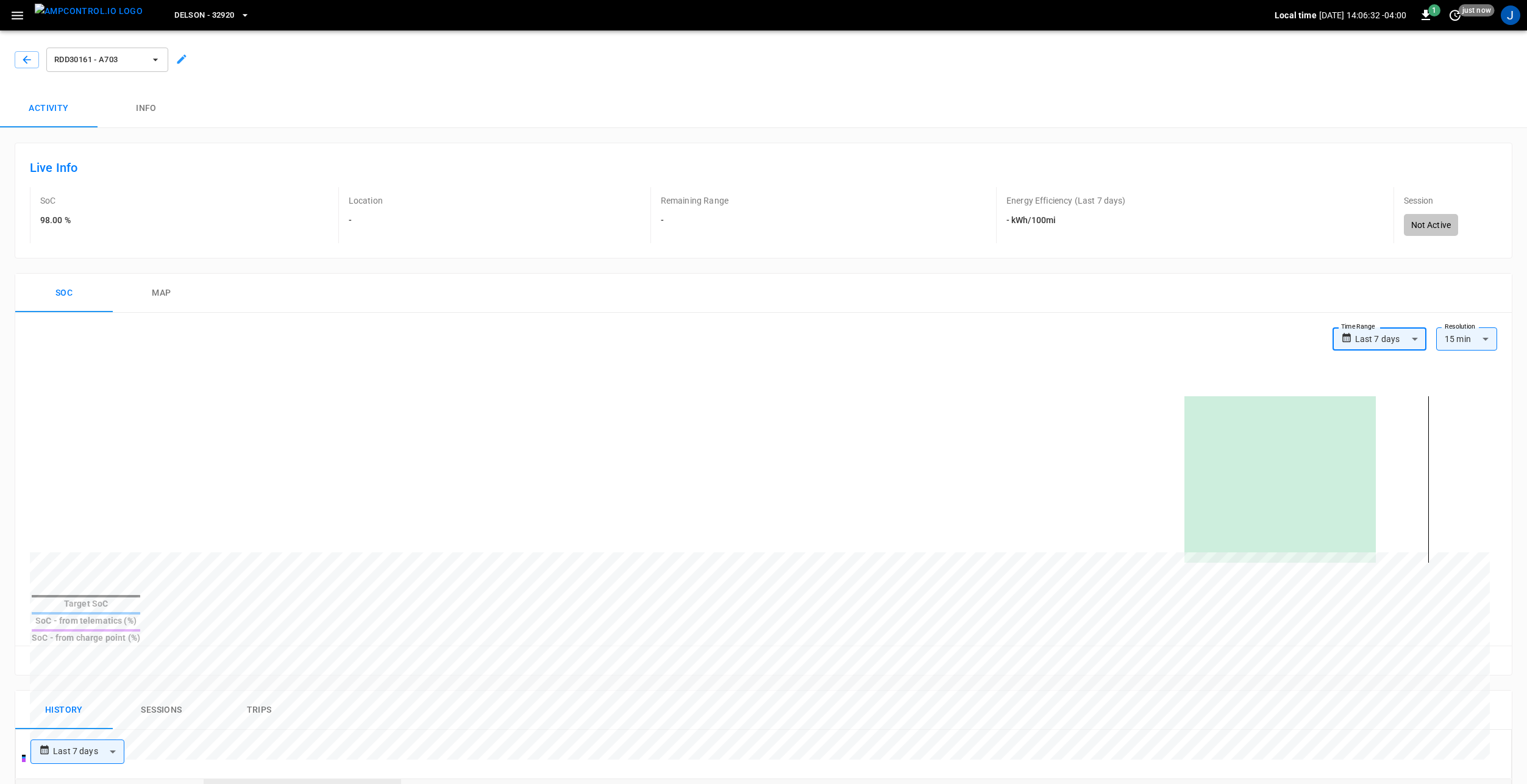
click at [1360, 338] on body "**********" at bounding box center [764, 687] width 1527 height 1375
click at [1371, 400] on li "Last 48 hrs" at bounding box center [1371, 405] width 93 height 20
type input "**********"
type input "**"
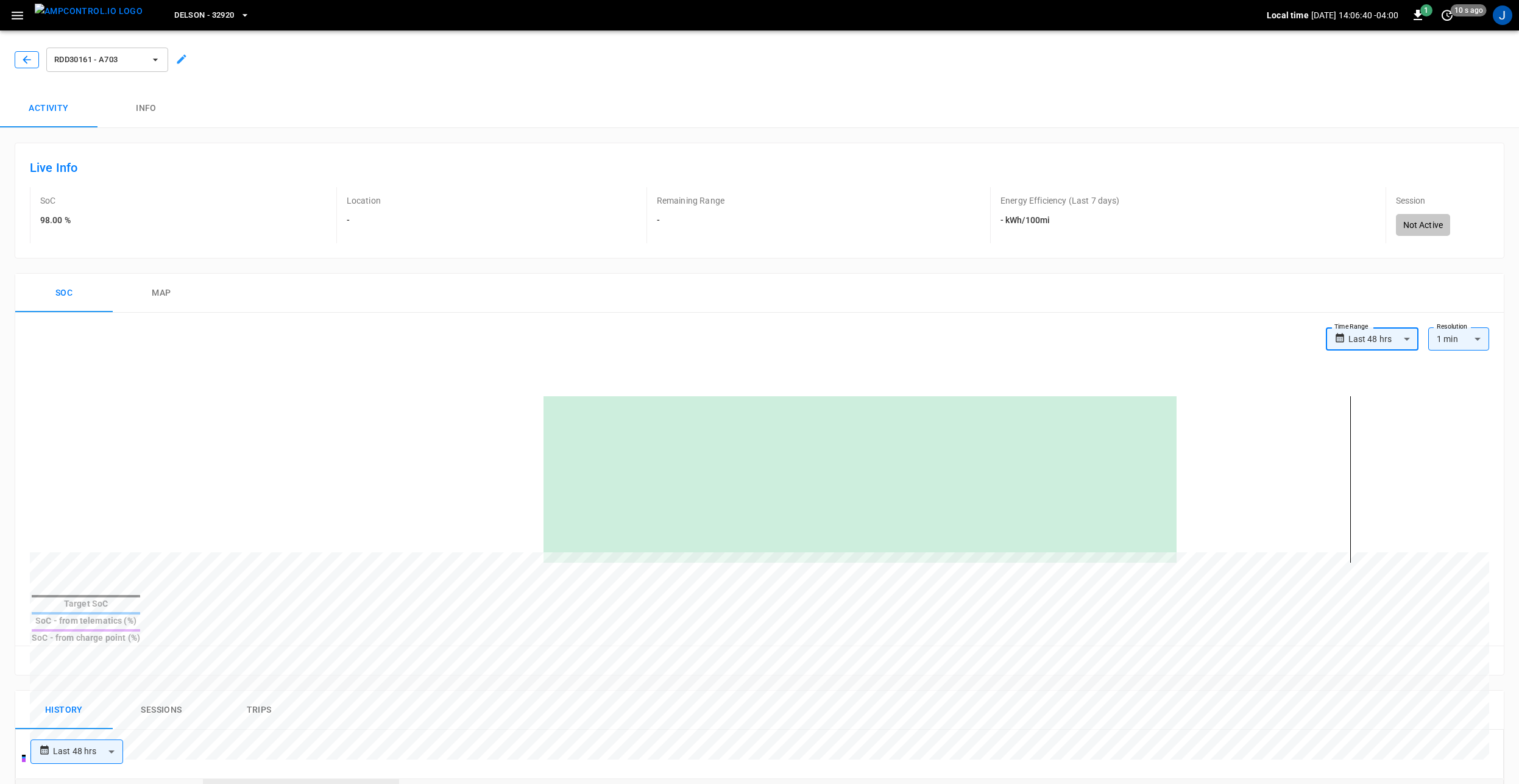
click at [32, 58] on icon "button" at bounding box center [26, 60] width 12 height 12
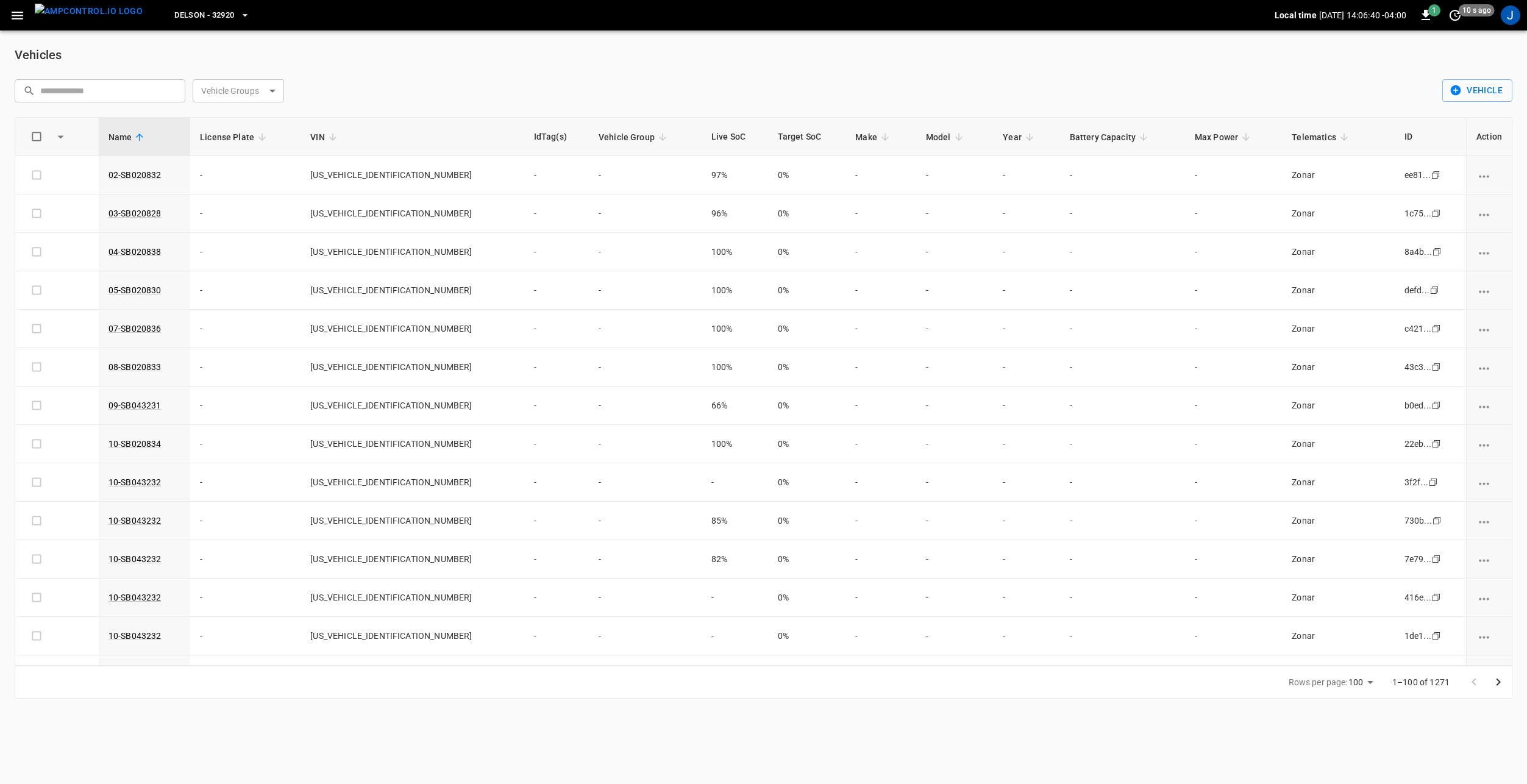
click at [247, 97] on body "Delson - 32920 Local time 2025-09-08 14:06:40 -04:00 1 10 s ago J Vehicles ​ ​ …" at bounding box center [764, 356] width 1527 height 713
click at [247, 193] on div "20948-[GEOGRAPHIC_DATA]" at bounding box center [263, 190] width 126 height 23
type input "**********"
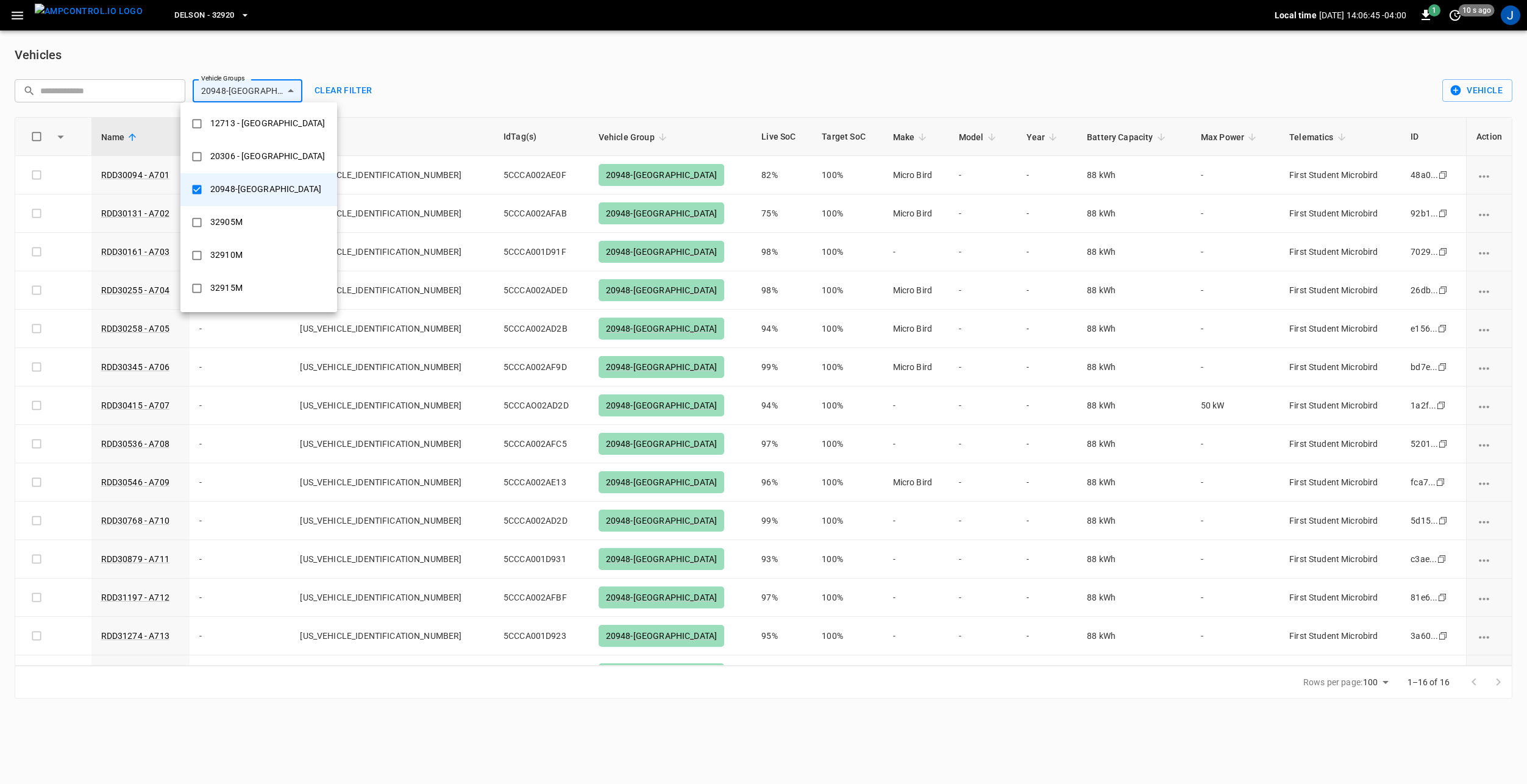
click at [138, 486] on div at bounding box center [764, 392] width 1527 height 784
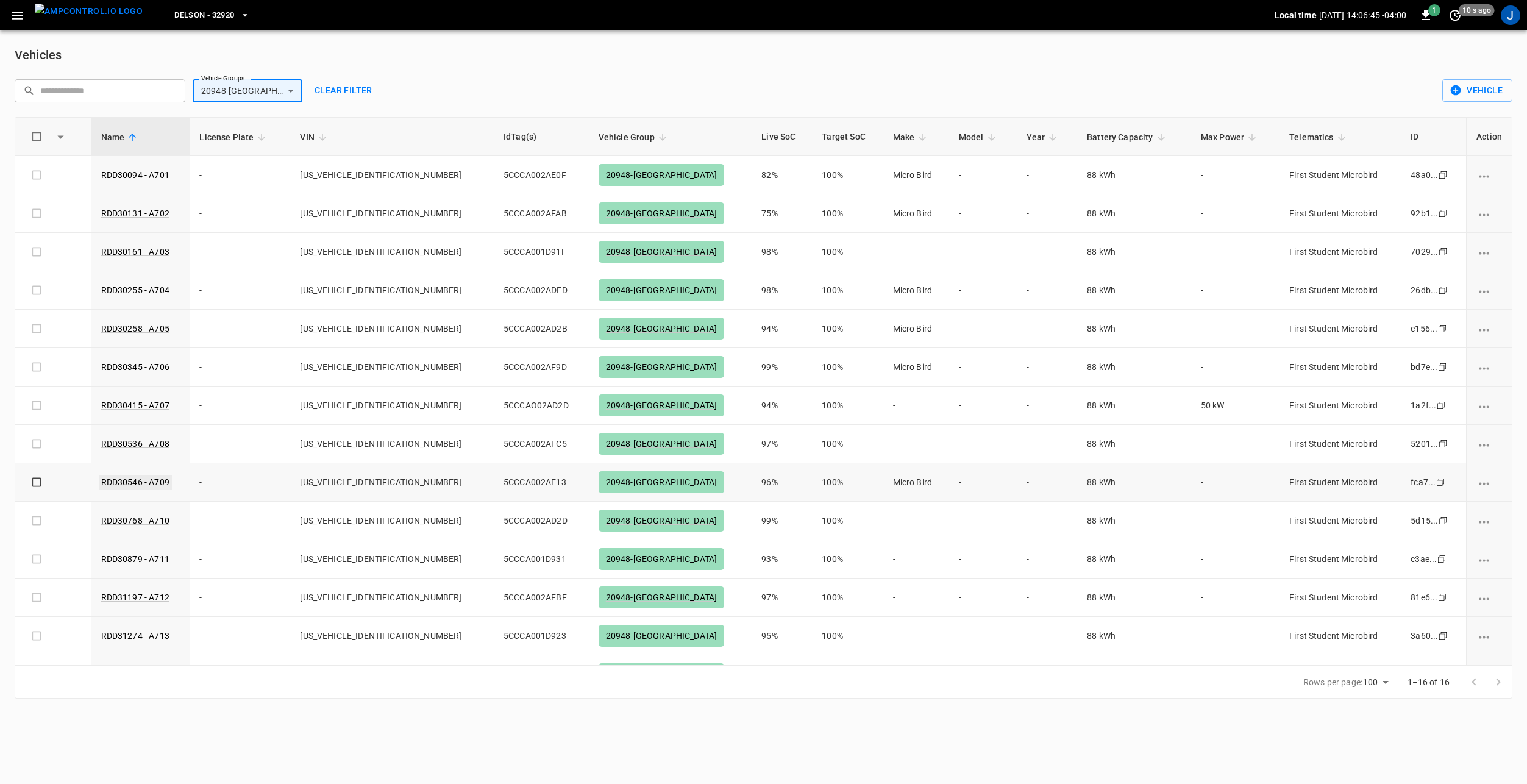
click at [149, 479] on link "RDD30546 - A709" at bounding box center [135, 481] width 73 height 15
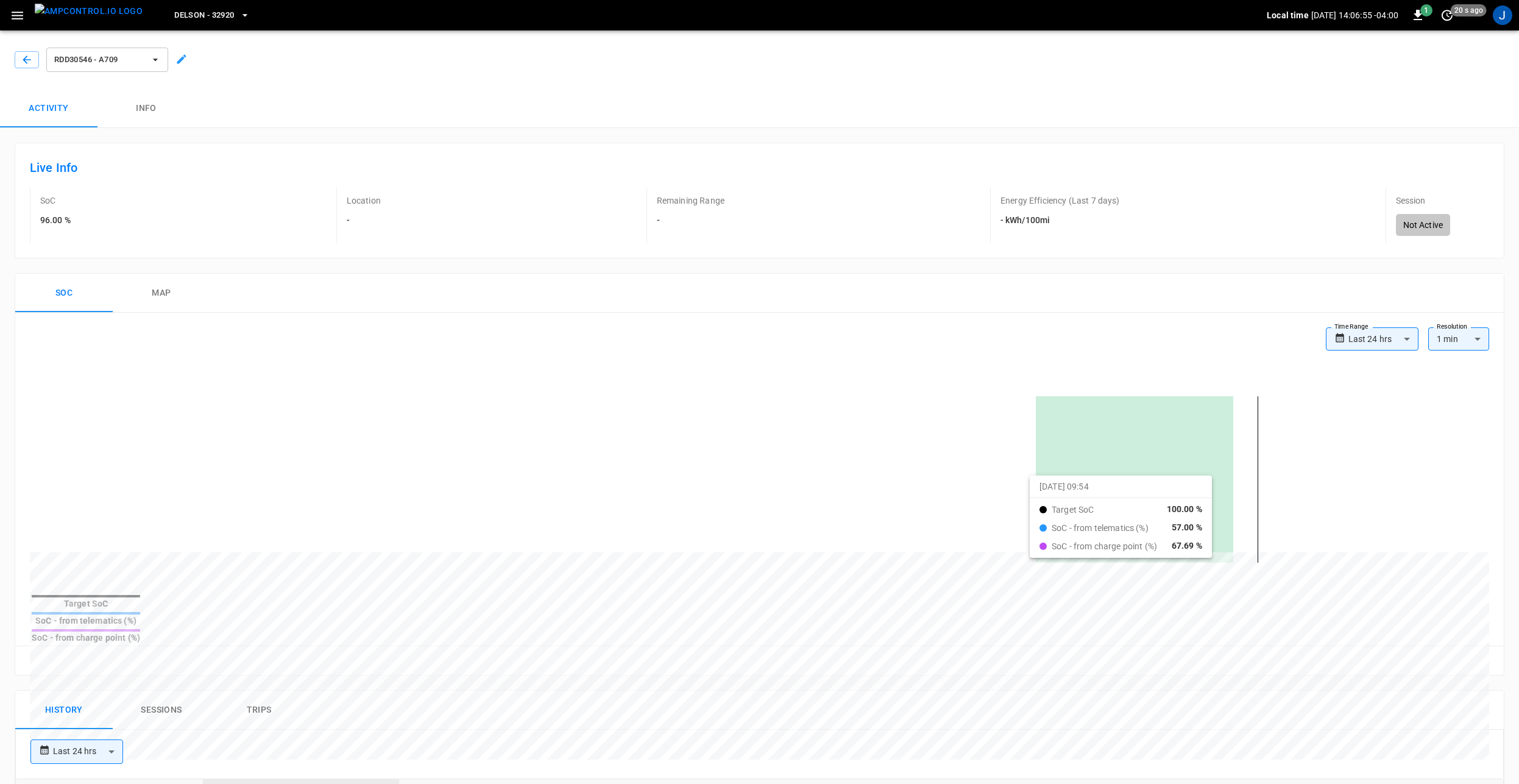
drag, startPoint x: 995, startPoint y: 485, endPoint x: 1080, endPoint y: 484, distance: 85.0
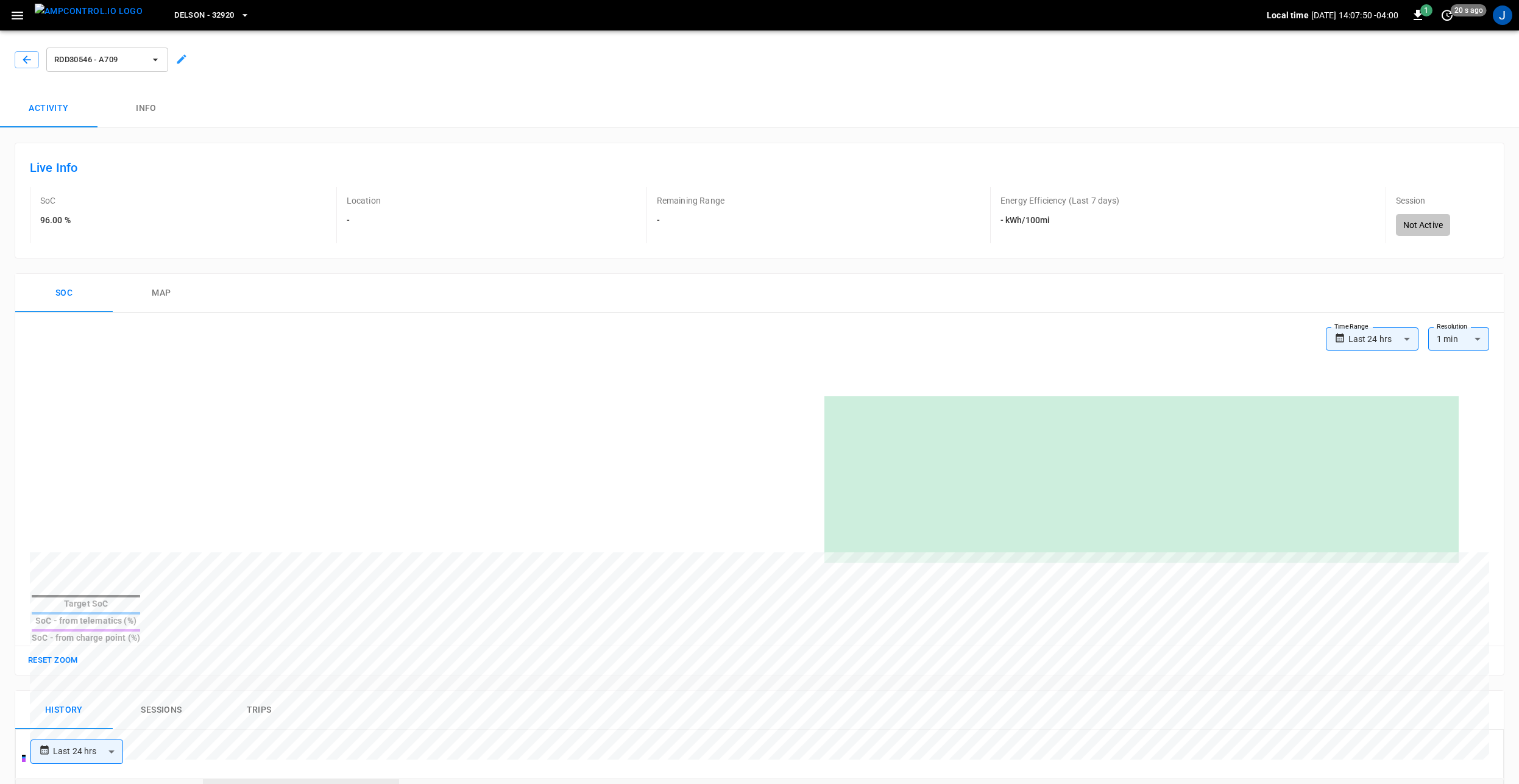
drag, startPoint x: 278, startPoint y: 55, endPoint x: 177, endPoint y: 58, distance: 101.0
click at [277, 55] on div "RDD30546 - A709" at bounding box center [757, 57] width 1524 height 63
click at [131, 57] on span "RDD30546 - A709" at bounding box center [99, 60] width 90 height 14
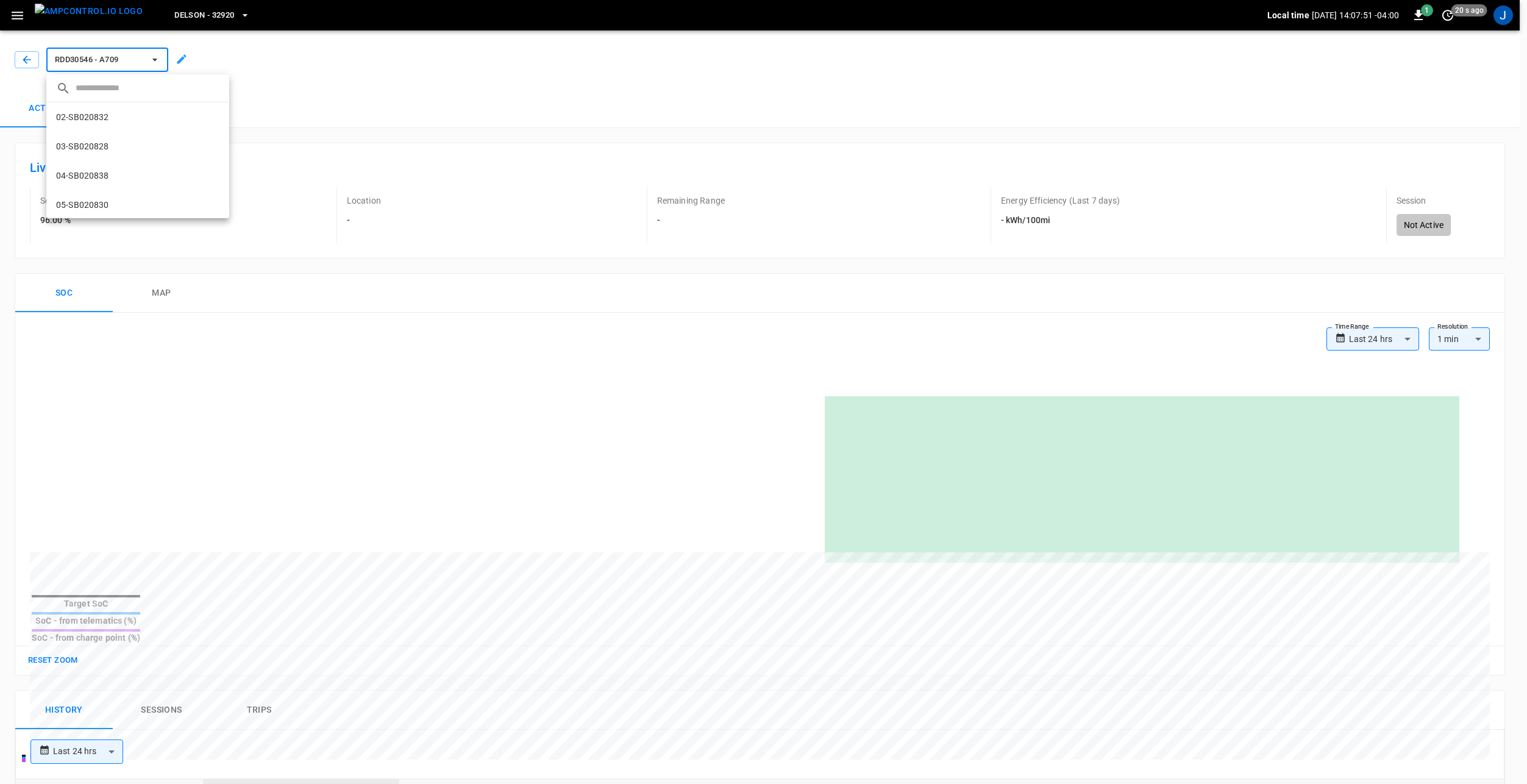
scroll to position [19561, 0]
click at [410, 53] on div at bounding box center [764, 392] width 1527 height 784
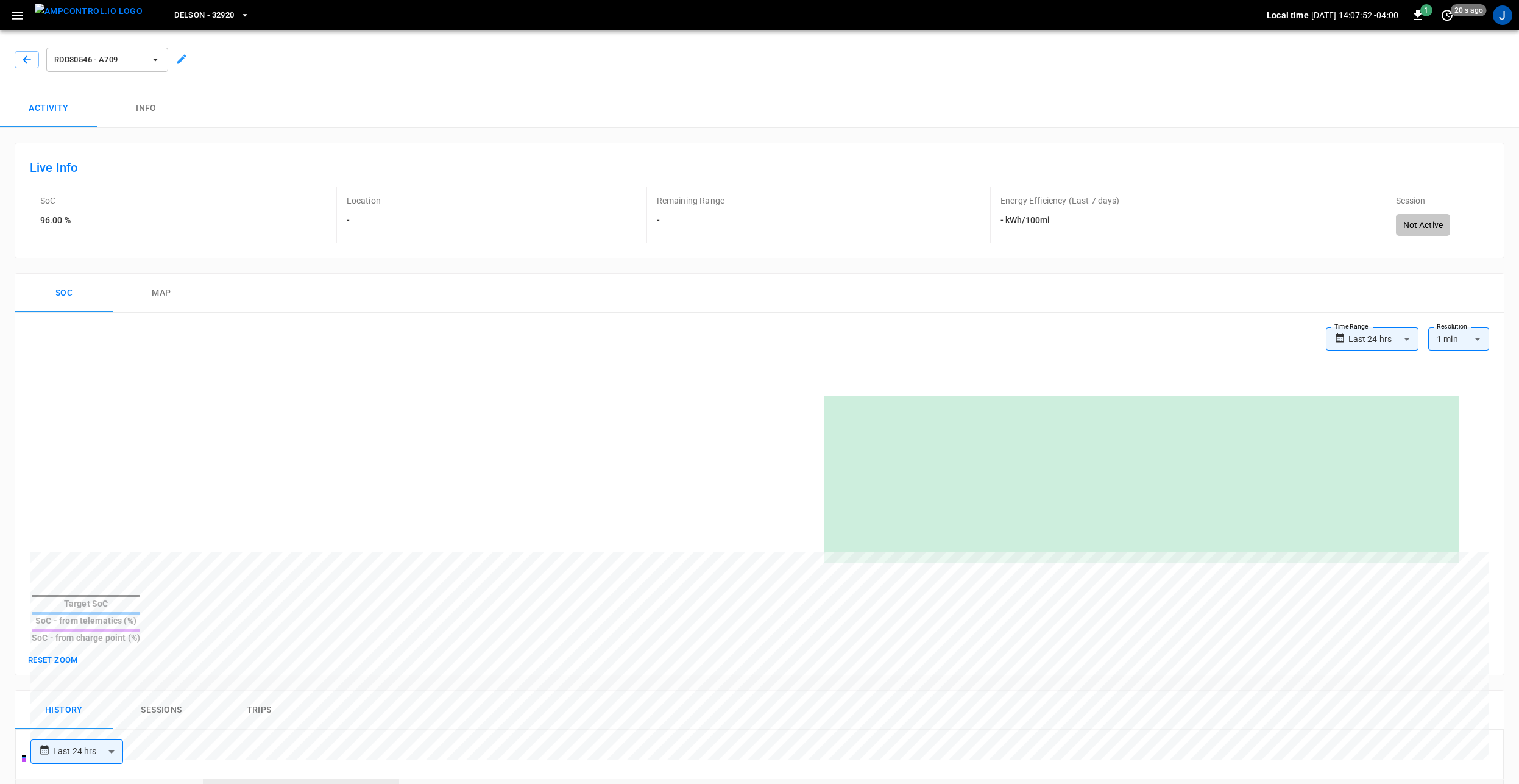
click at [31, 54] on div "​ 02-SB020832 ee81 ... 03-SB020828 1c75 ... 04-SB020838 8a4b ... 05-SB020830 de…" at bounding box center [759, 392] width 1519 height 784
click at [33, 62] on button "button" at bounding box center [27, 60] width 24 height 17
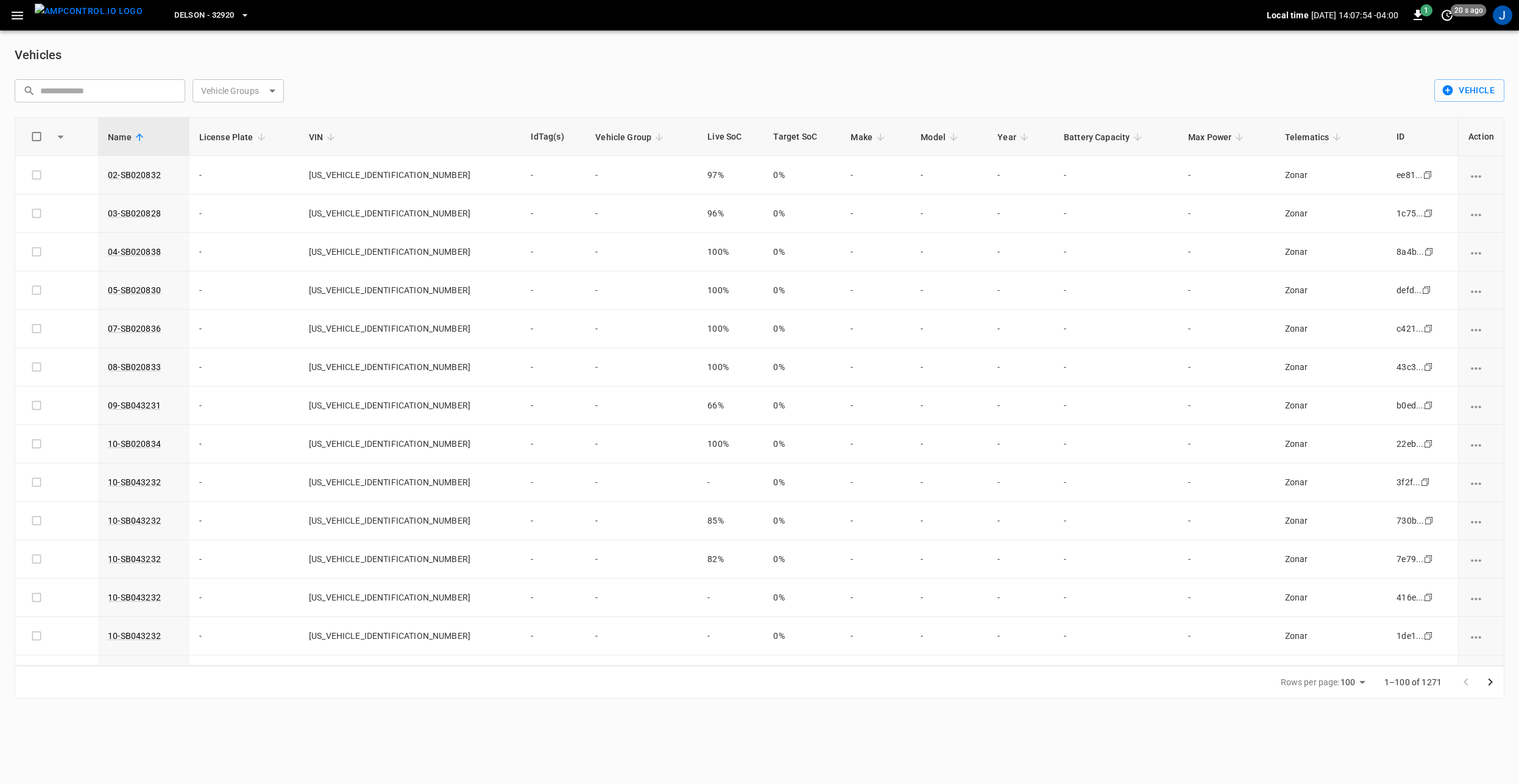
click at [241, 85] on body "Delson - 32920 Local time 2025-09-08 14:07:54 -04:00 1 20 s ago J Vehicles ​ ​ …" at bounding box center [759, 356] width 1519 height 713
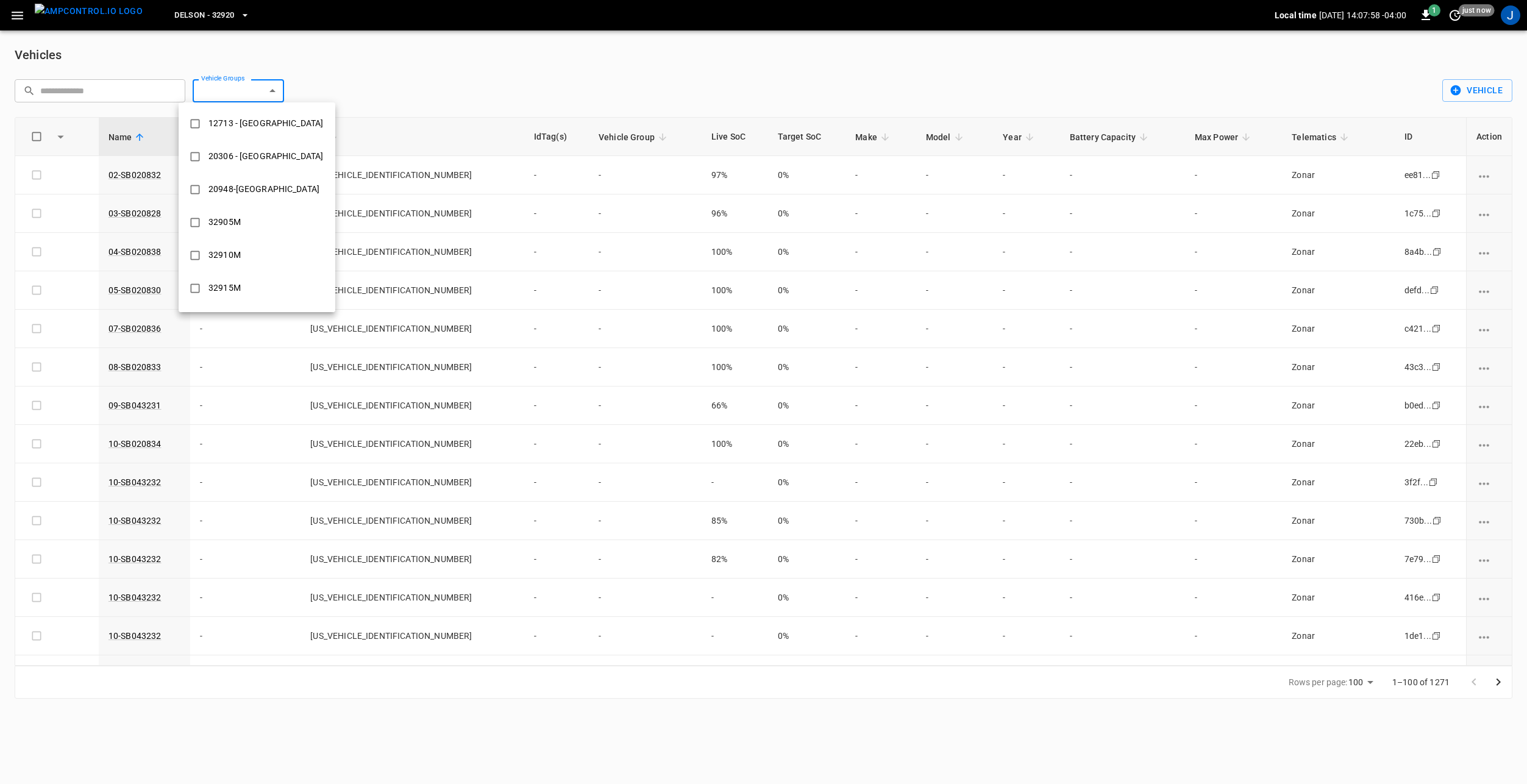
type input "**********"
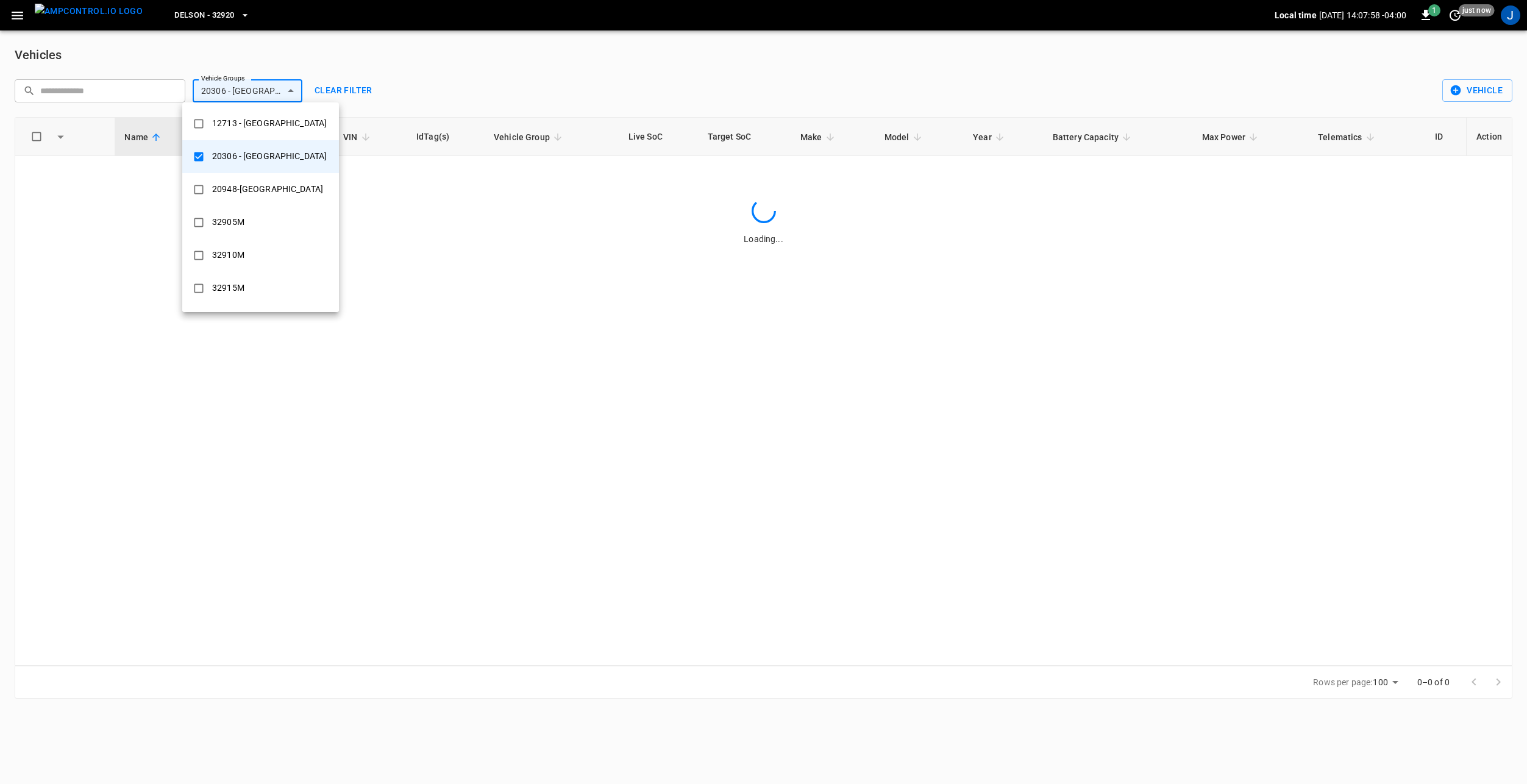
click at [442, 67] on div at bounding box center [764, 392] width 1527 height 784
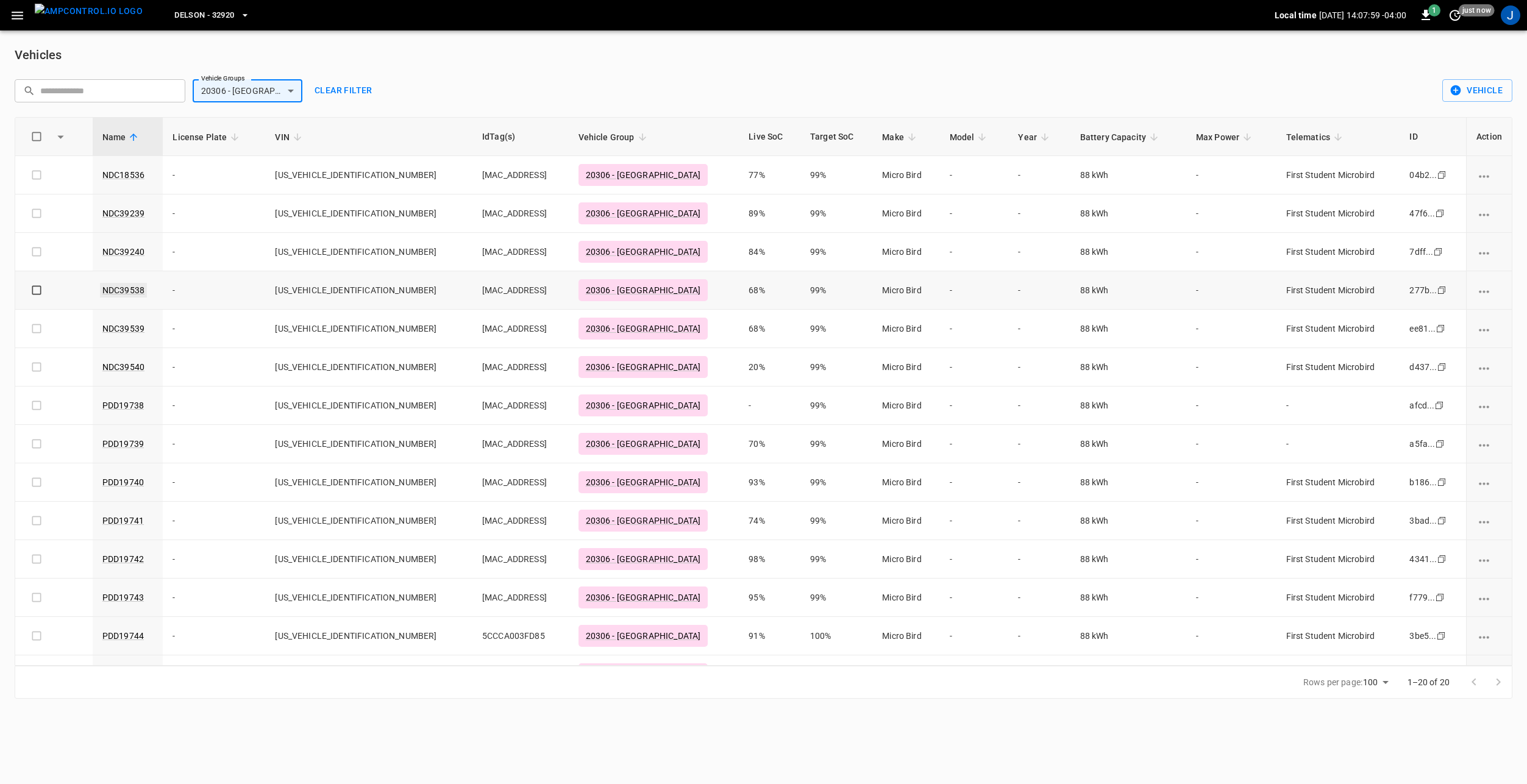
click at [131, 287] on link "NDC39538" at bounding box center [124, 290] width 47 height 15
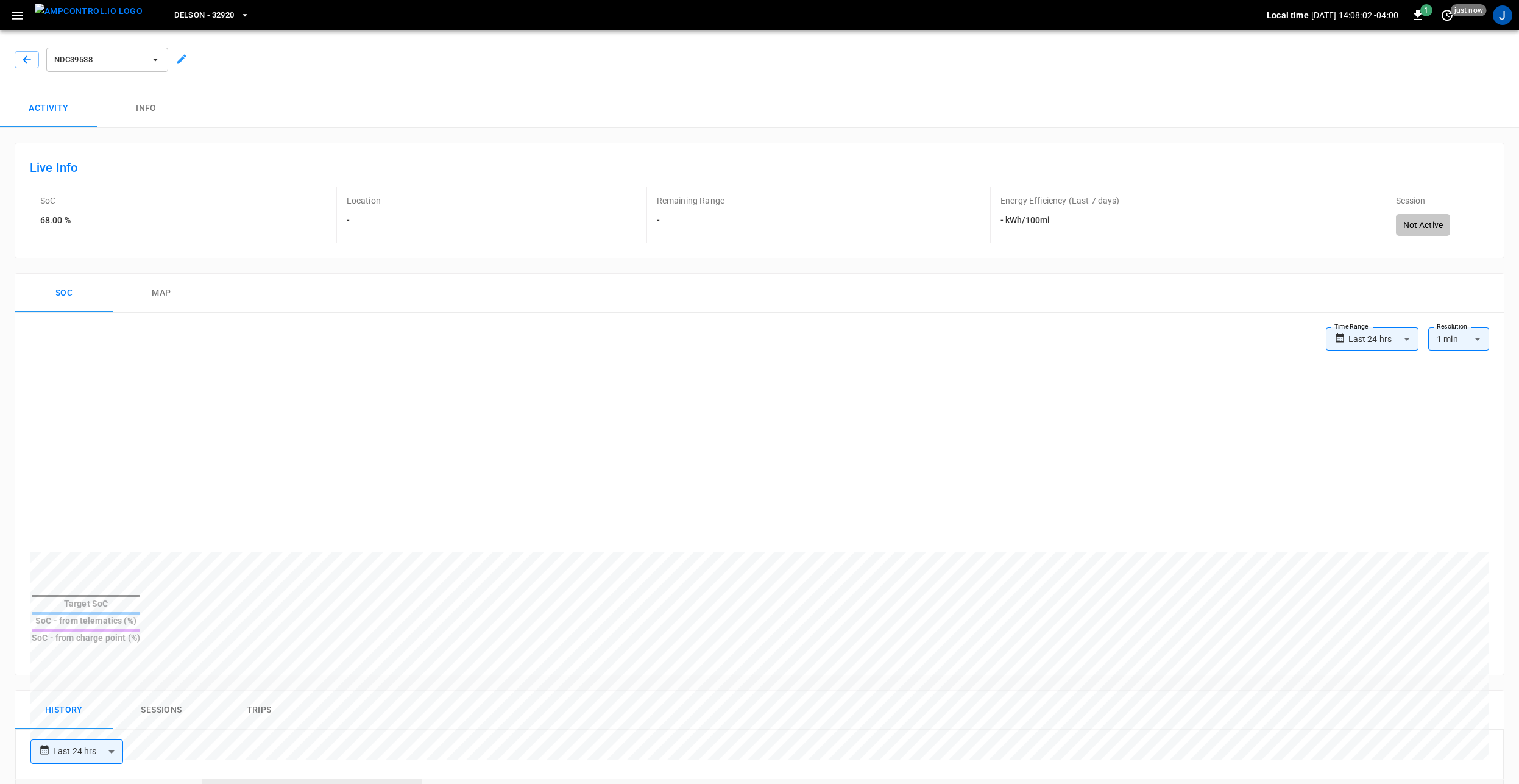
click at [1373, 357] on div "**********" at bounding box center [1408, 344] width 163 height 34
click at [1379, 340] on body "**********" at bounding box center [759, 687] width 1519 height 1375
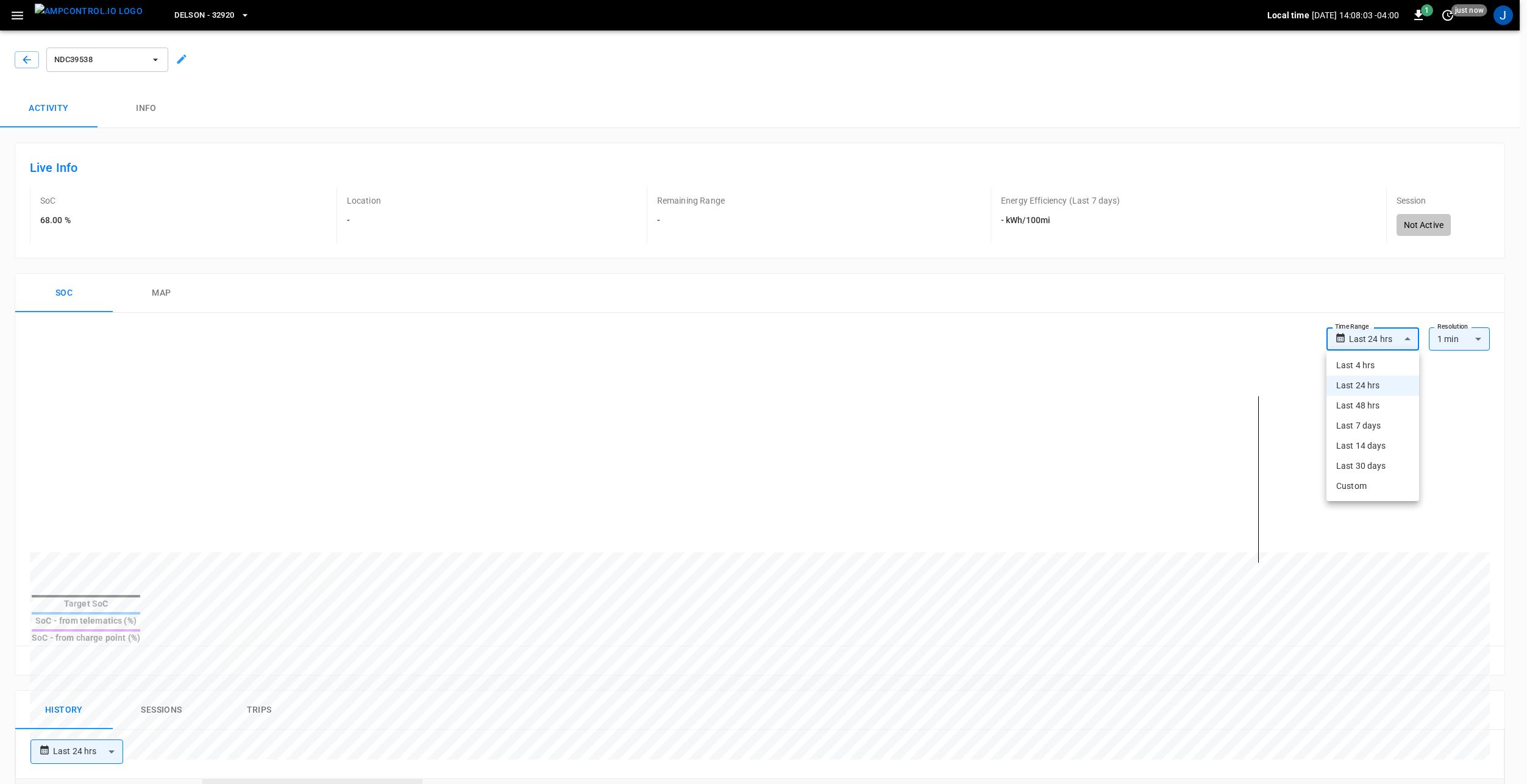
click at [1381, 443] on li "Last 14 days" at bounding box center [1372, 446] width 92 height 20
type input "**********"
type input "***"
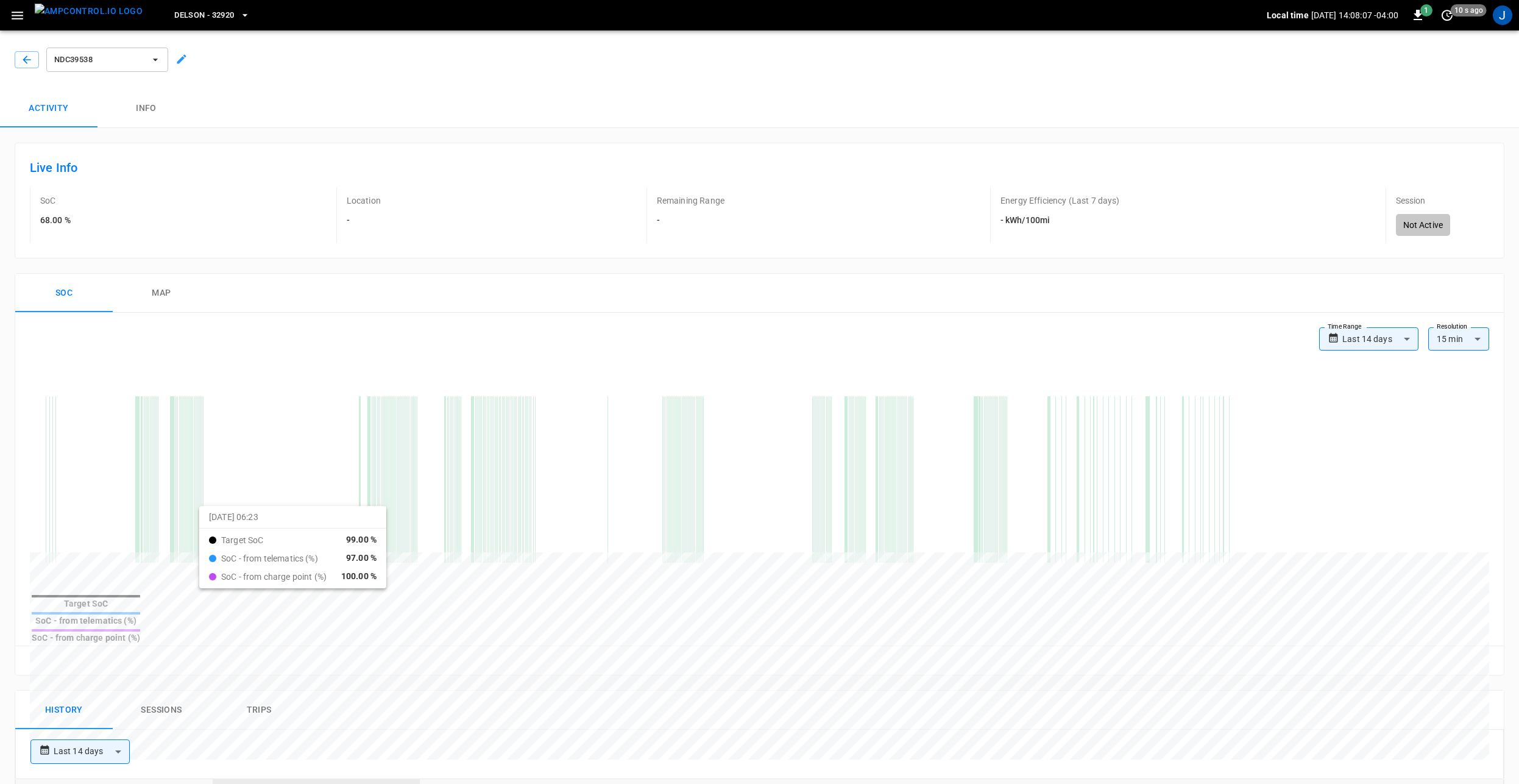
drag, startPoint x: 116, startPoint y: 510, endPoint x: 222, endPoint y: 517, distance: 106.2
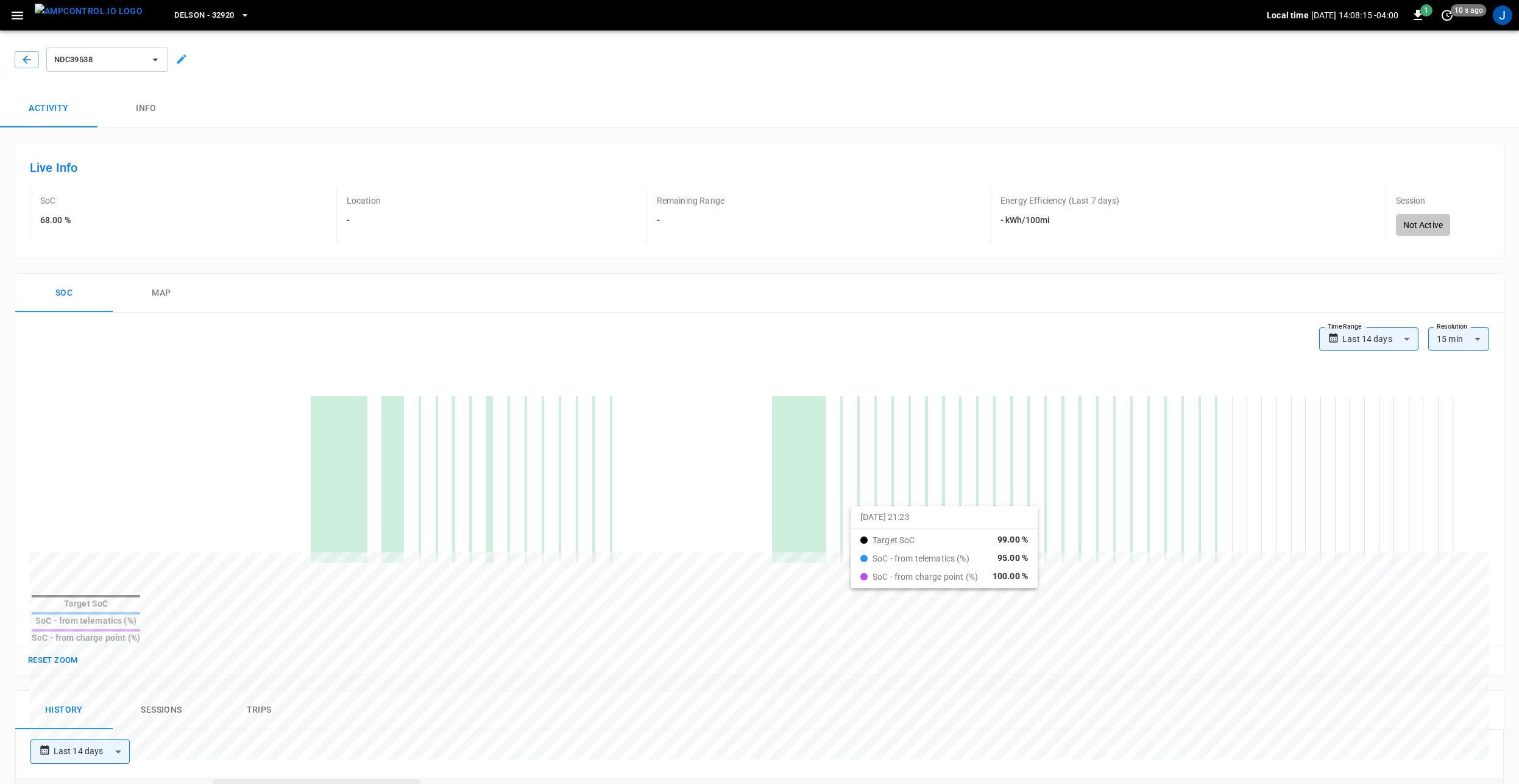
drag, startPoint x: 740, startPoint y: 507, endPoint x: 866, endPoint y: 516, distance: 126.3
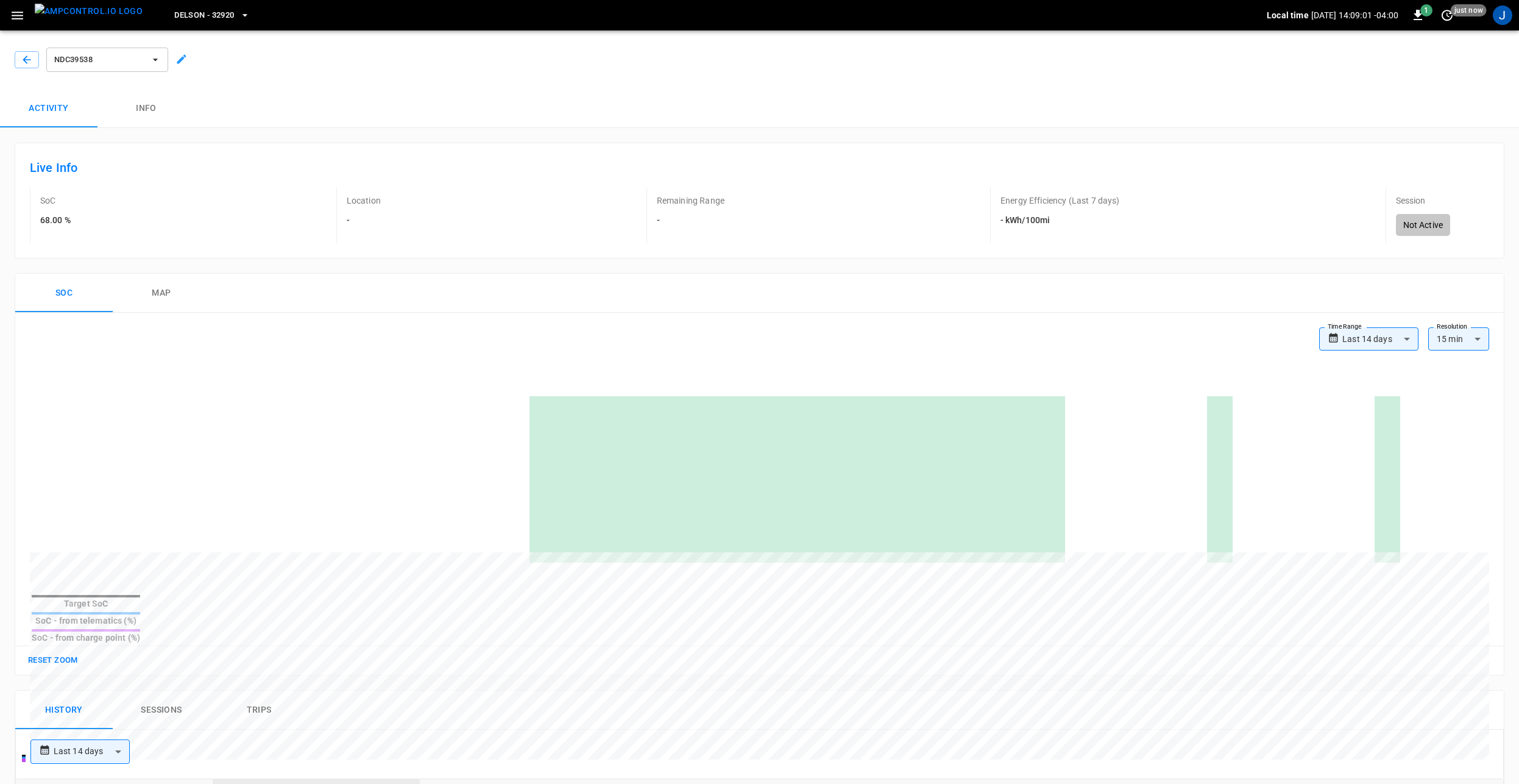
click at [1398, 337] on body "**********" at bounding box center [759, 687] width 1519 height 1375
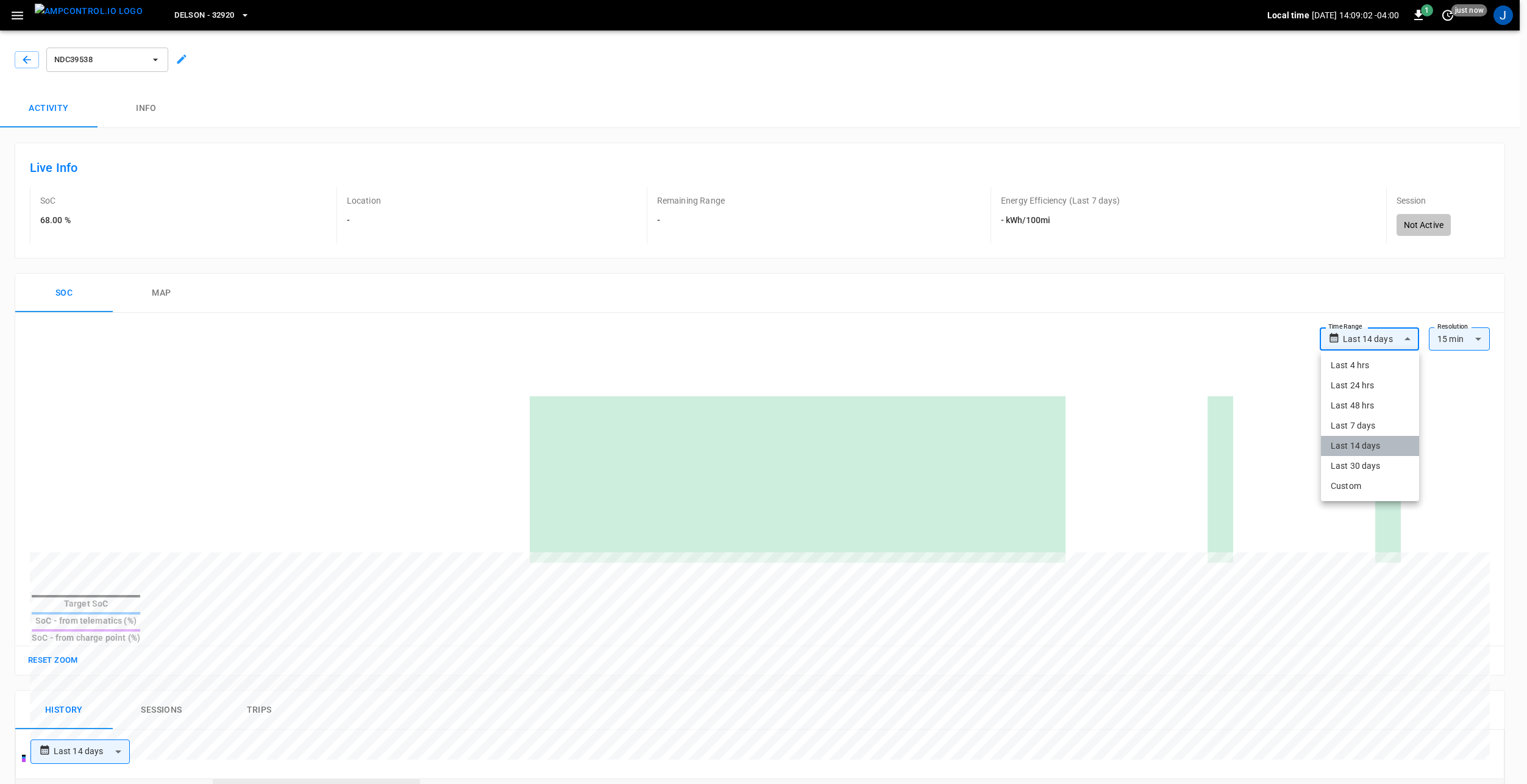
click at [1375, 451] on li "Last 14 days" at bounding box center [1370, 446] width 98 height 20
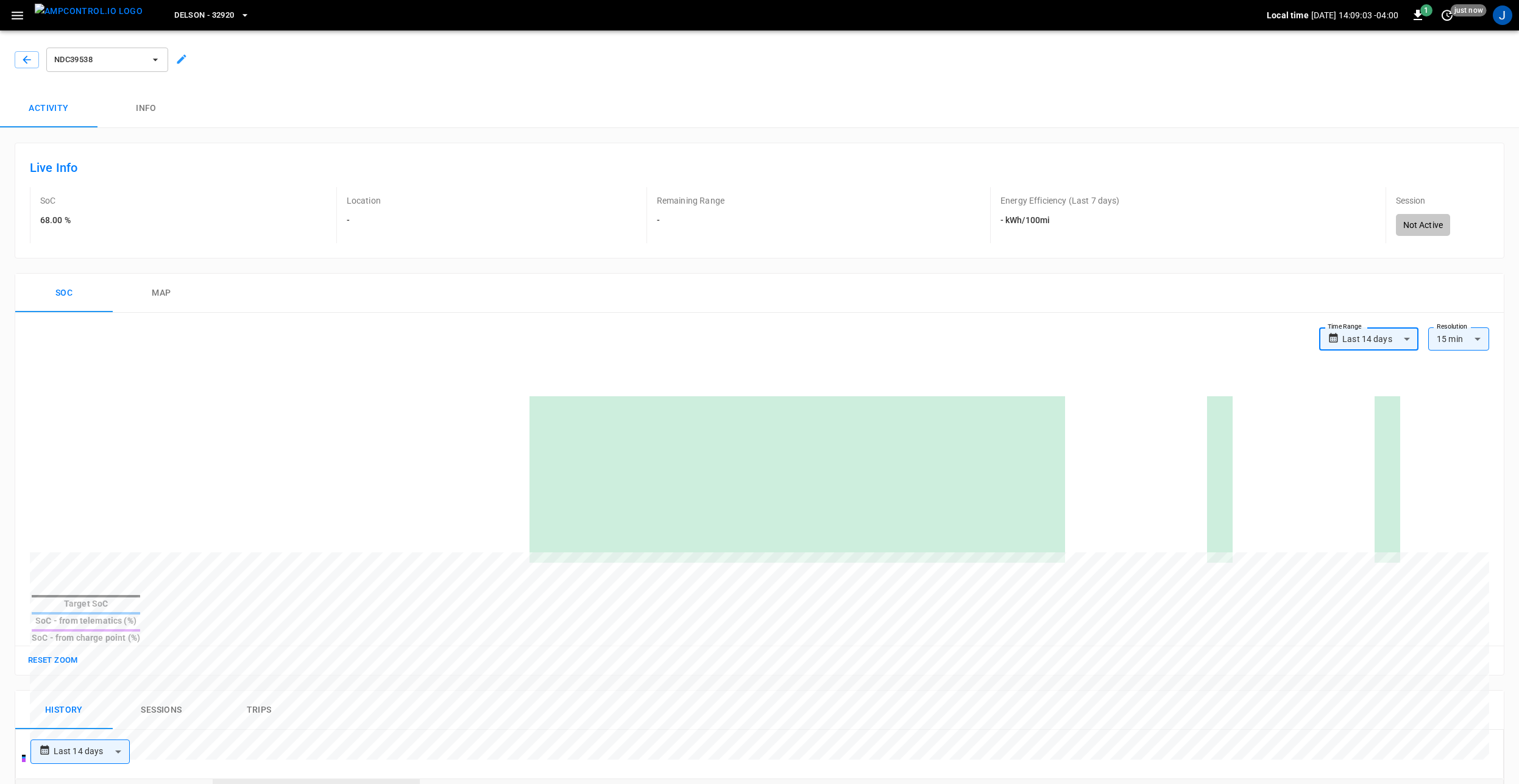
click at [65, 650] on button "Reset zoom" at bounding box center [53, 660] width 56 height 19
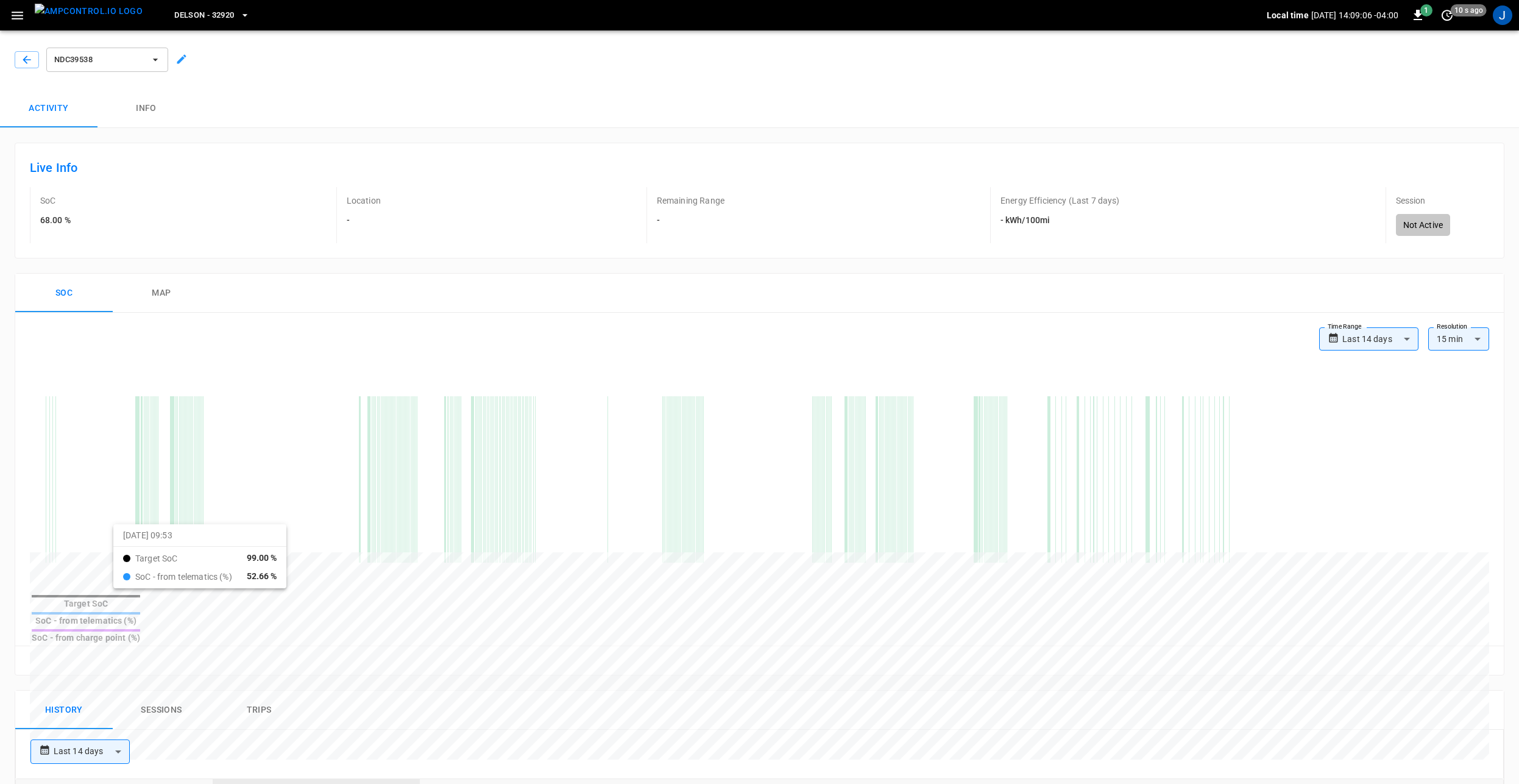
drag, startPoint x: 129, startPoint y: 535, endPoint x: 231, endPoint y: 535, distance: 102.0
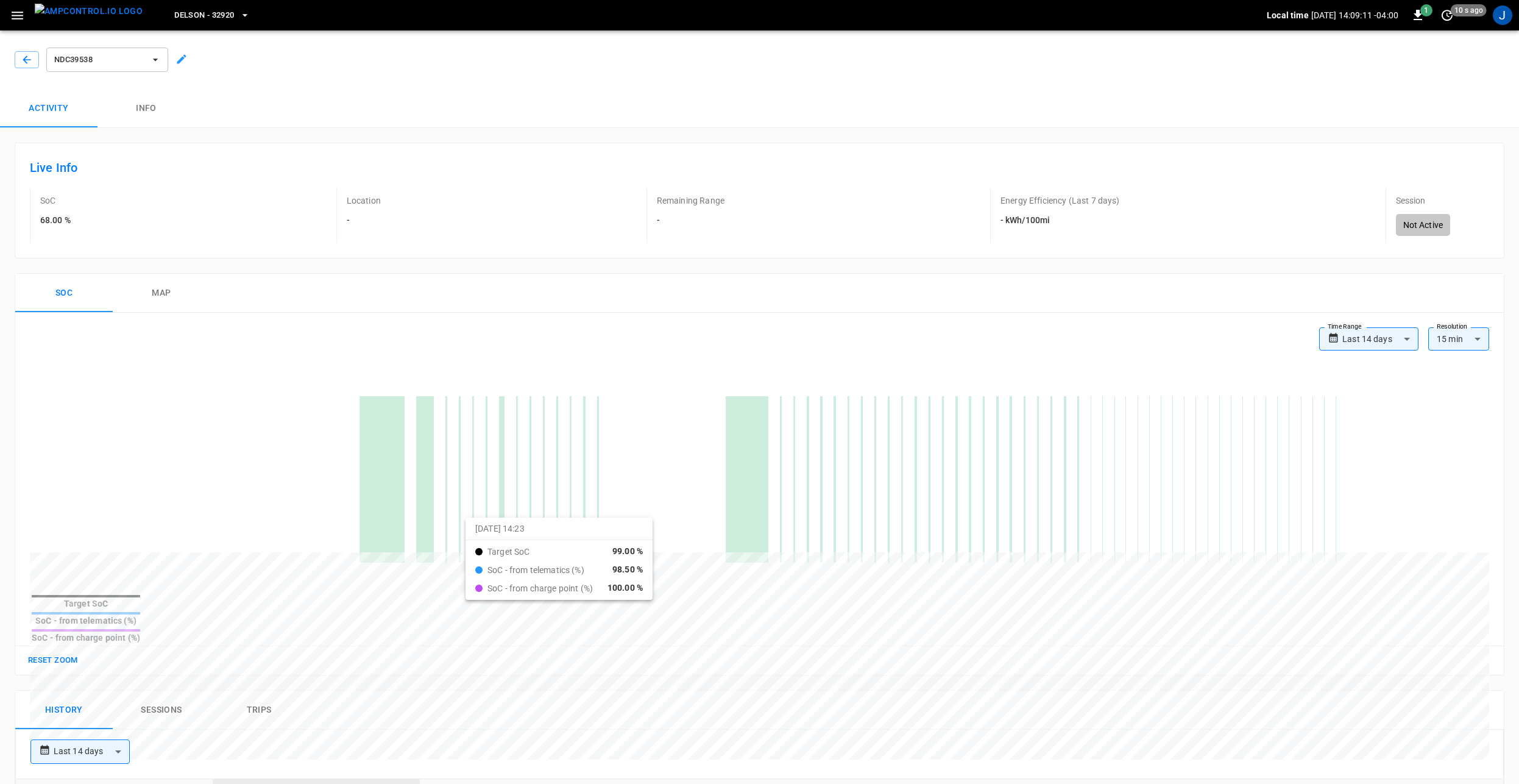
drag, startPoint x: 334, startPoint y: 508, endPoint x: 482, endPoint y: 528, distance: 149.3
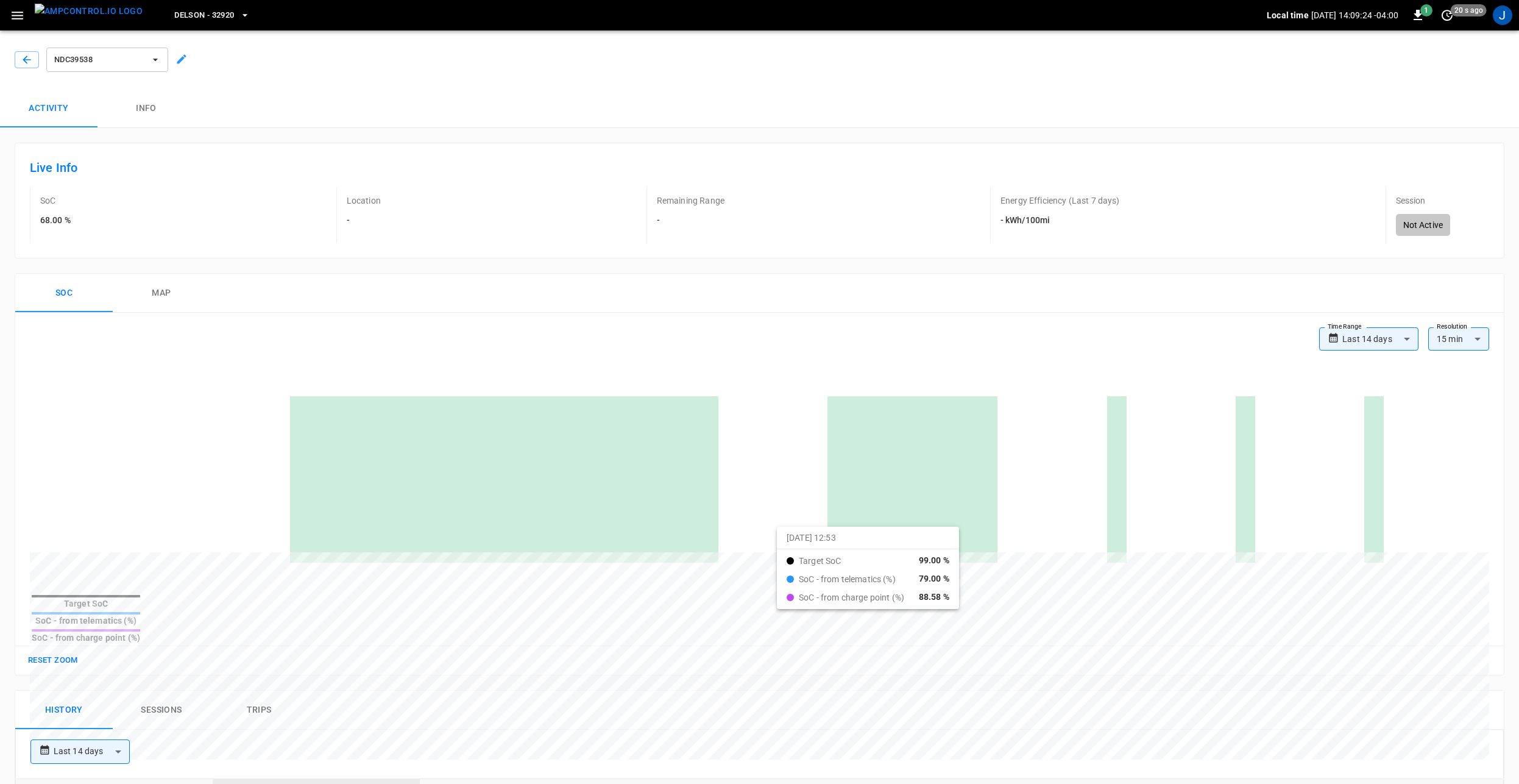
drag, startPoint x: 123, startPoint y: 525, endPoint x: 793, endPoint y: 537, distance: 670.1
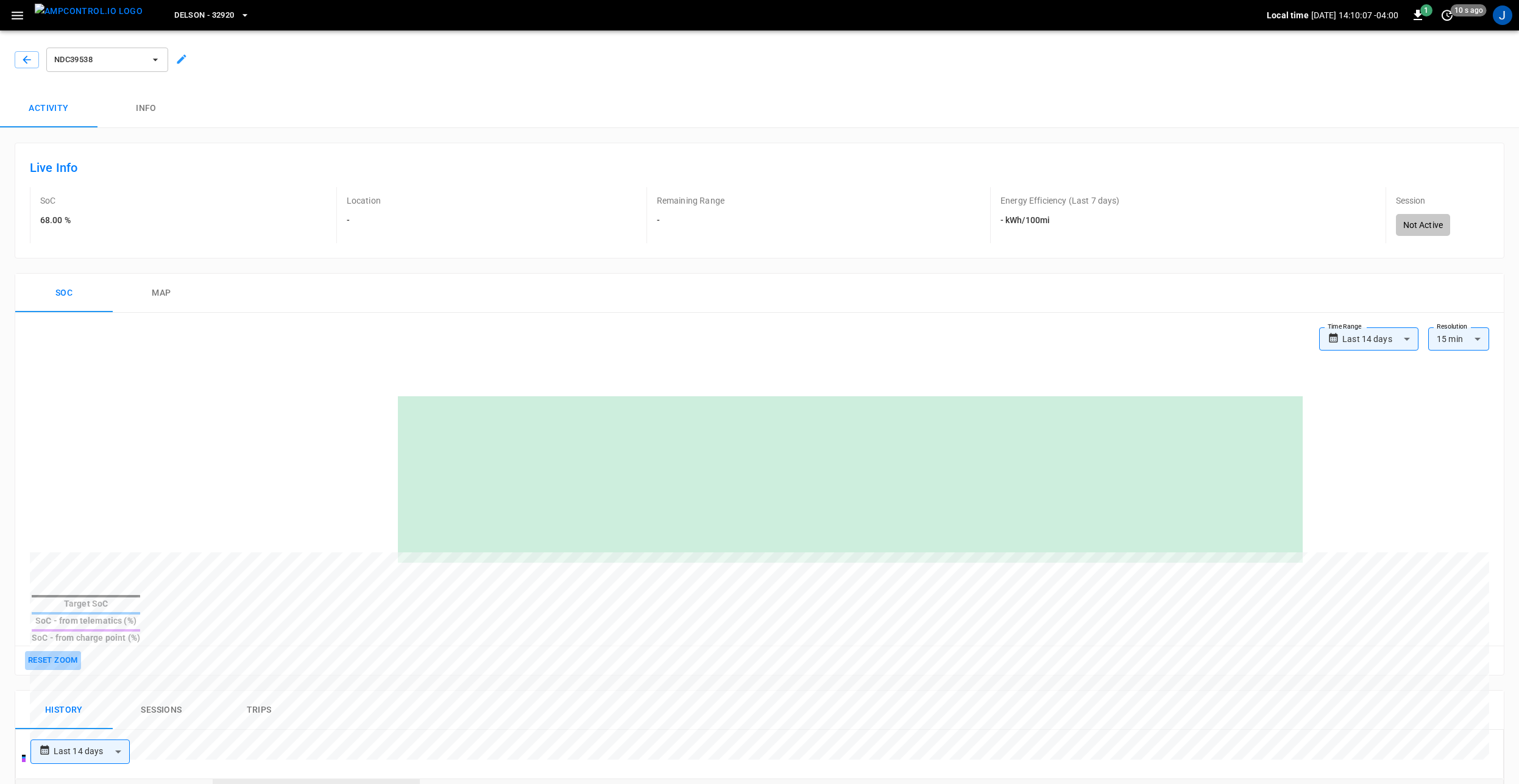
click at [52, 650] on button "Reset zoom" at bounding box center [53, 660] width 56 height 19
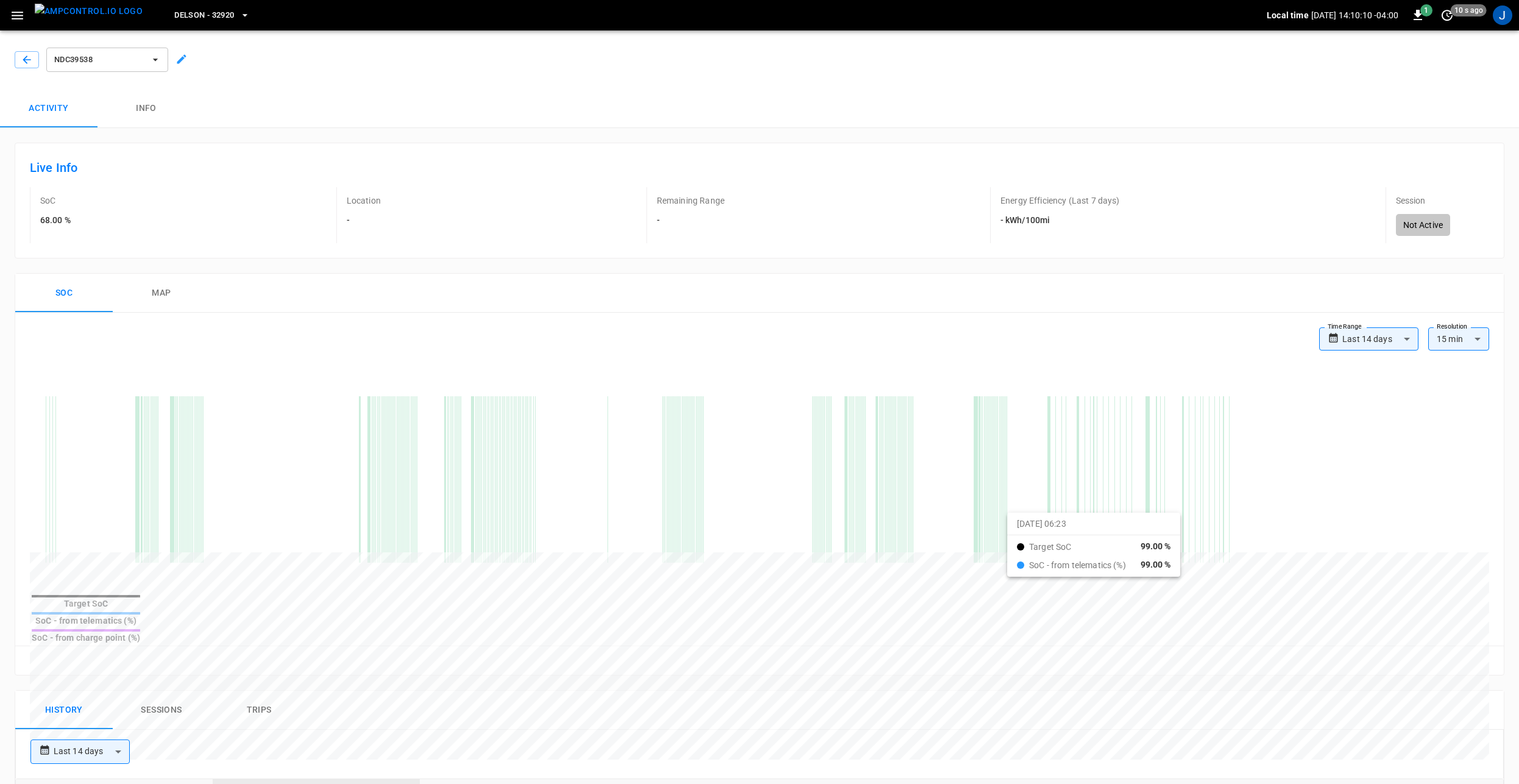
drag, startPoint x: 928, startPoint y: 517, endPoint x: 1026, endPoint y: 523, distance: 98.2
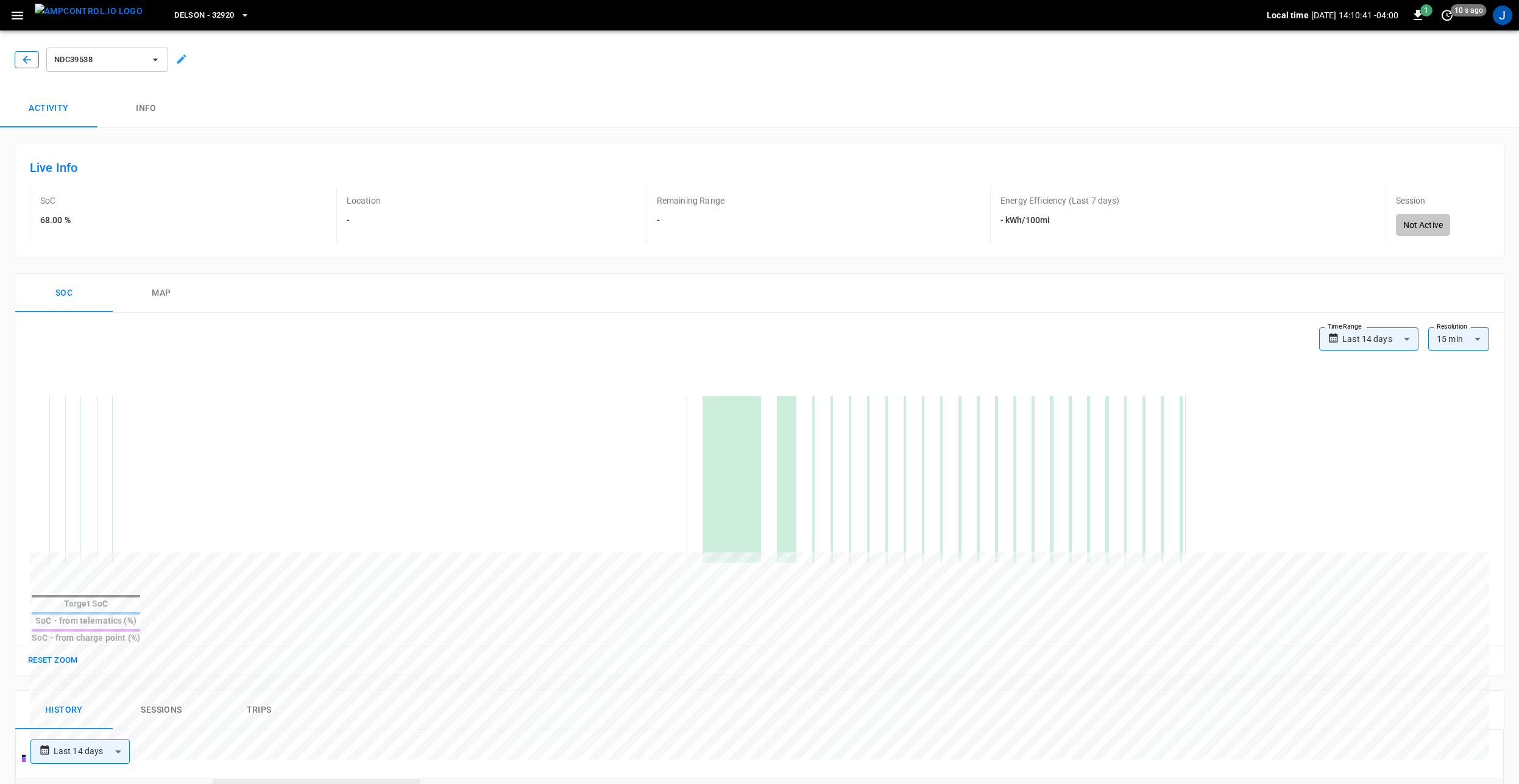
click at [28, 58] on icon "button" at bounding box center [26, 60] width 12 height 12
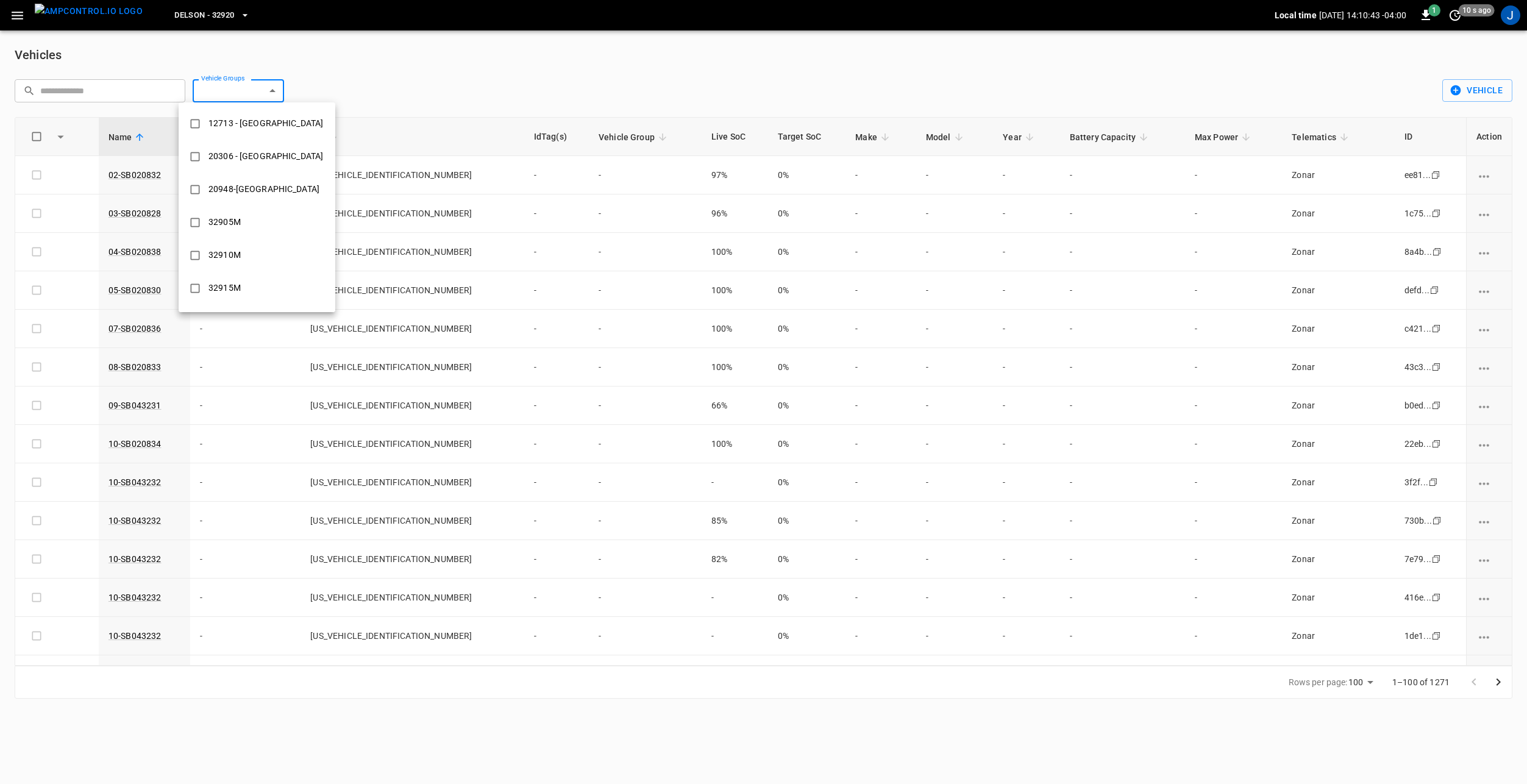
click at [264, 97] on body "Delson - 32920 Local time 2025-09-08 14:10:43 -04:00 1 10 s ago J Vehicles ​ ​ …" at bounding box center [764, 356] width 1527 height 713
click at [235, 150] on div "20306 - [GEOGRAPHIC_DATA]" at bounding box center [266, 156] width 129 height 23
type input "**********"
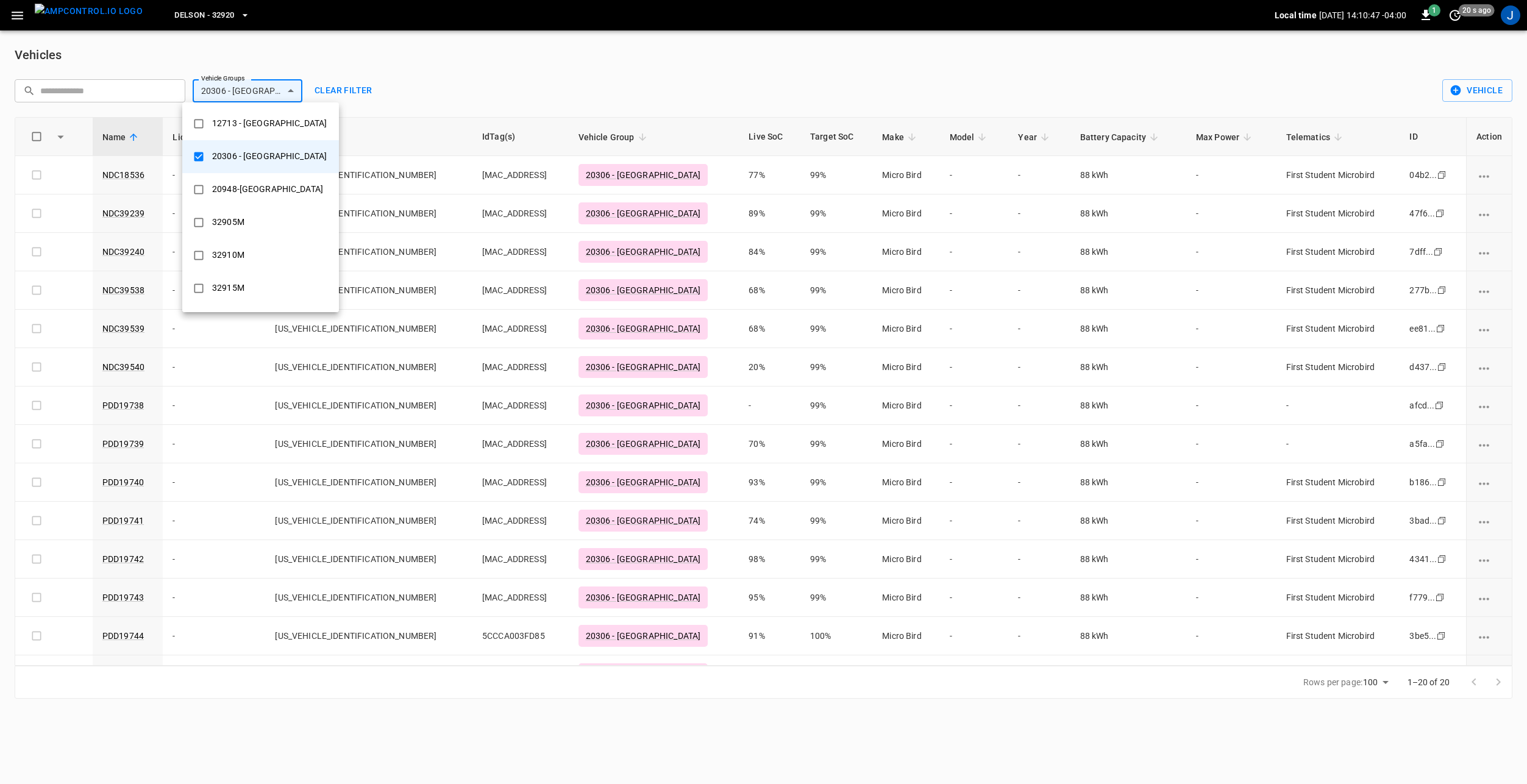
click at [531, 87] on div at bounding box center [764, 392] width 1527 height 784
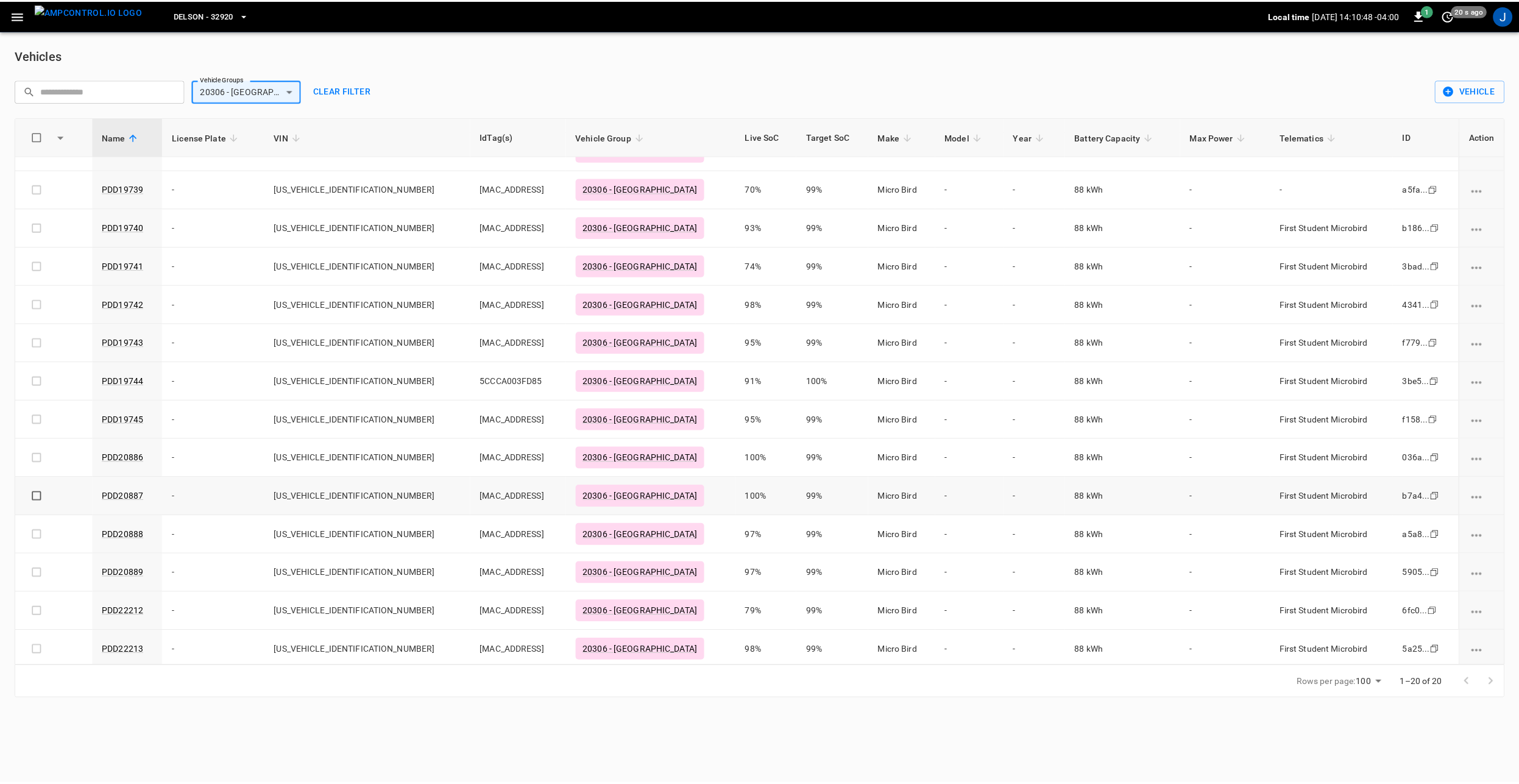
scroll to position [259, 0]
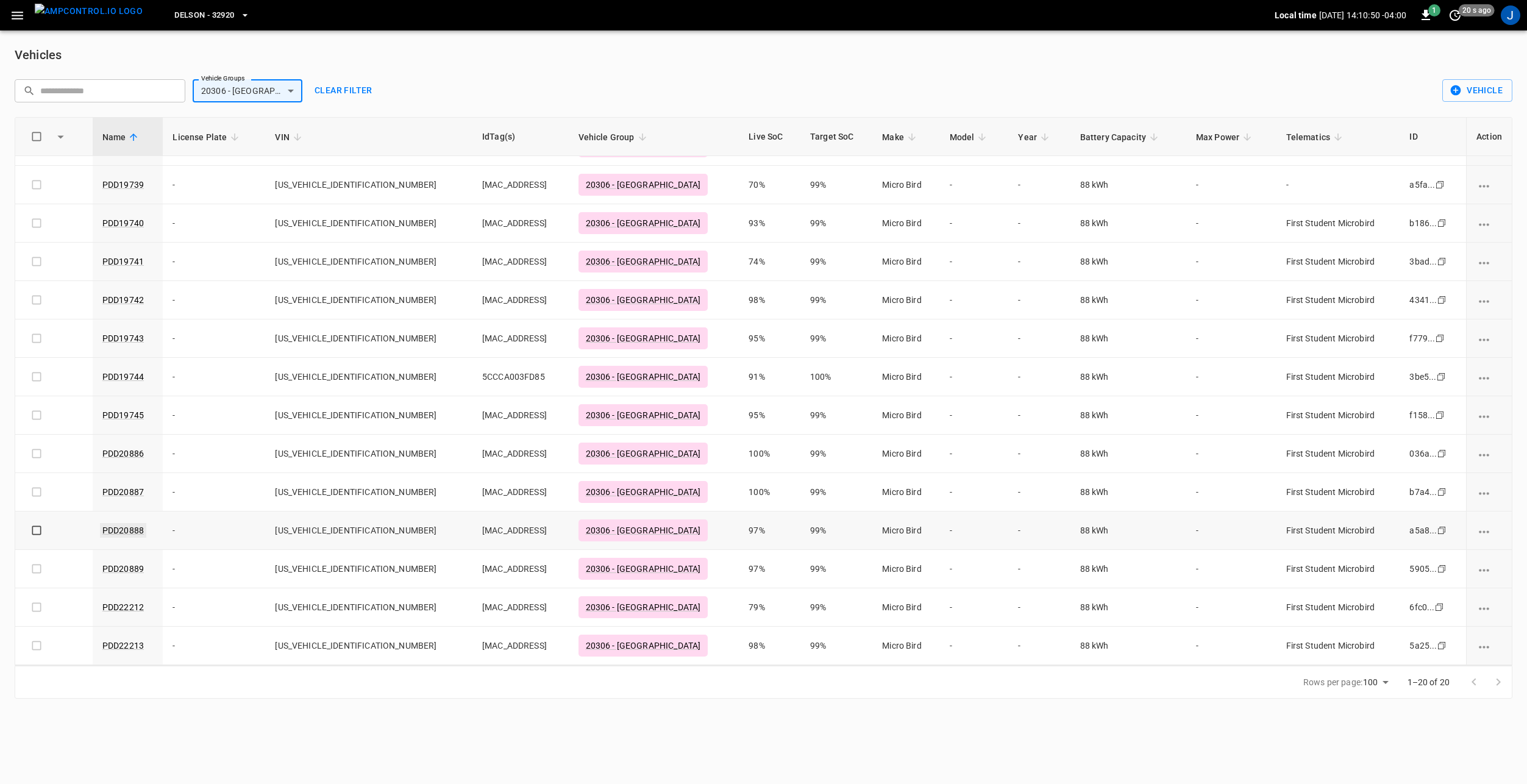
click at [138, 534] on link "PDD20888" at bounding box center [123, 530] width 46 height 15
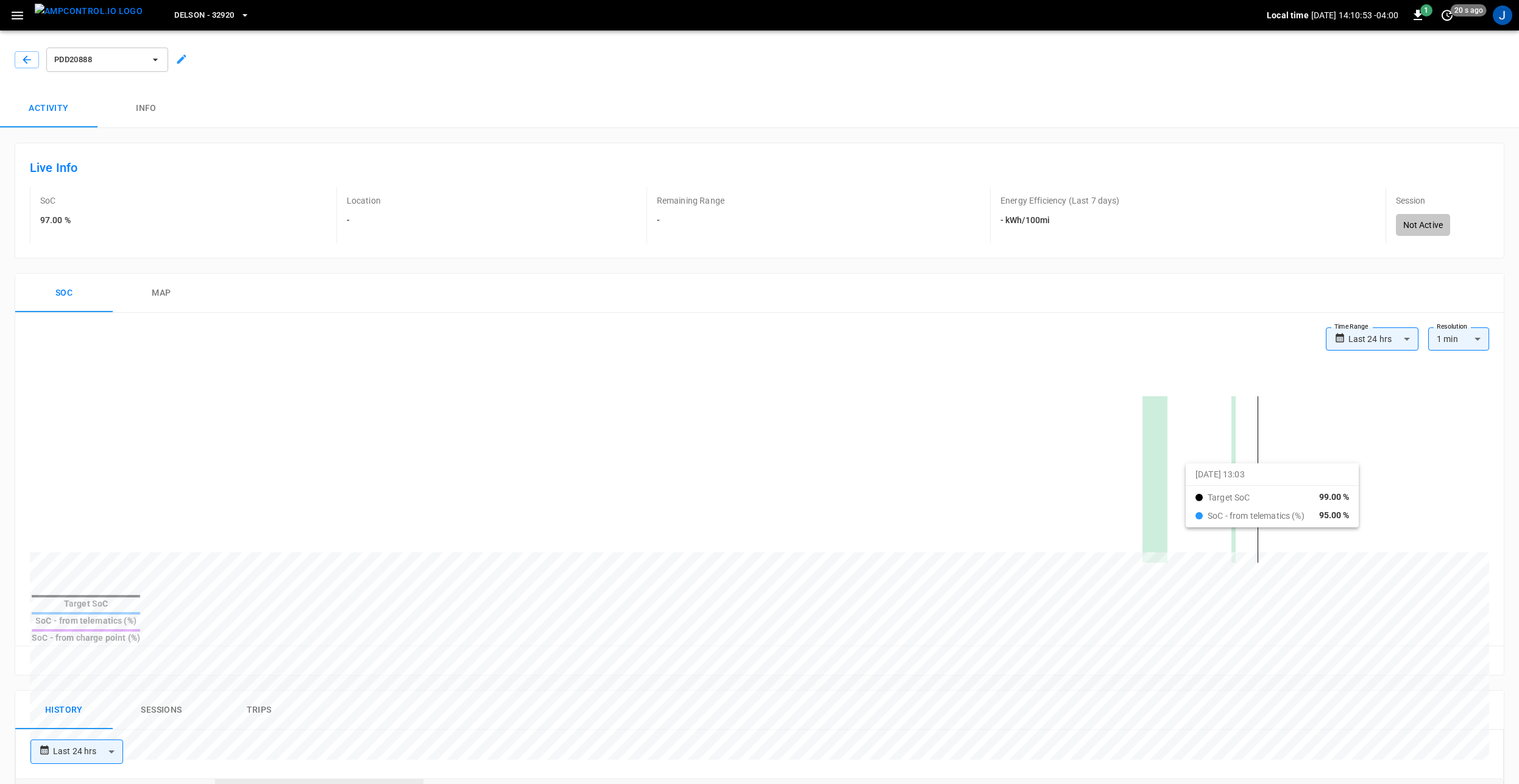
drag, startPoint x: 1106, startPoint y: 467, endPoint x: 1201, endPoint y: 474, distance: 95.3
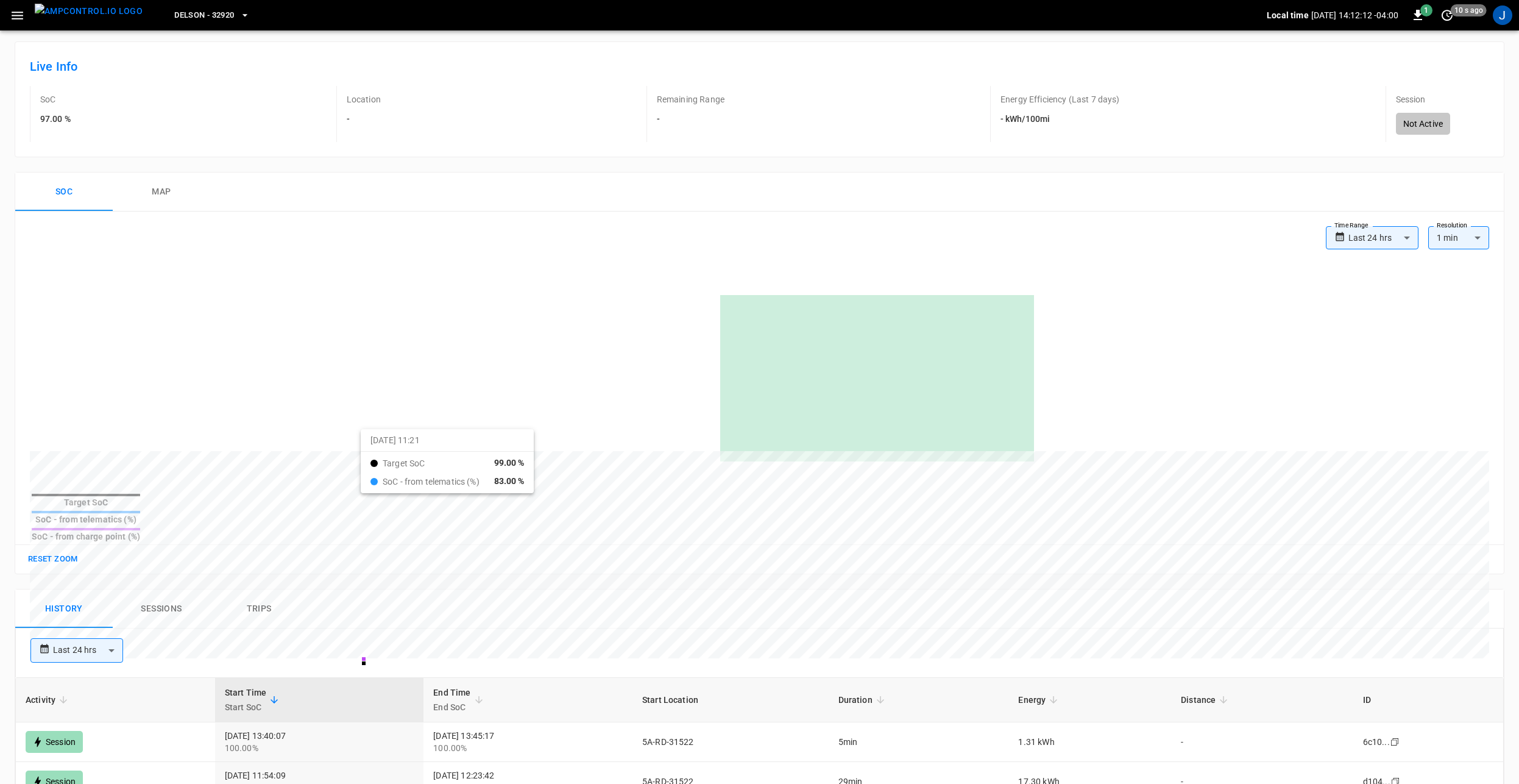
scroll to position [427, 0]
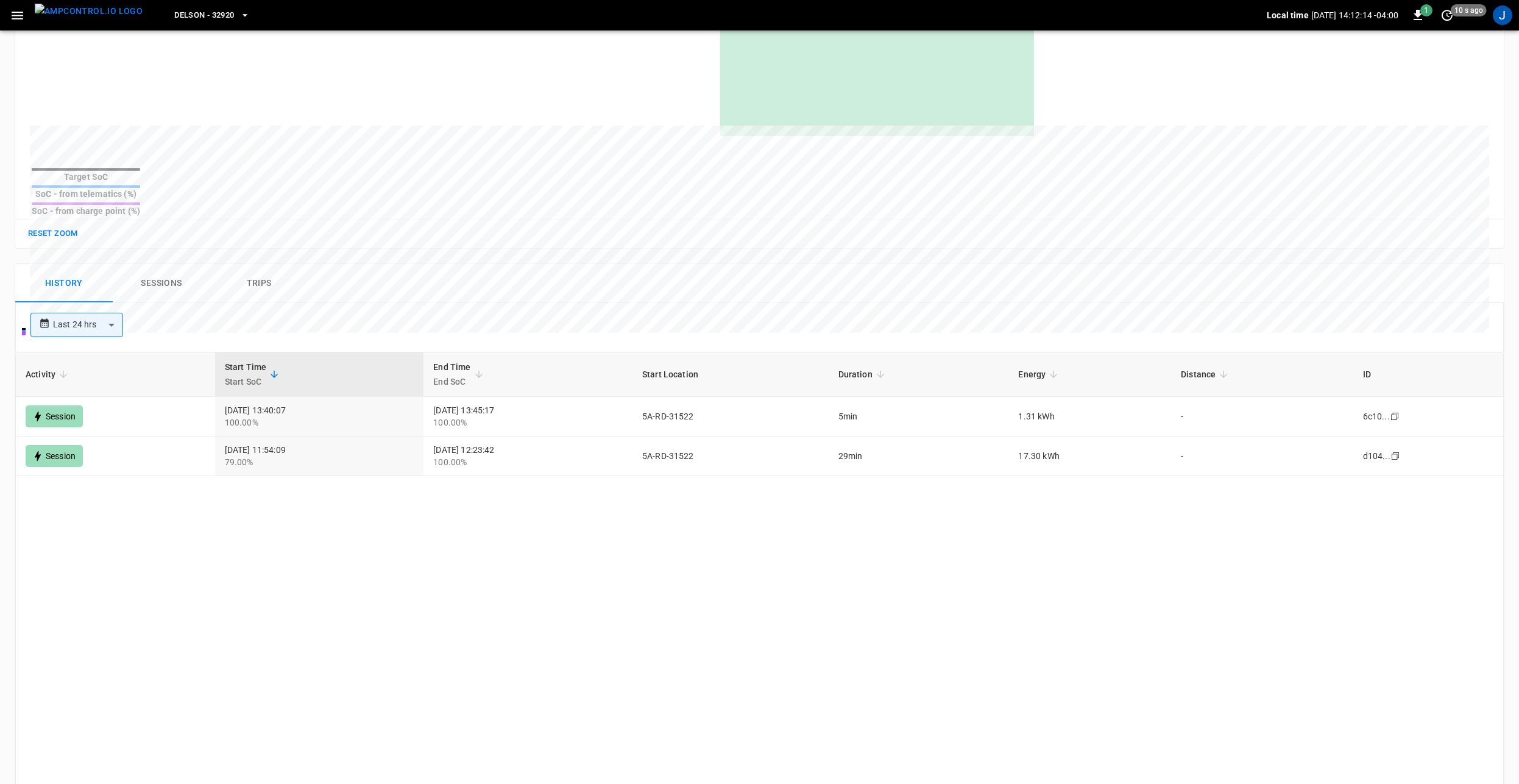
click at [173, 264] on button "Sessions" at bounding box center [161, 283] width 97 height 39
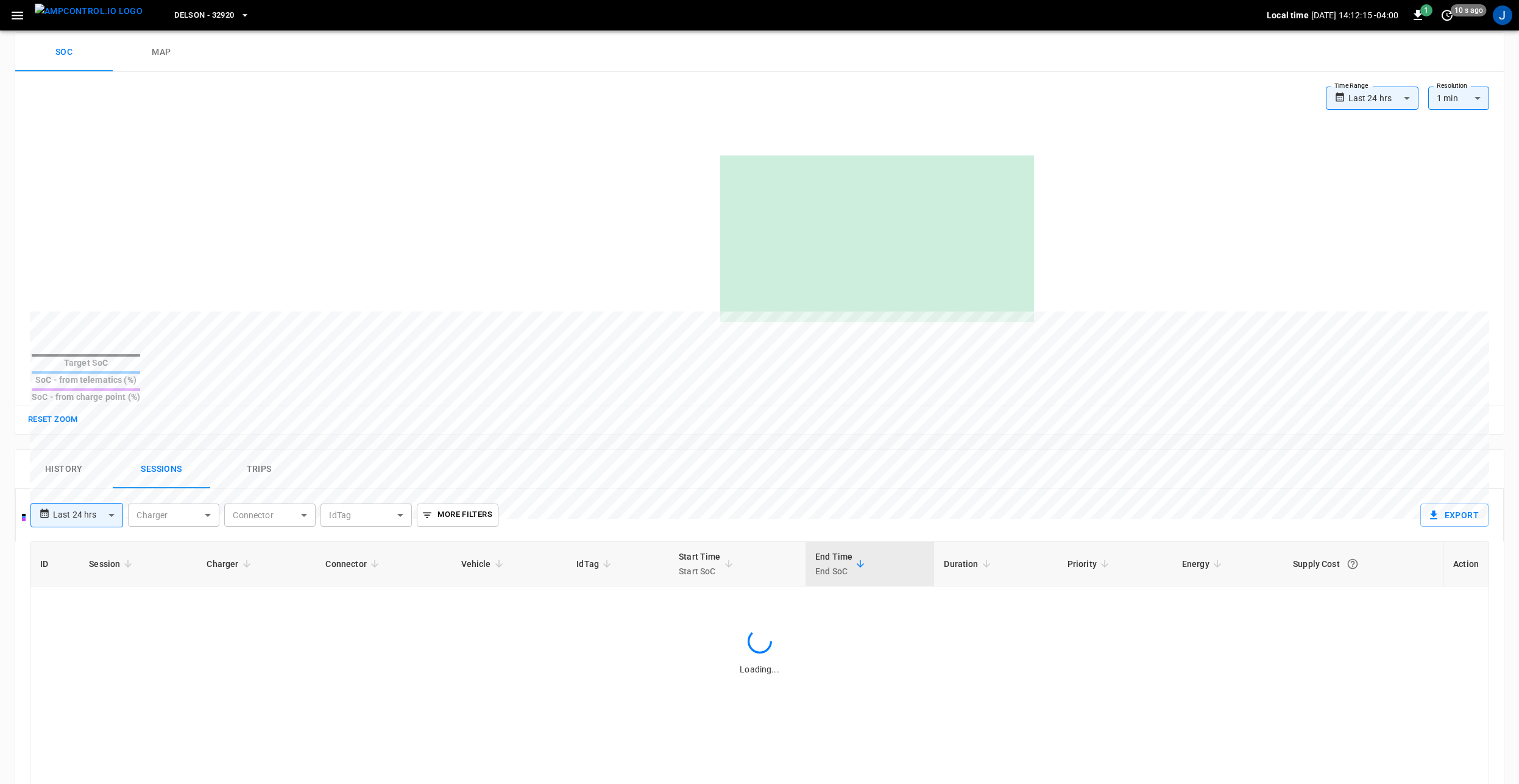
scroll to position [366, 0]
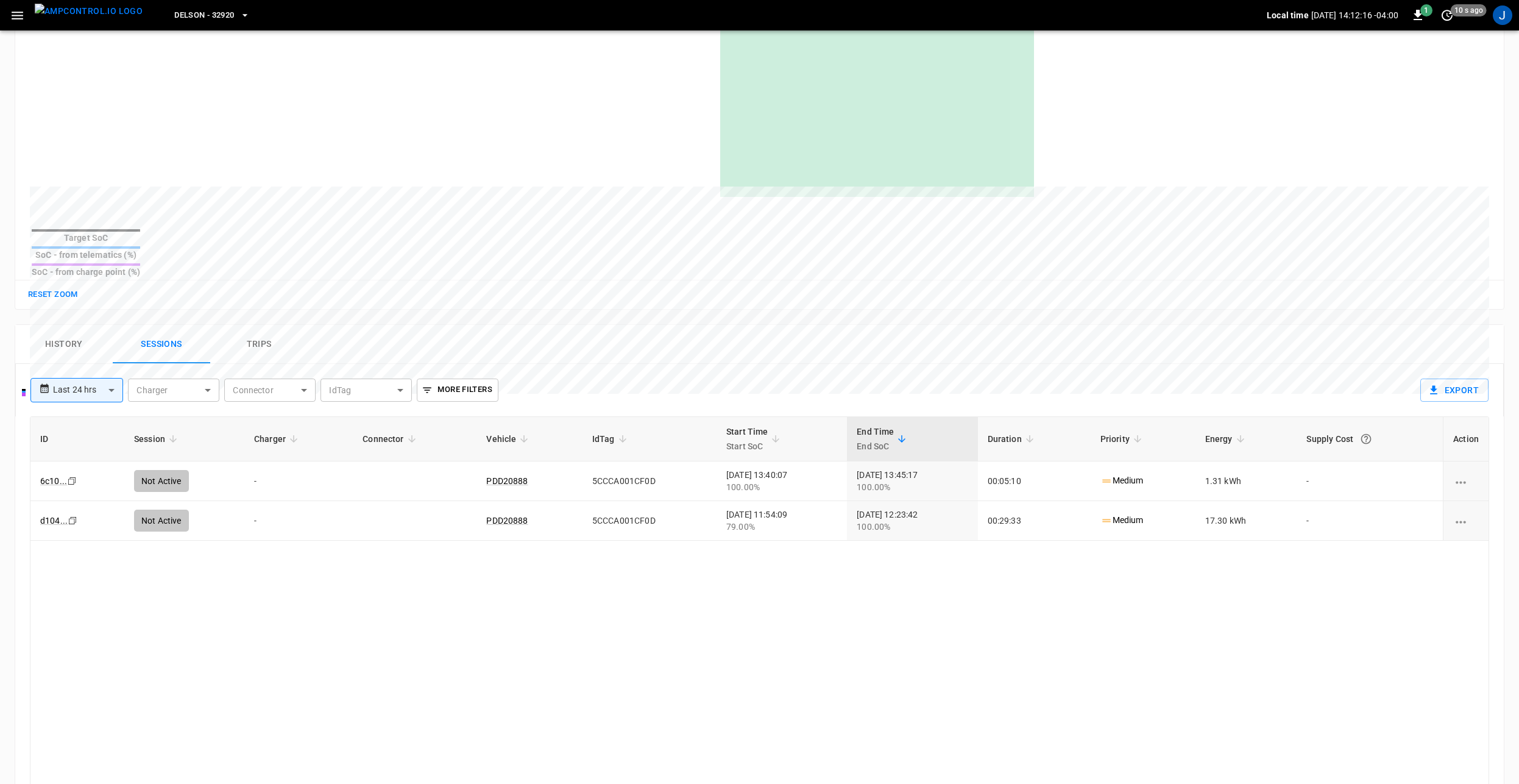
click at [71, 325] on button "History" at bounding box center [63, 344] width 97 height 39
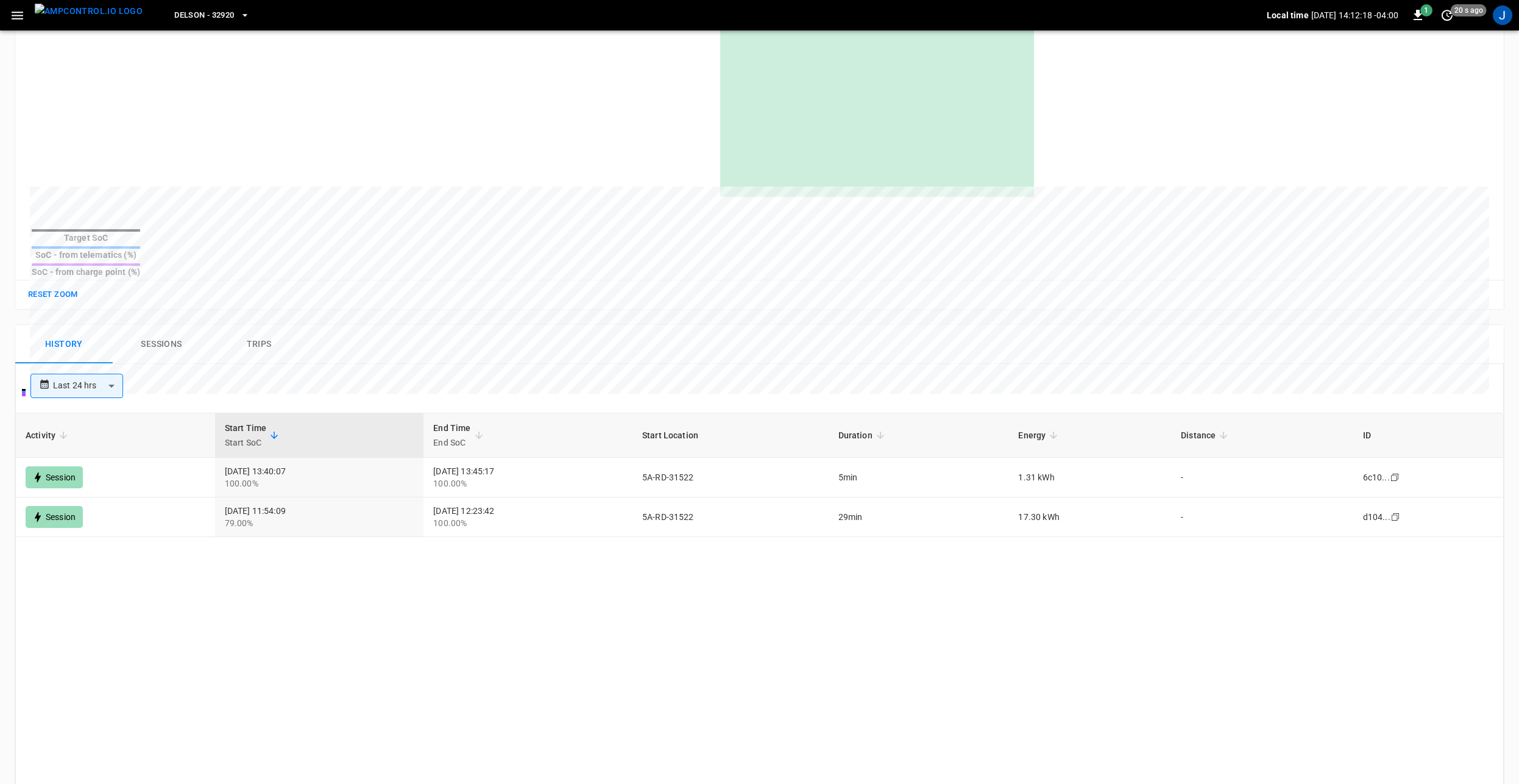
click at [116, 360] on body "**********" at bounding box center [759, 322] width 1519 height 1375
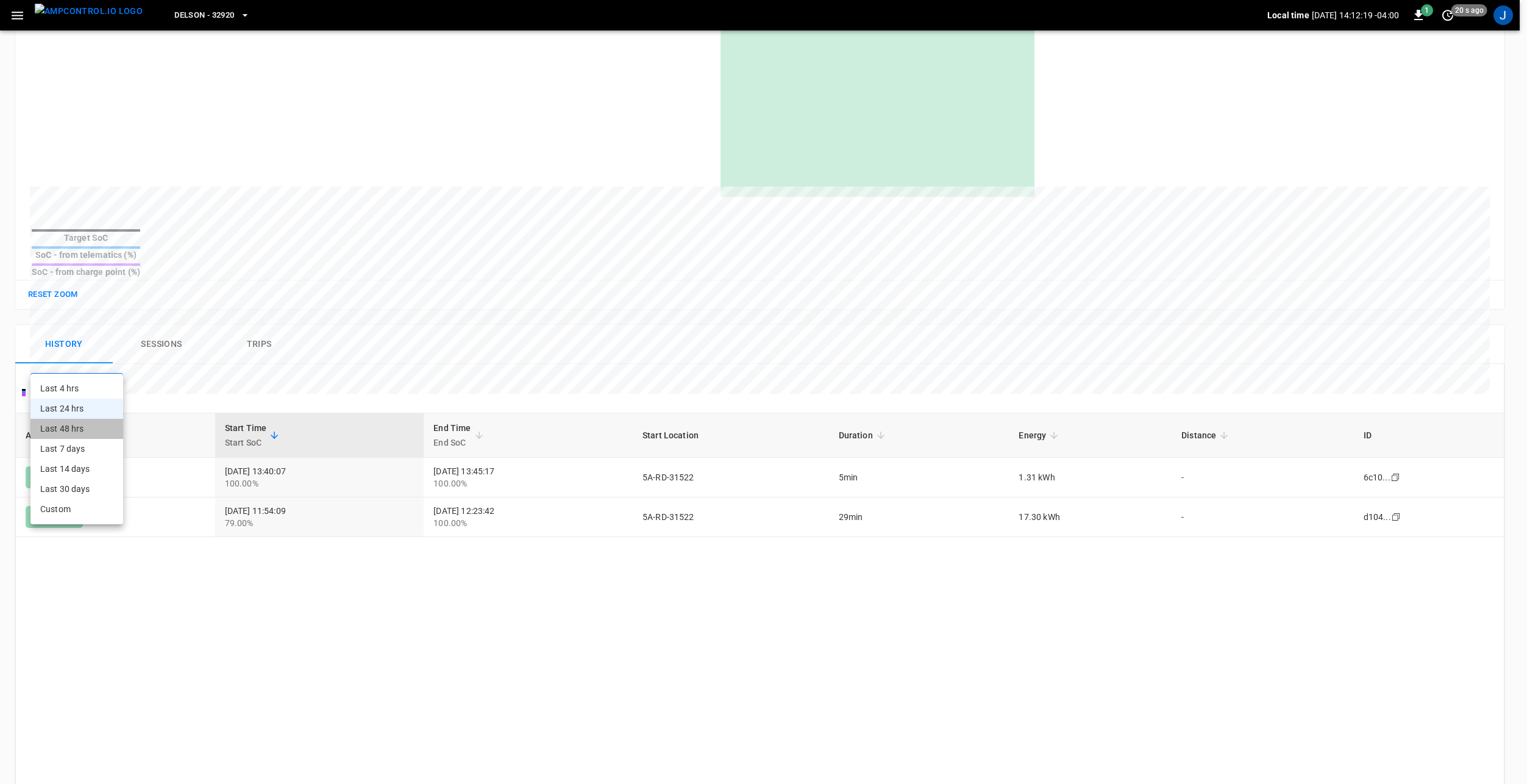
drag, startPoint x: 81, startPoint y: 429, endPoint x: 194, endPoint y: 435, distance: 113.2
click at [81, 430] on li "Last 48 hrs" at bounding box center [77, 429] width 92 height 20
type input "**********"
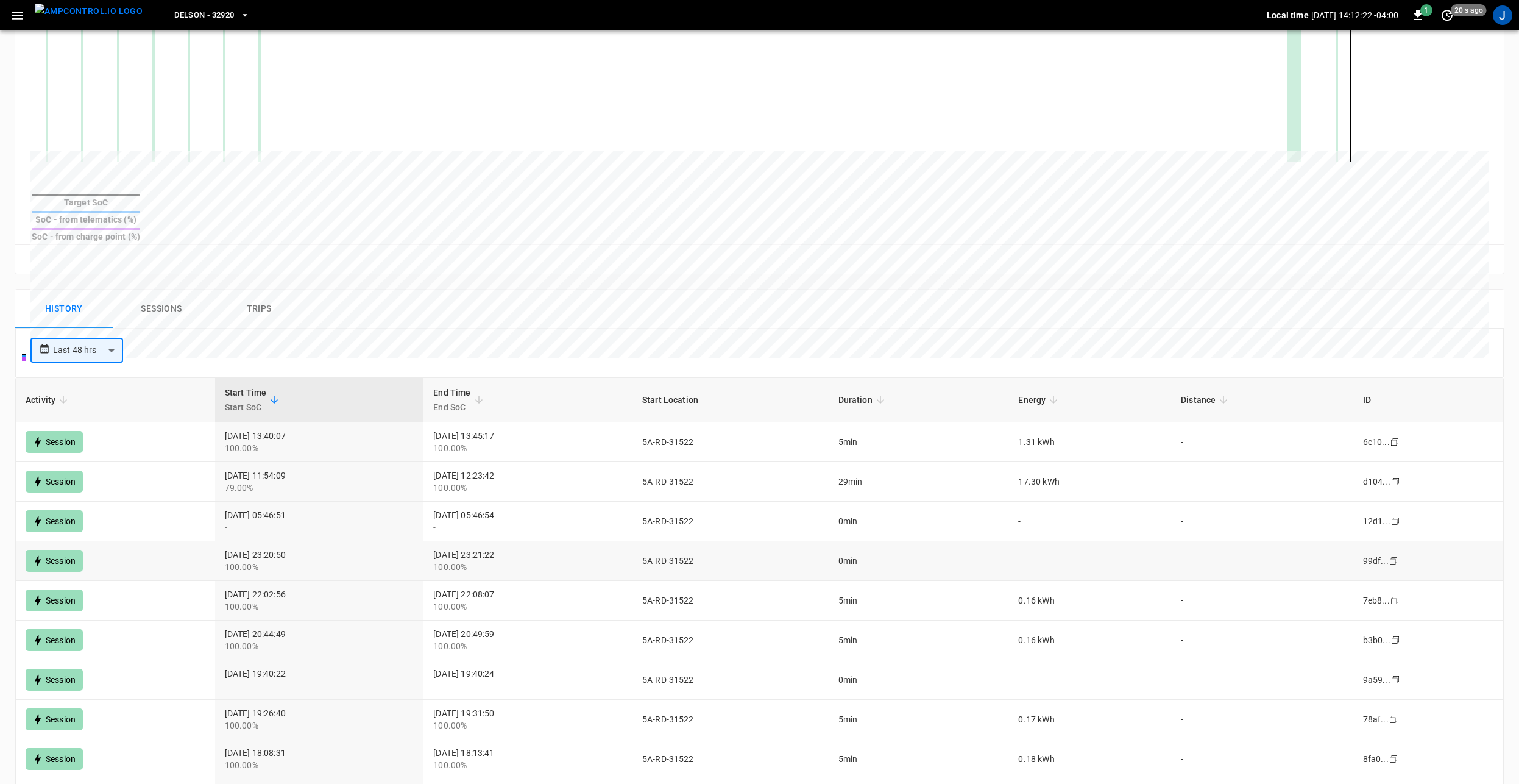
scroll to position [427, 0]
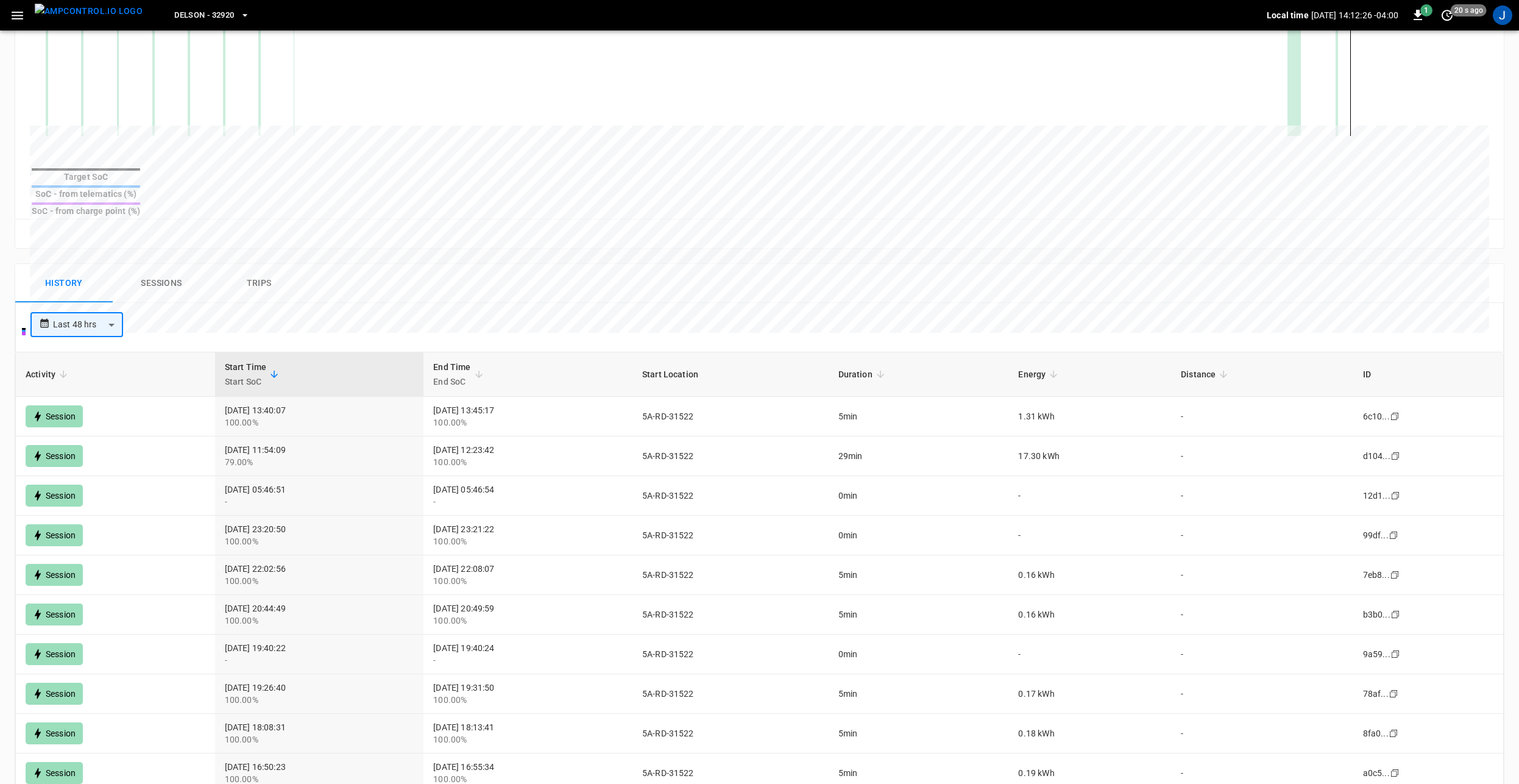
click at [146, 264] on button "Sessions" at bounding box center [161, 283] width 97 height 39
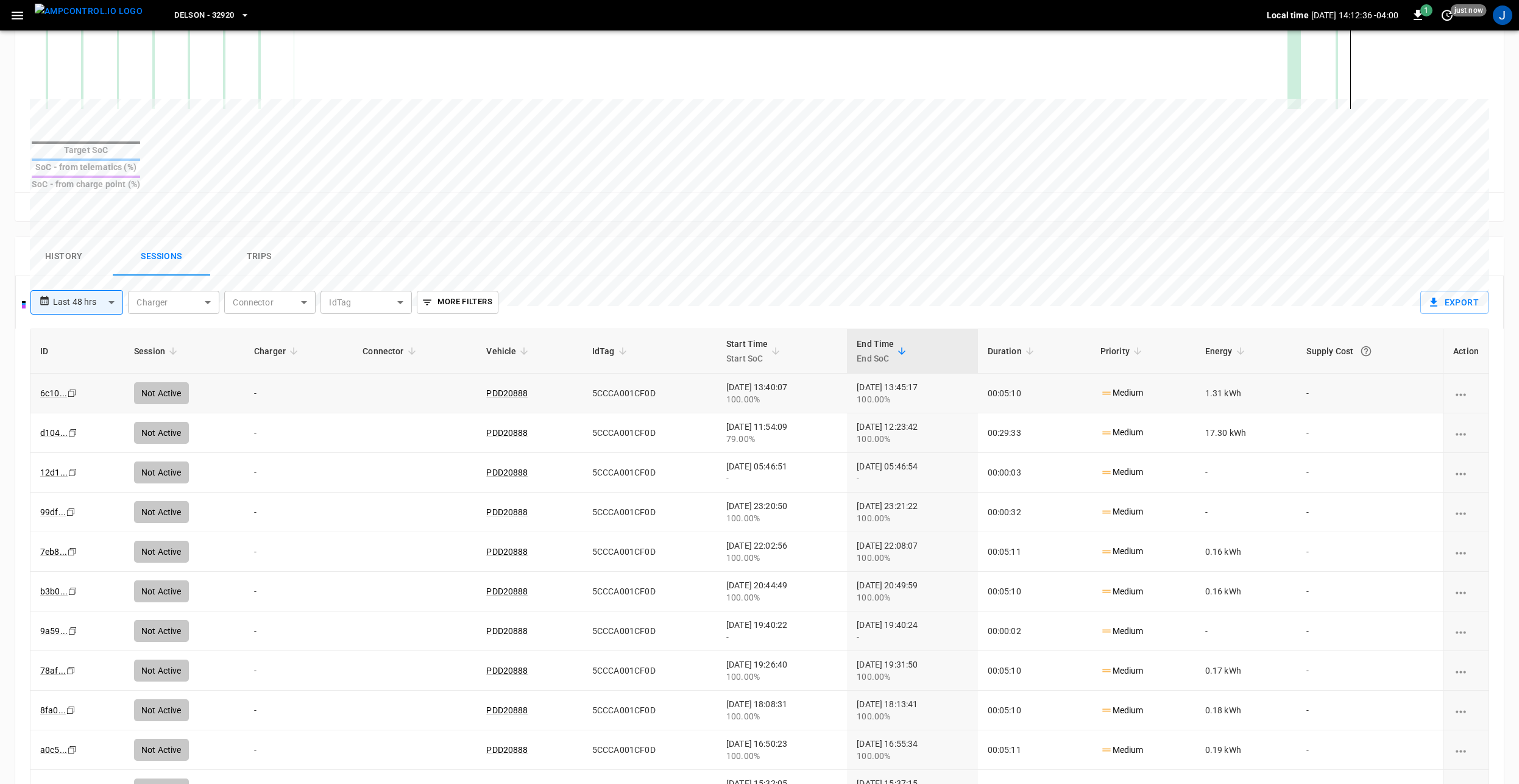
scroll to position [388, 0]
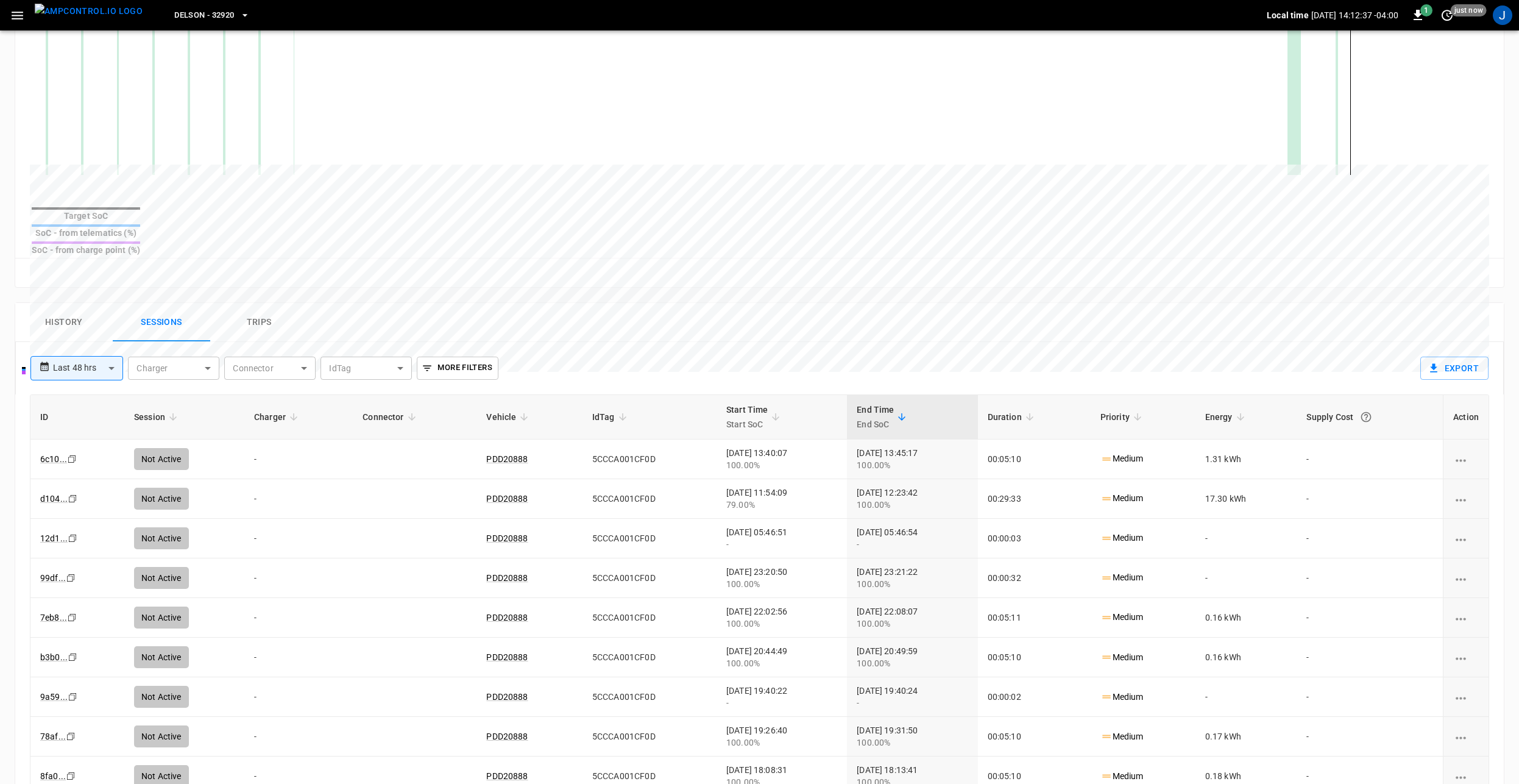
click at [80, 303] on button "History" at bounding box center [63, 322] width 97 height 39
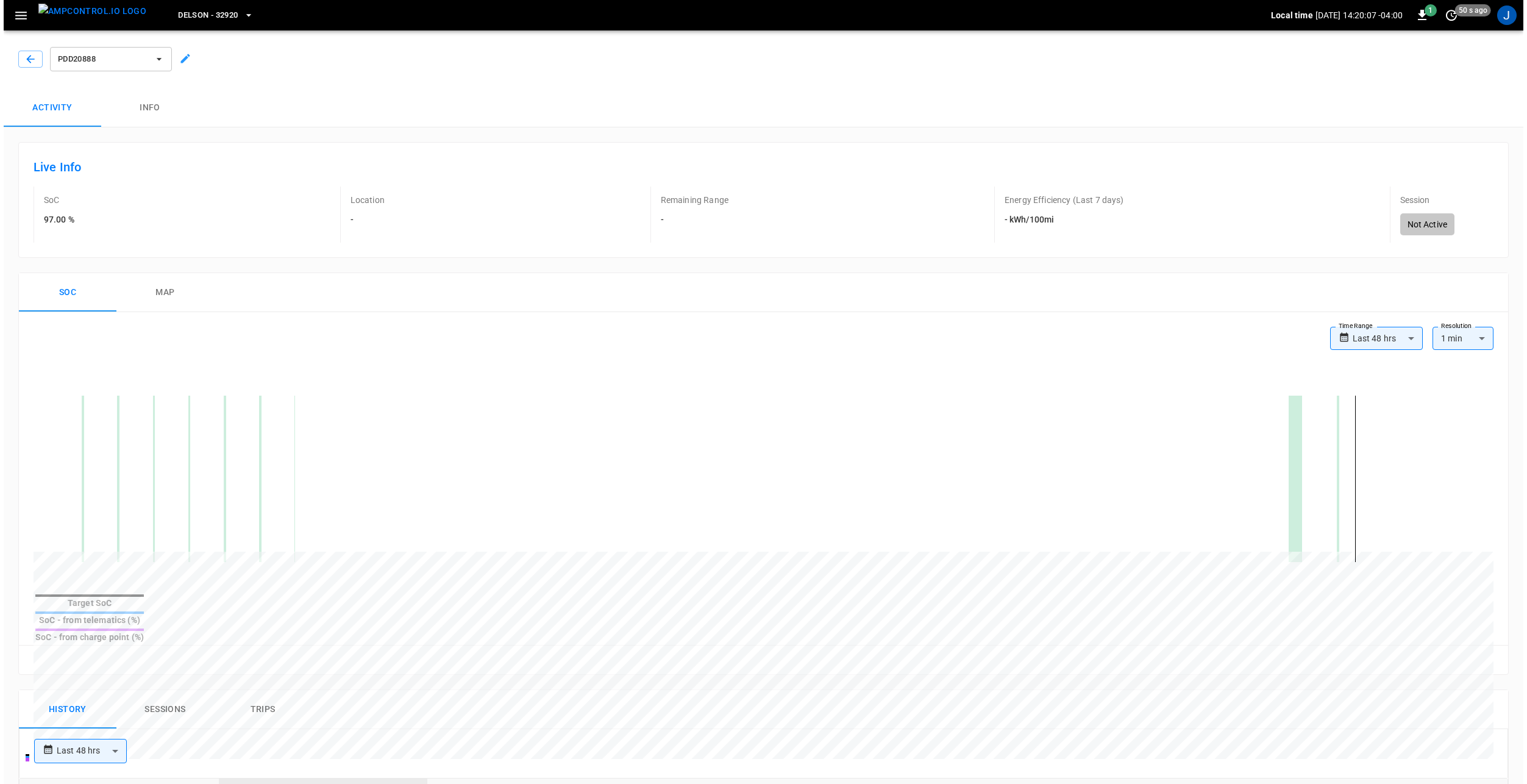
scroll to position [0, 0]
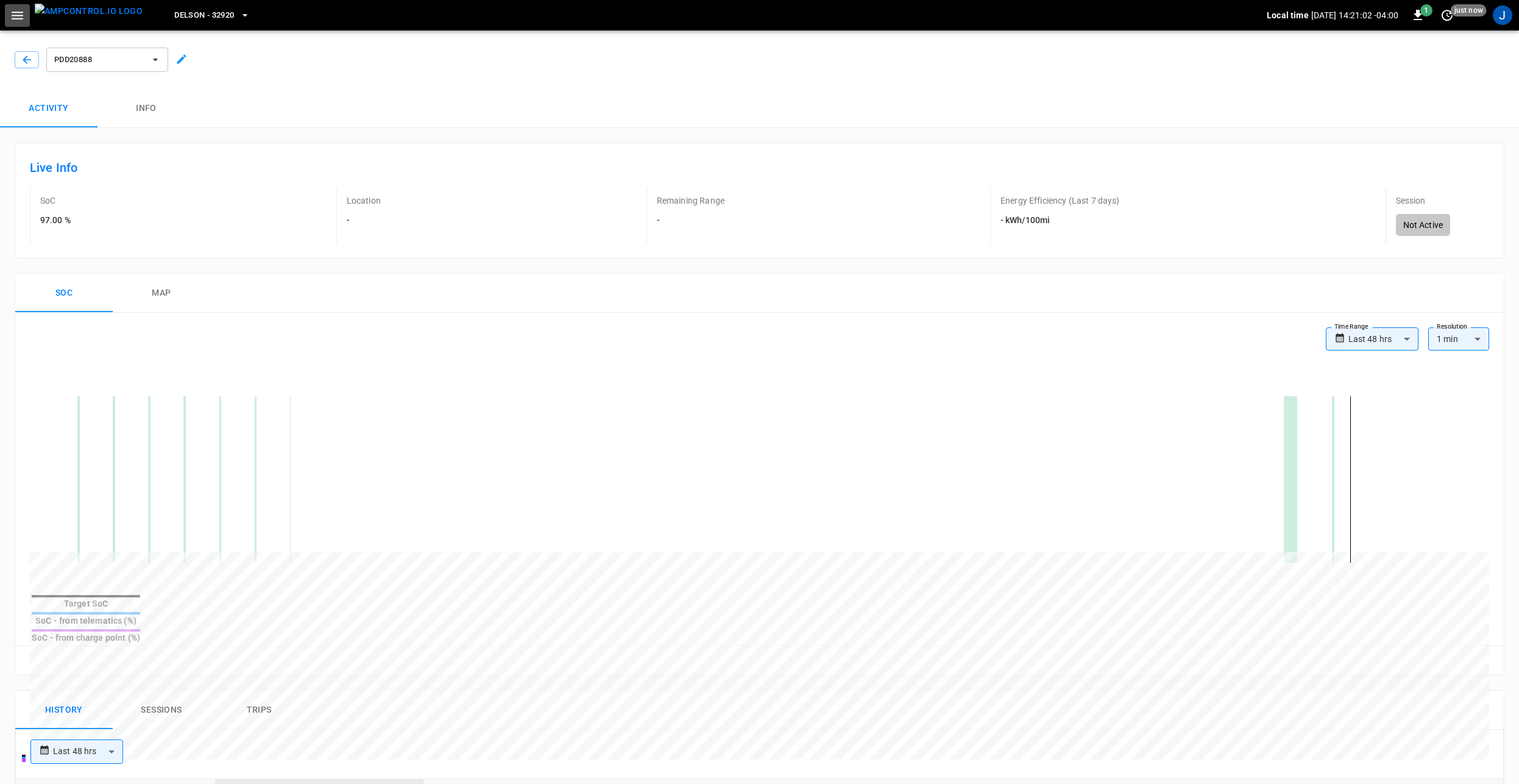
drag, startPoint x: 12, startPoint y: 18, endPoint x: 34, endPoint y: 24, distance: 22.8
click at [13, 18] on icon "button" at bounding box center [17, 15] width 15 height 15
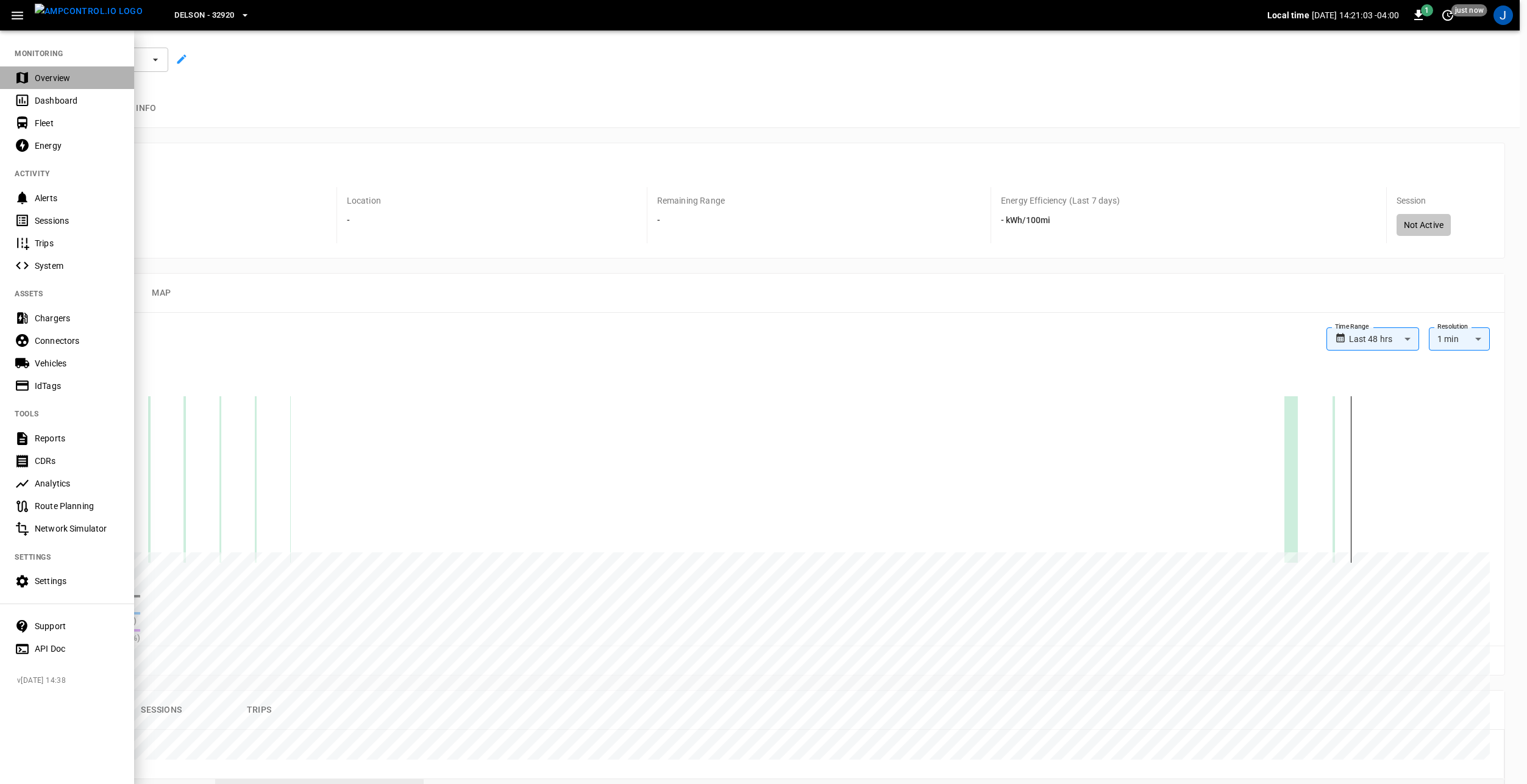
click at [54, 83] on div "Overview" at bounding box center [77, 77] width 85 height 12
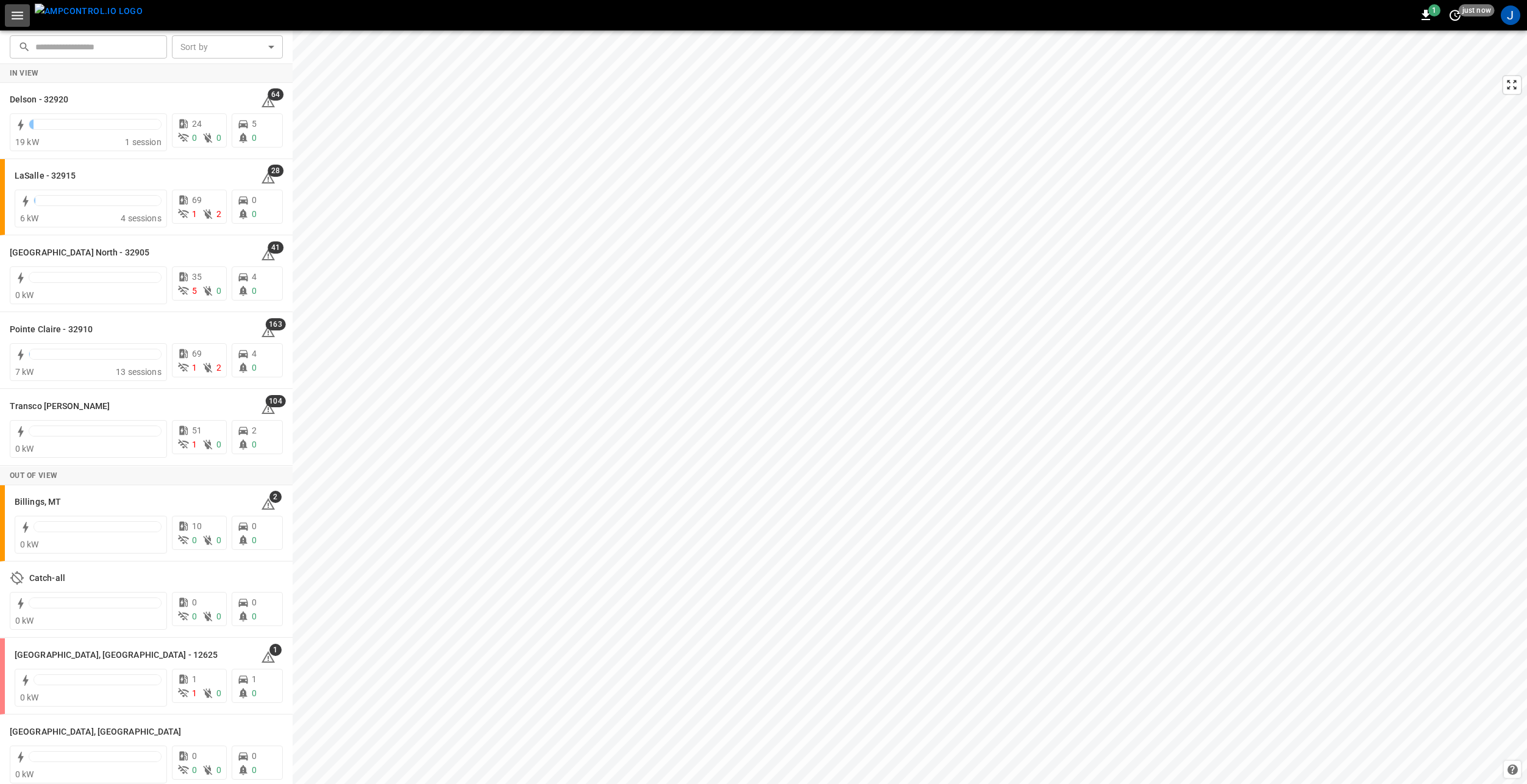
click at [21, 12] on icon "button" at bounding box center [17, 15] width 11 height 8
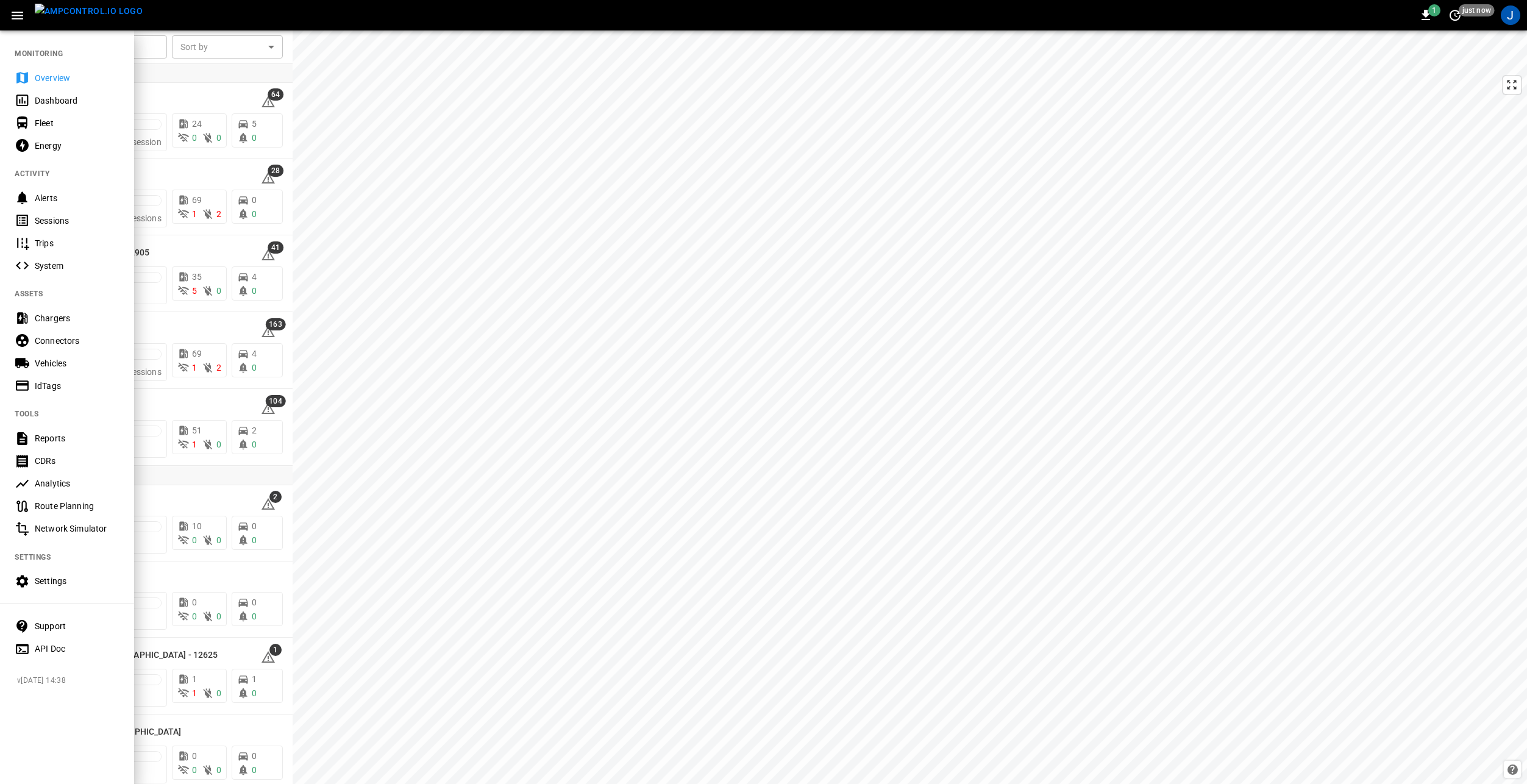
click at [23, 18] on icon "button" at bounding box center [17, 15] width 15 height 15
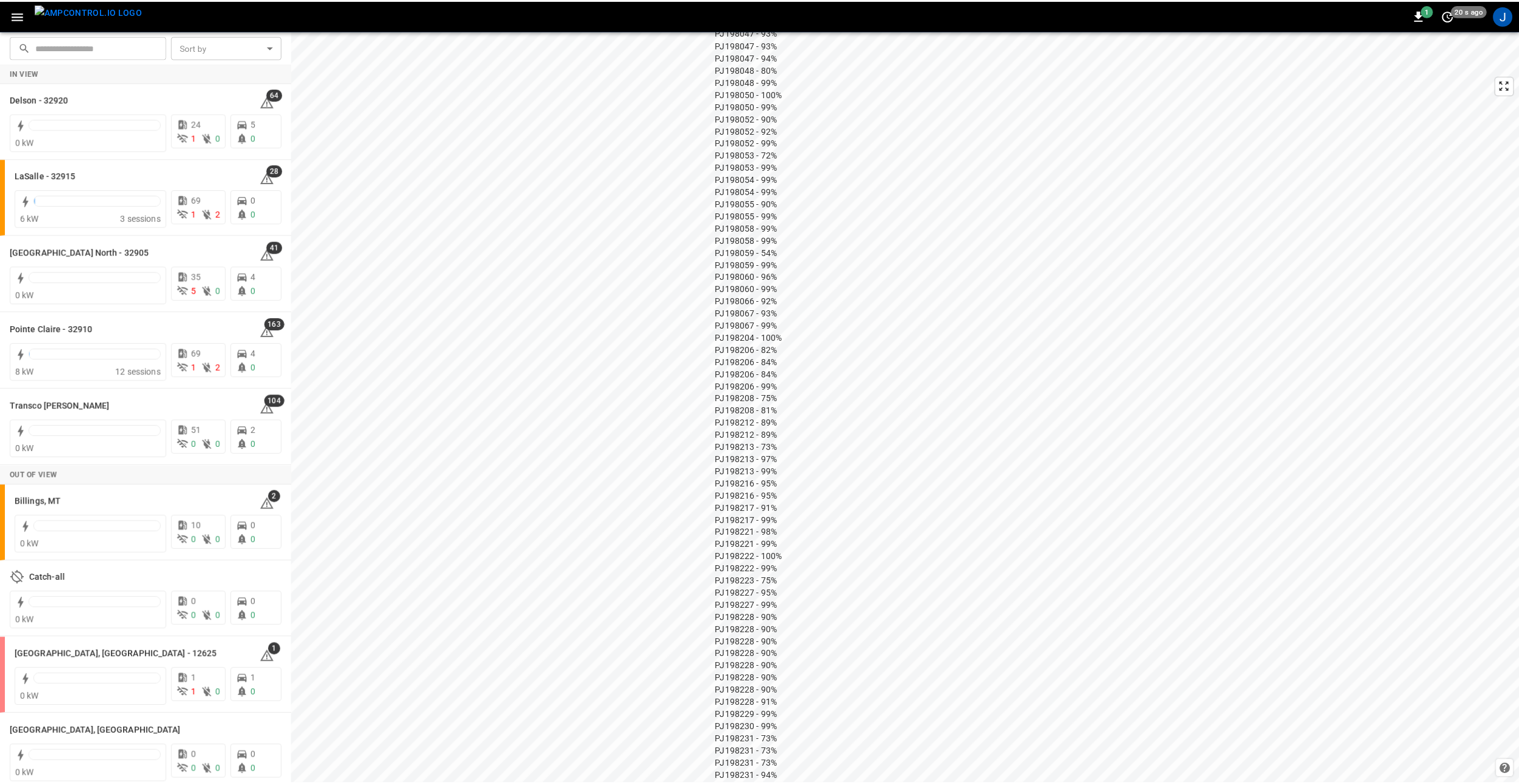
scroll to position [1889, 0]
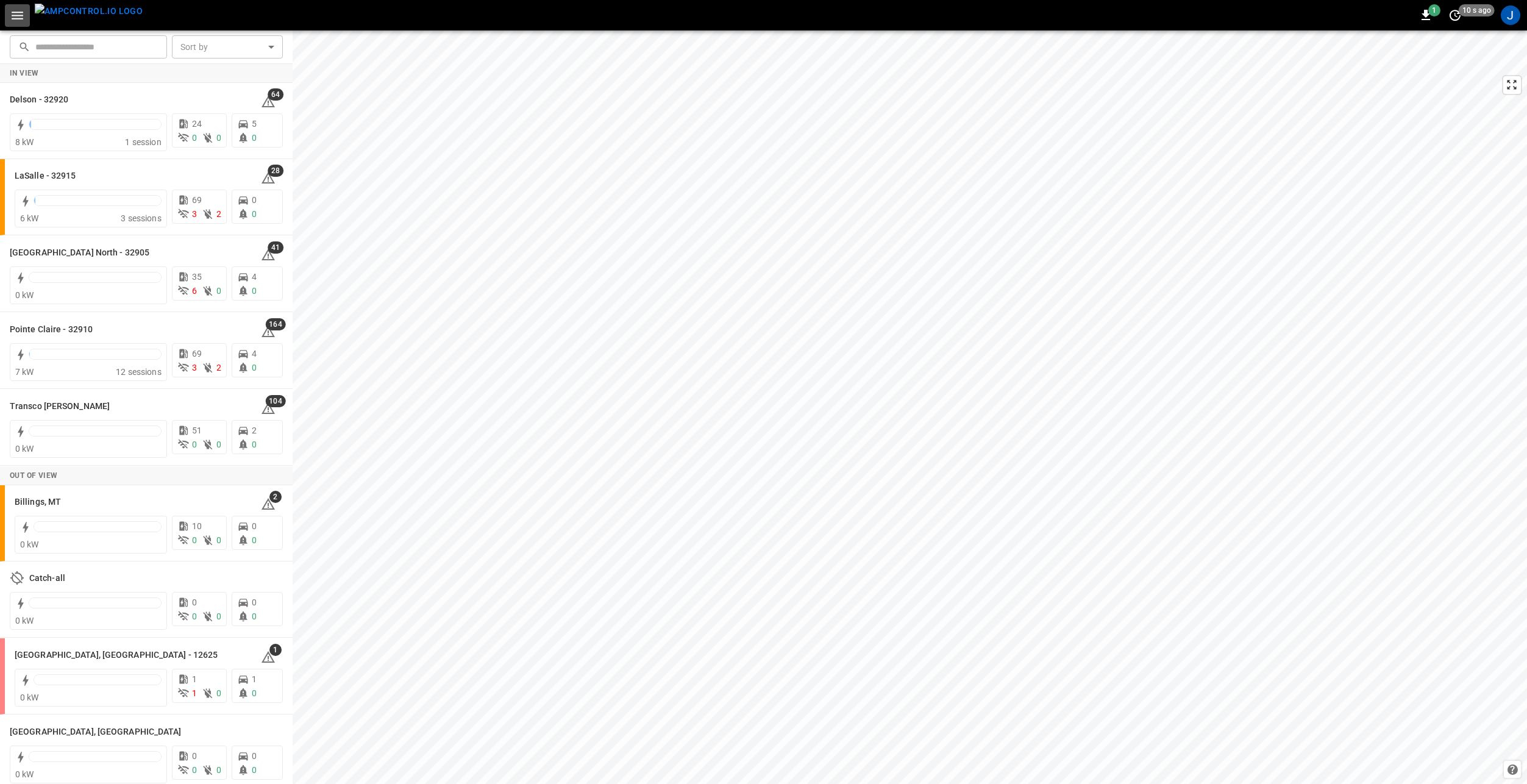
click at [20, 11] on icon "button" at bounding box center [17, 15] width 15 height 15
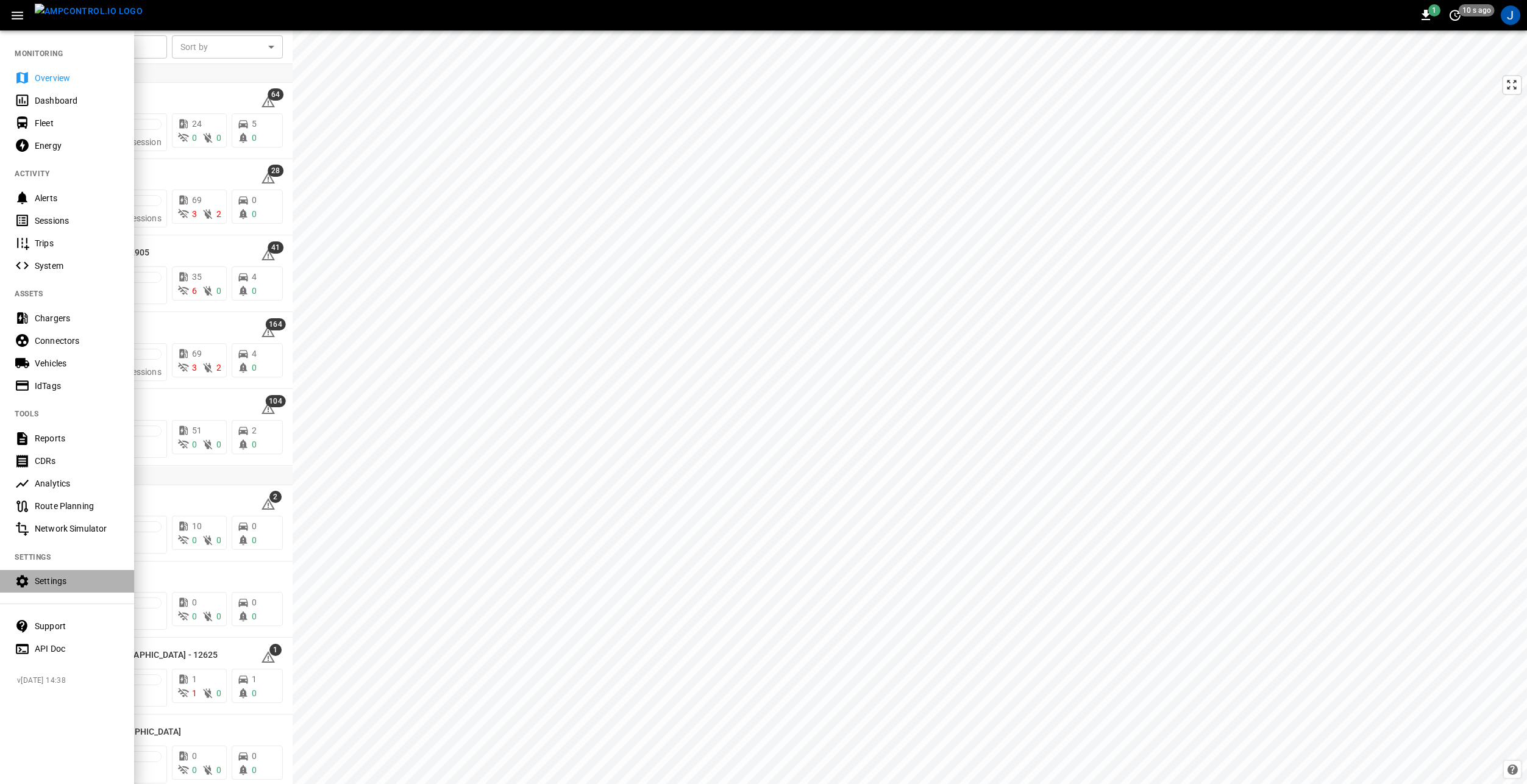
click at [70, 579] on div "Settings" at bounding box center [77, 580] width 85 height 12
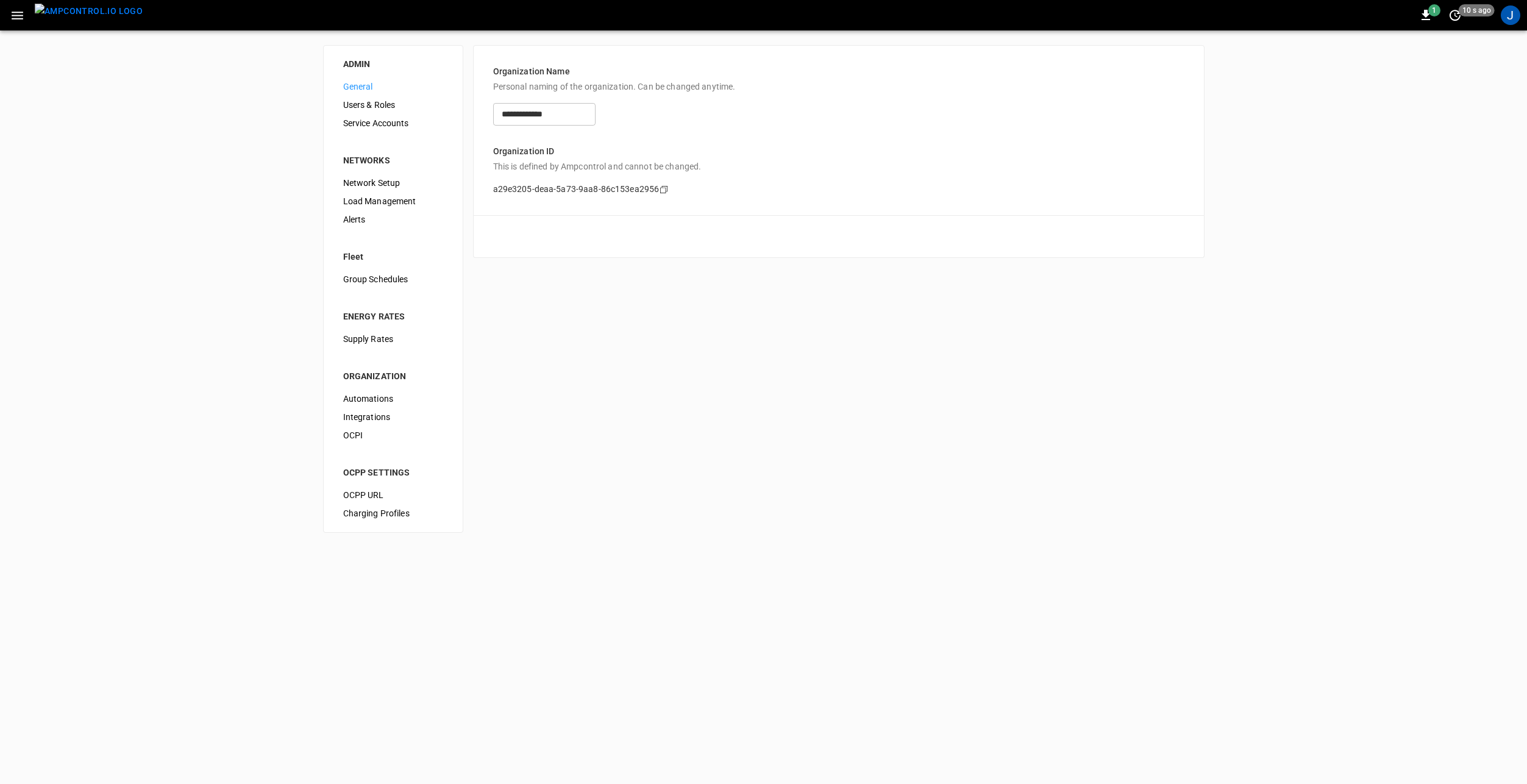
click at [375, 415] on span "Integrations" at bounding box center [393, 417] width 100 height 13
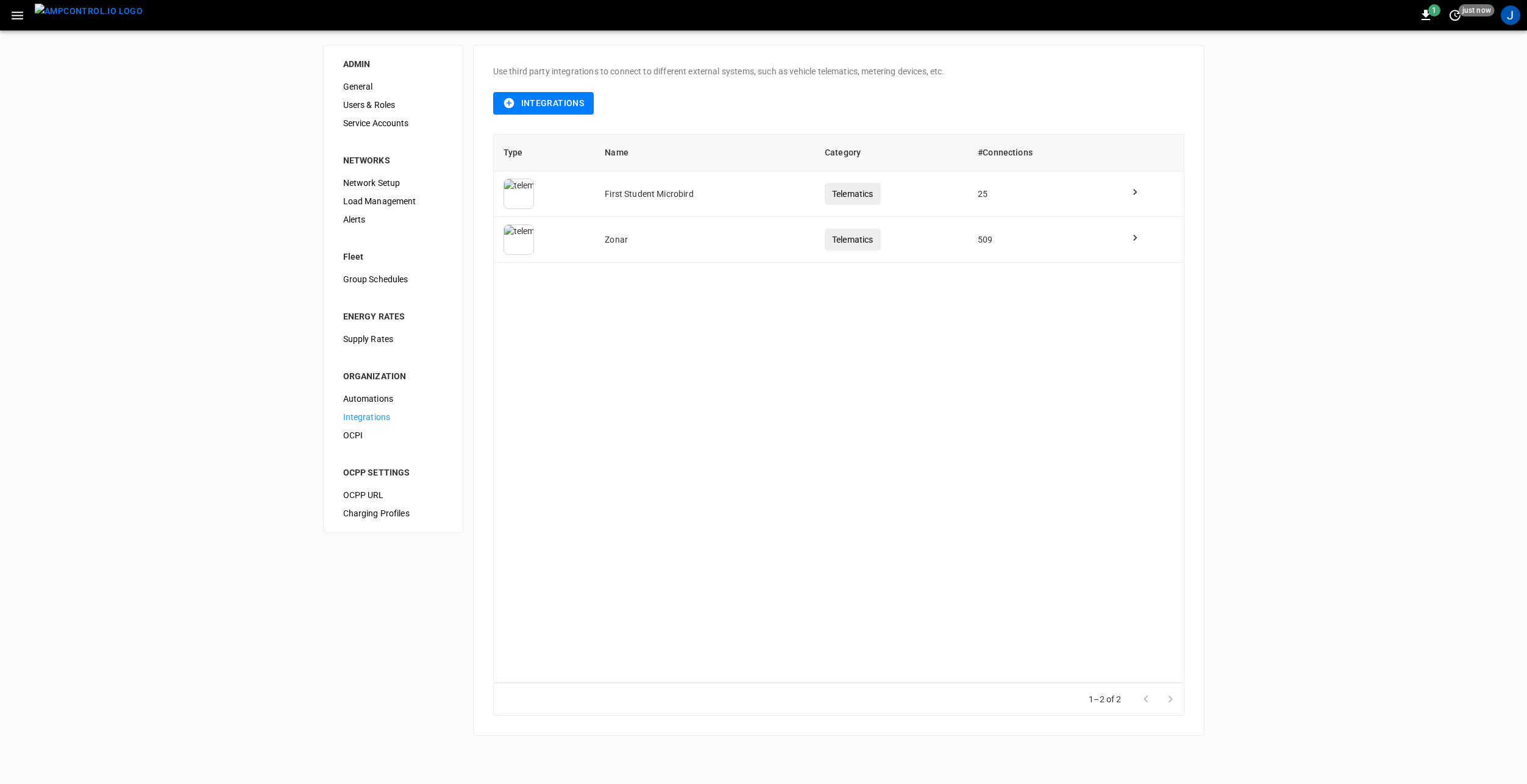
click at [527, 101] on button "Integrations" at bounding box center [543, 104] width 101 height 23
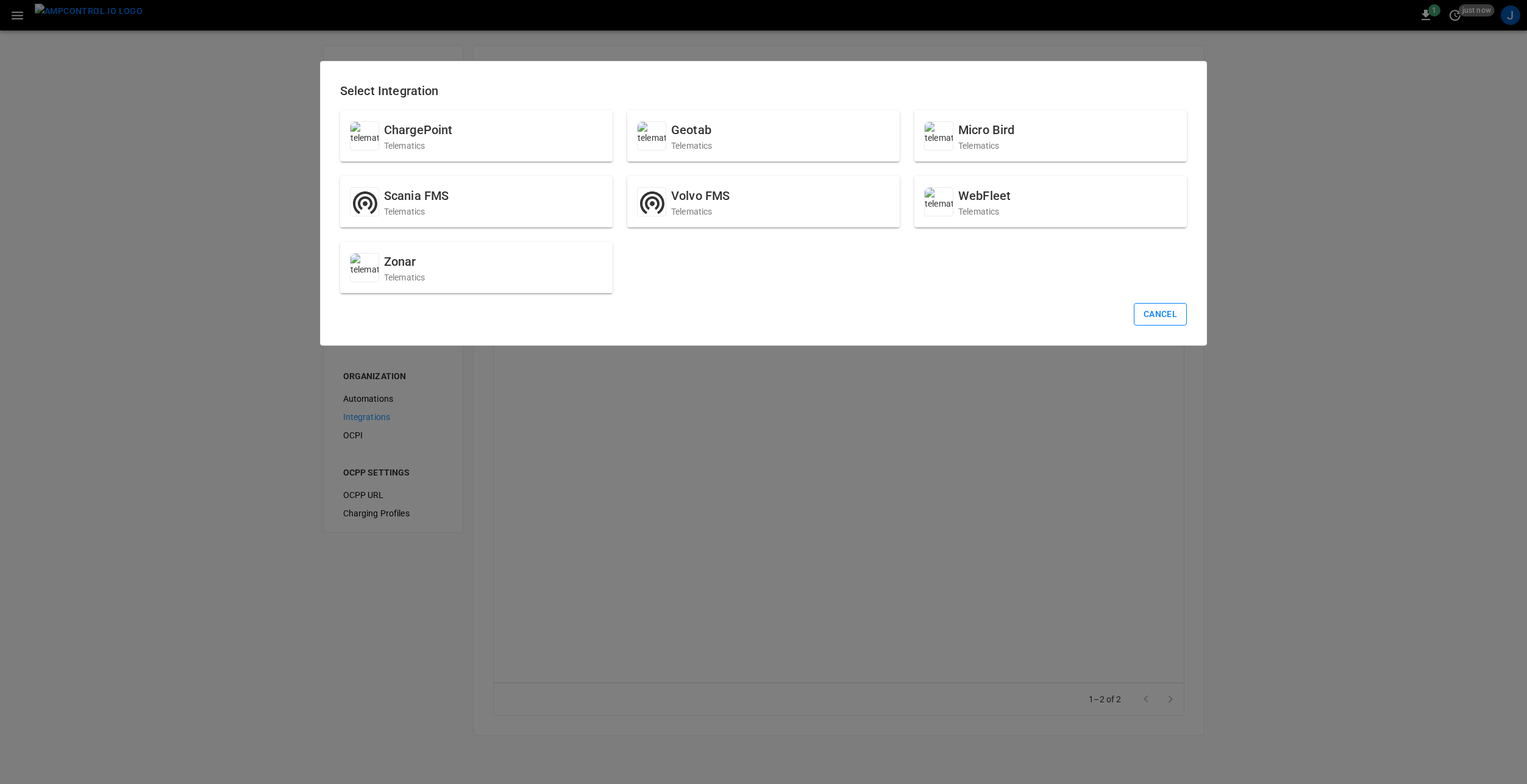
click at [1141, 307] on button "Cancel" at bounding box center [1160, 314] width 53 height 23
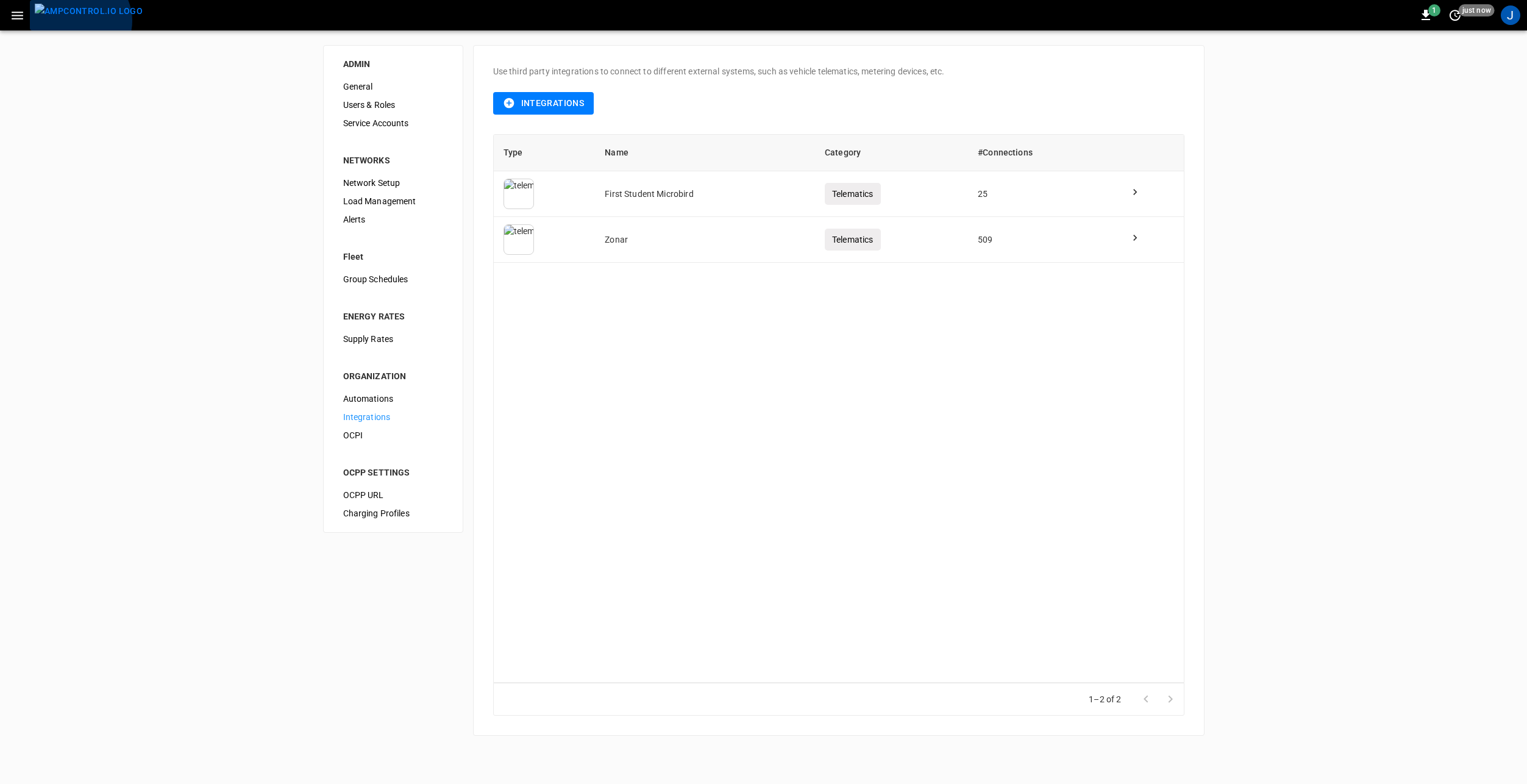
click at [80, 19] on img "menu" at bounding box center [89, 11] width 108 height 15
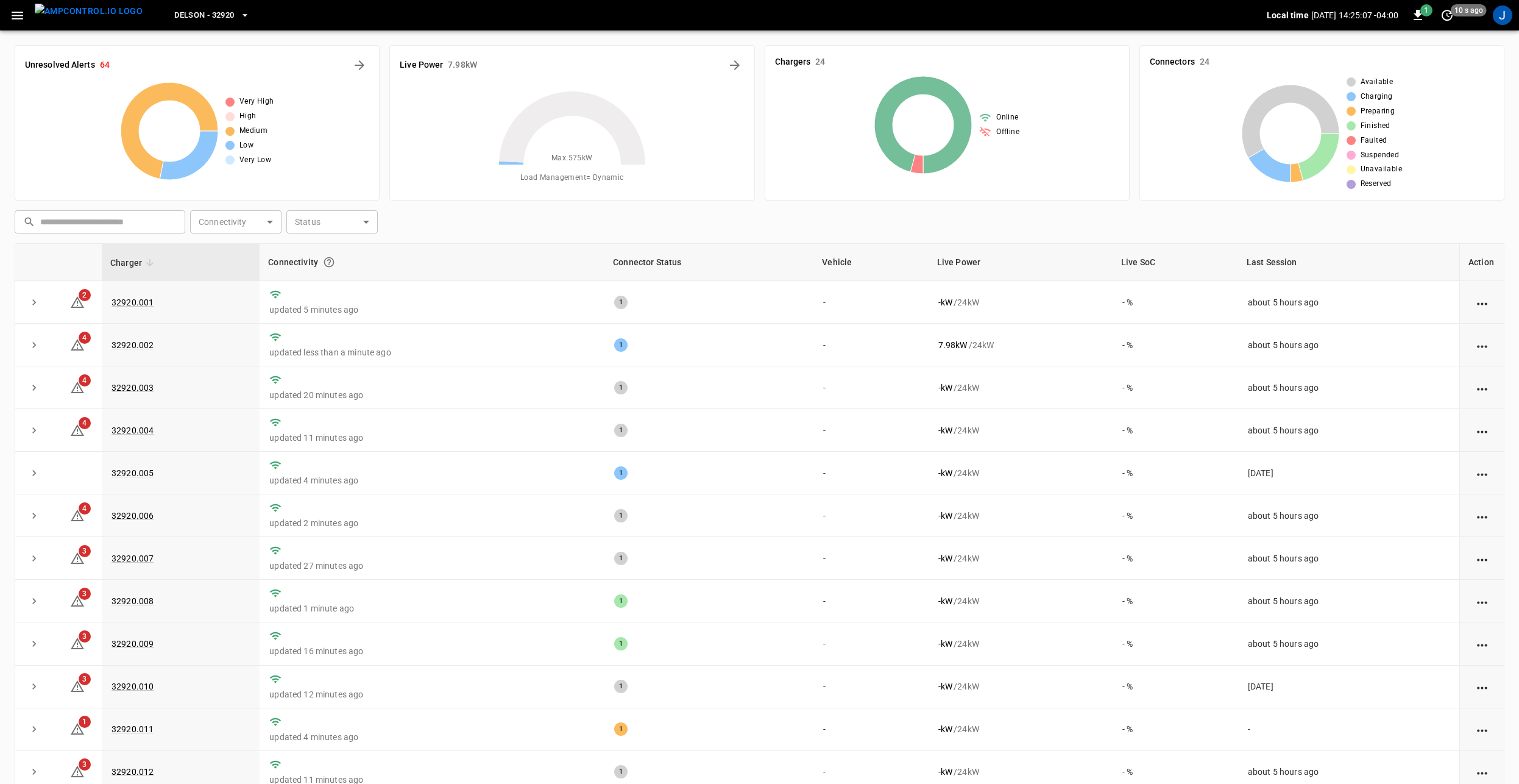
click at [215, 19] on button "Delson - 32920" at bounding box center [212, 15] width 85 height 23
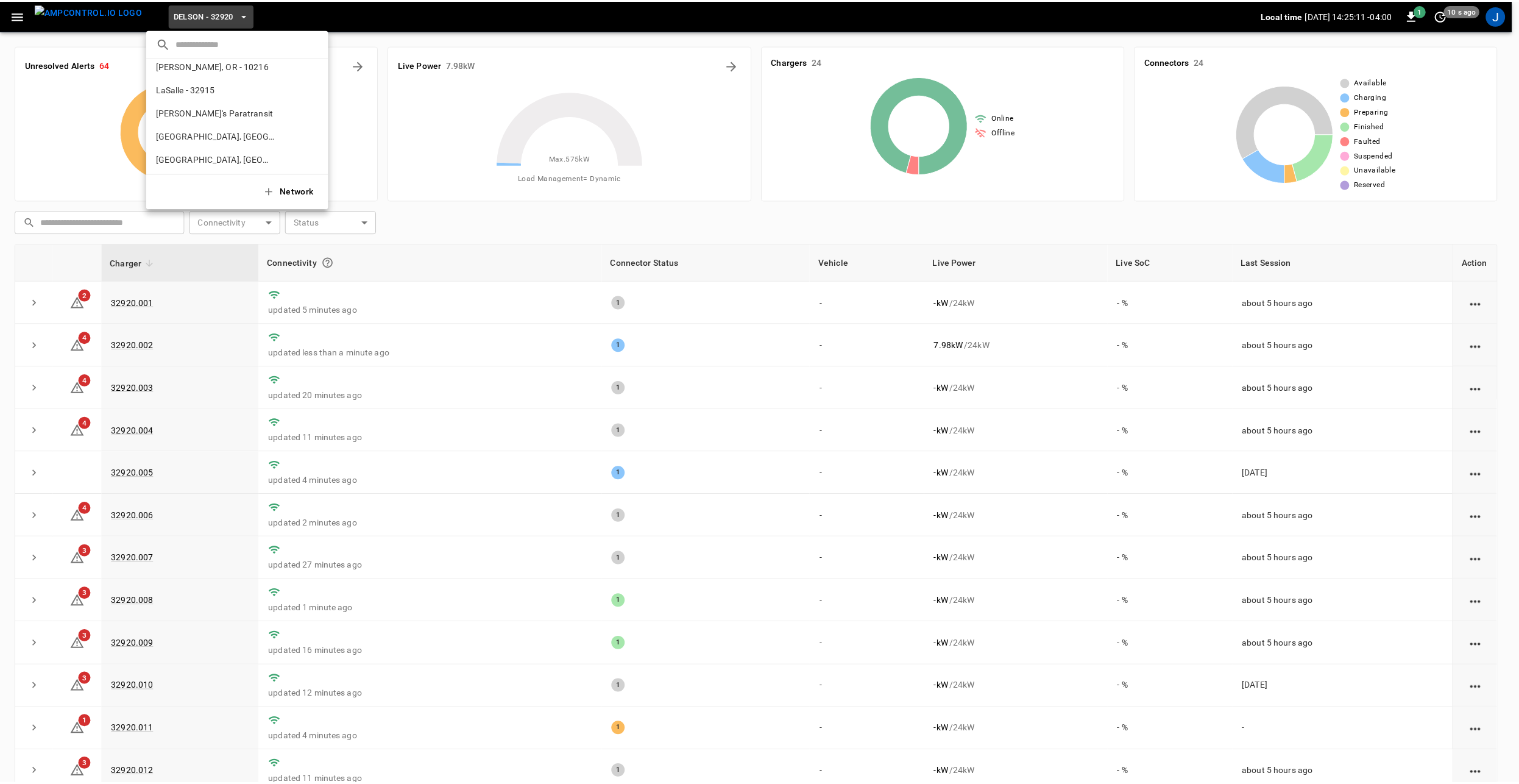
scroll to position [116, 0]
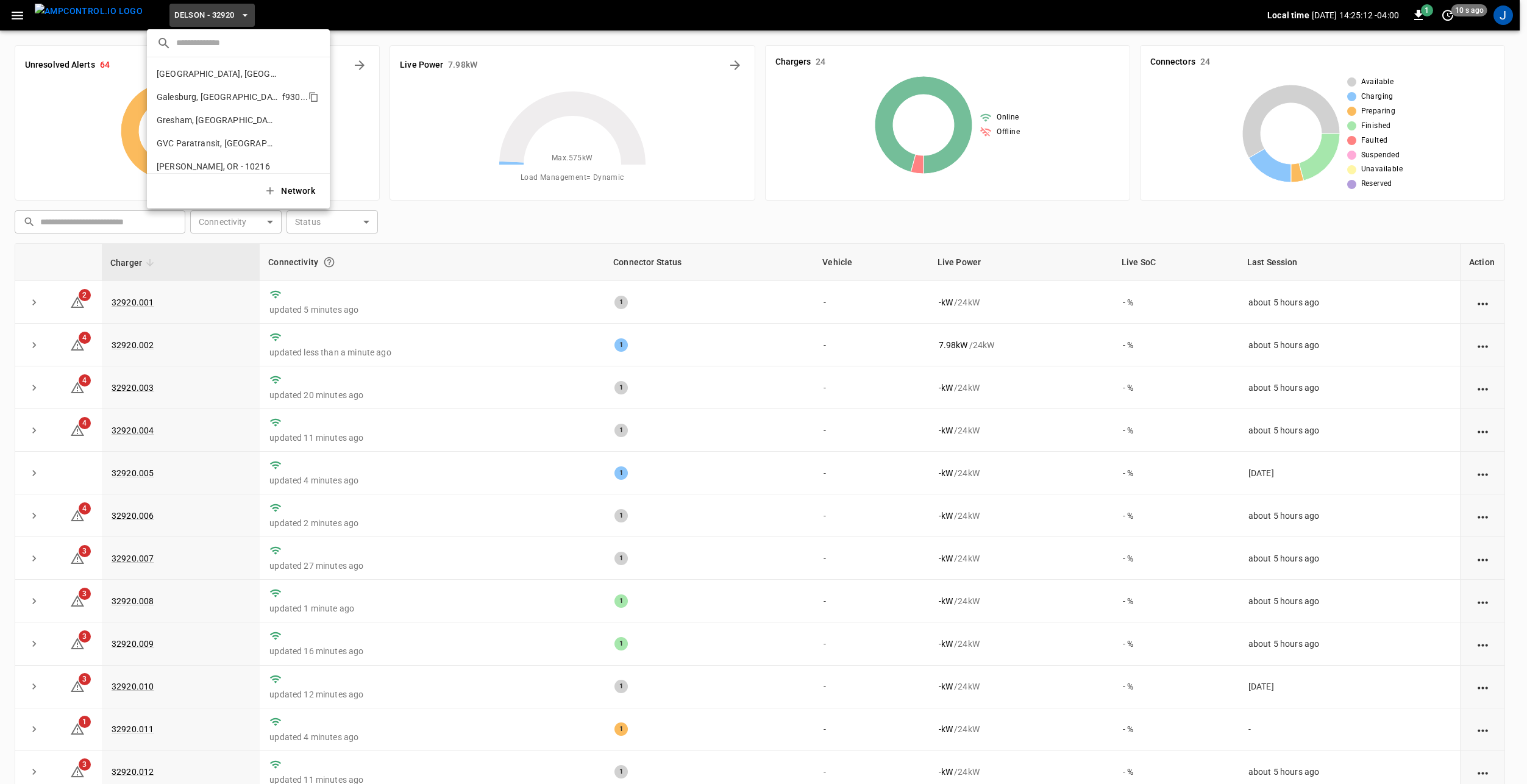
click at [209, 92] on p "Galesburg, [GEOGRAPHIC_DATA]" at bounding box center [217, 97] width 121 height 12
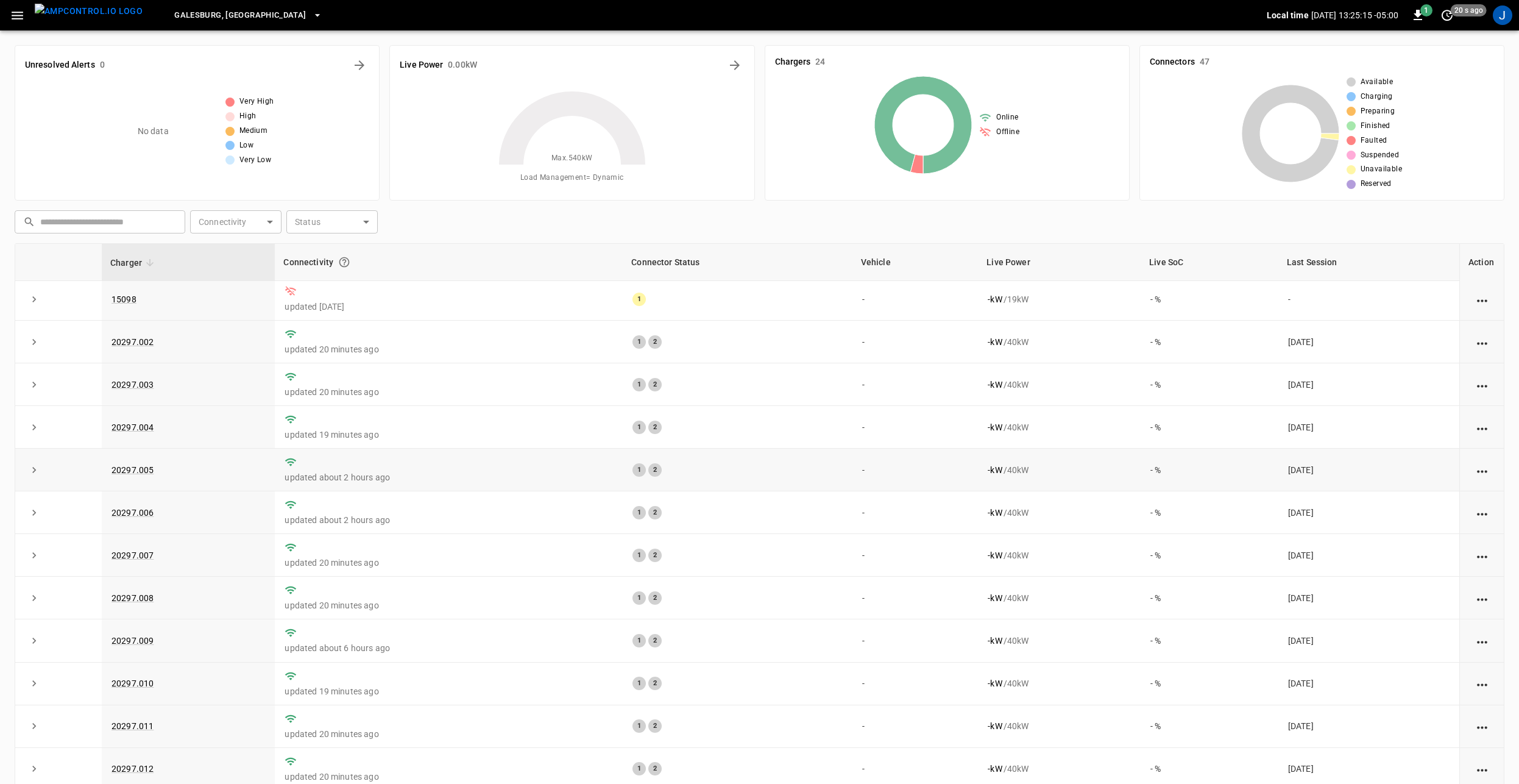
scroll to position [0, 0]
